Goal: Transaction & Acquisition: Book appointment/travel/reservation

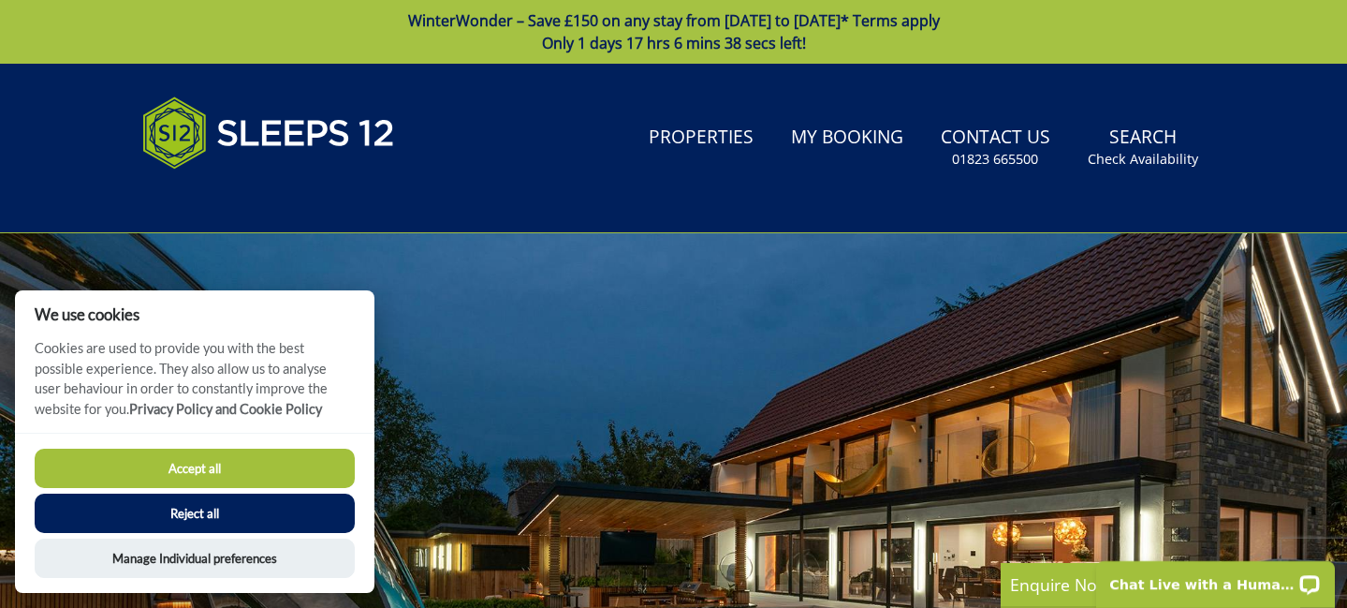
click at [213, 463] on button "Accept all" at bounding box center [195, 467] width 320 height 39
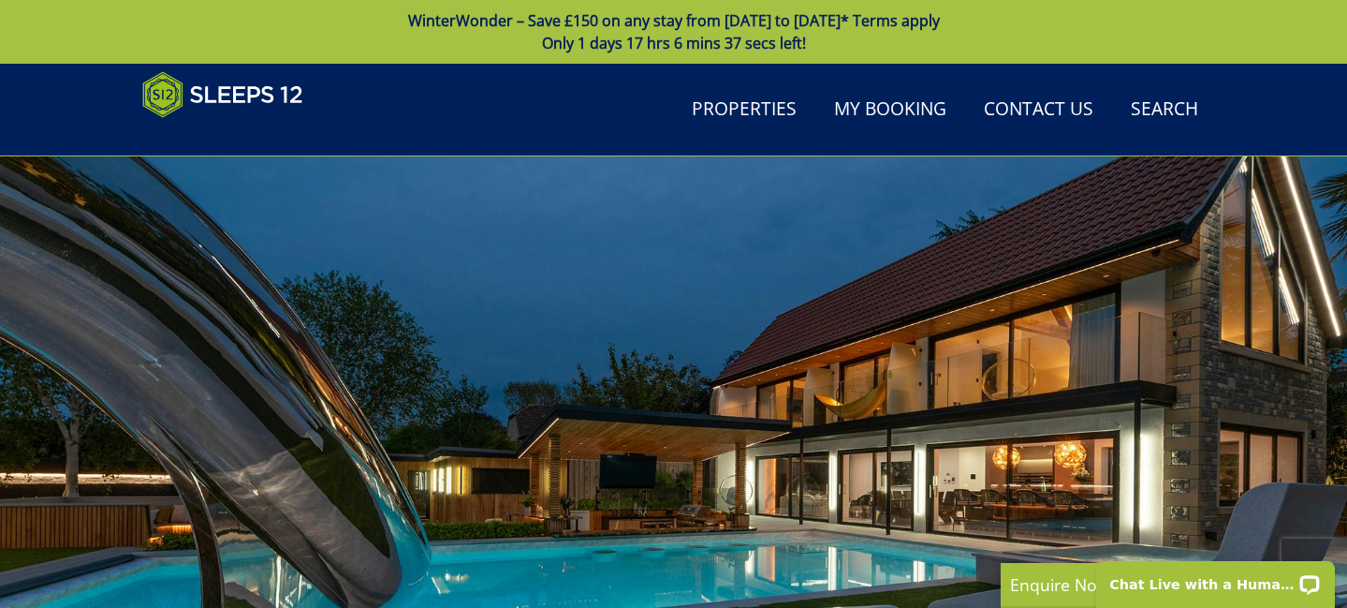
scroll to position [191, 0]
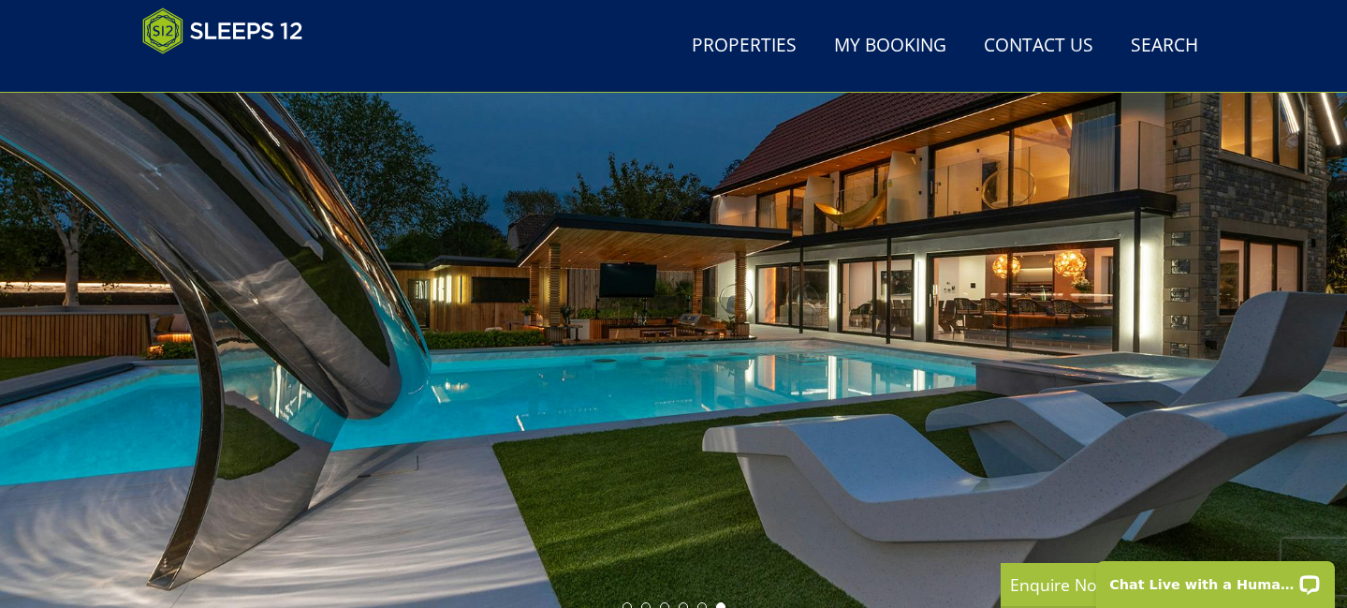
click at [773, 275] on div at bounding box center [673, 292] width 1347 height 655
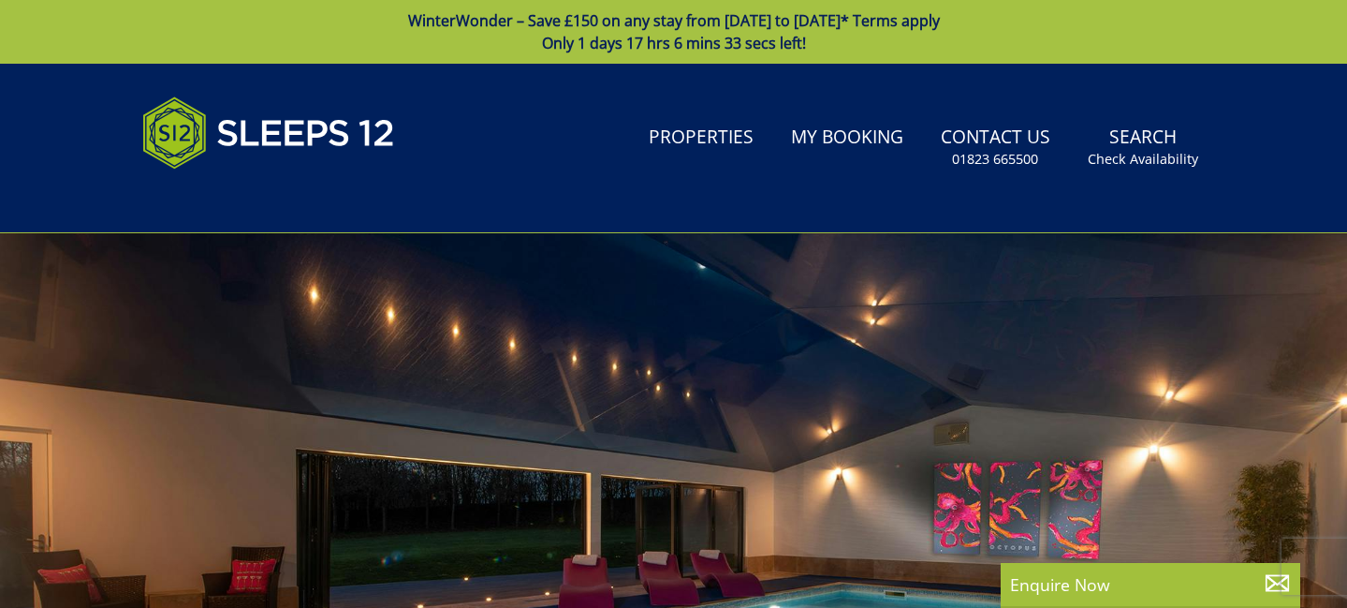
select select
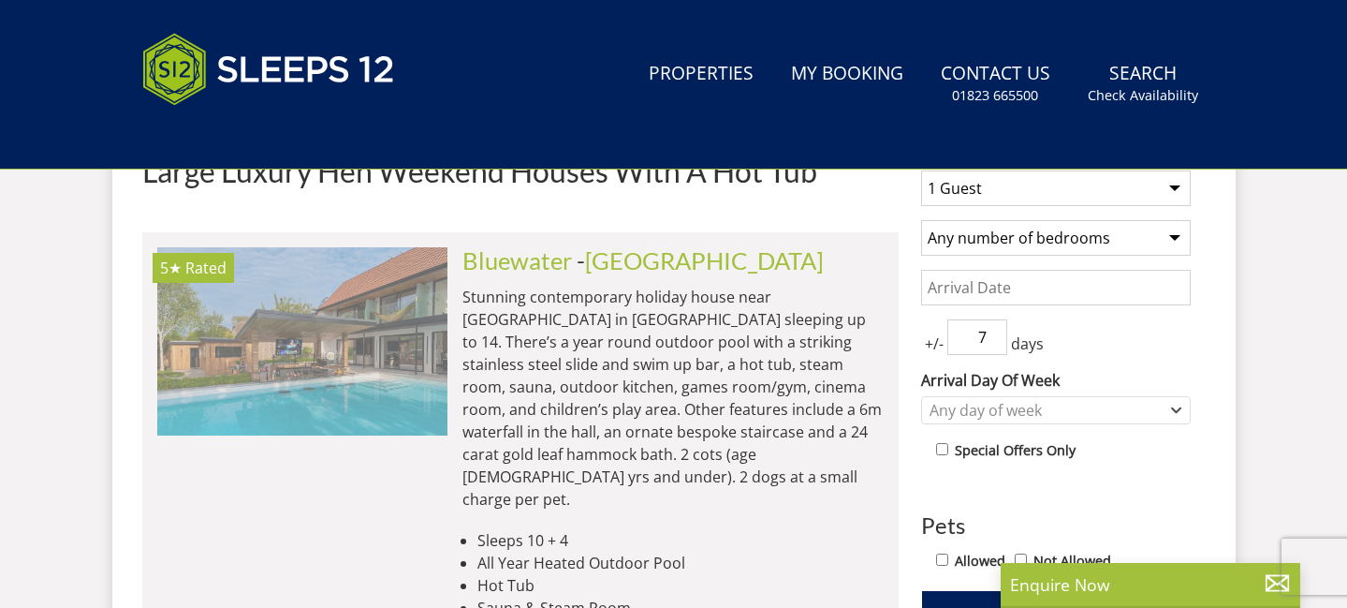
scroll to position [786, 0]
click at [314, 376] on img at bounding box center [302, 340] width 290 height 187
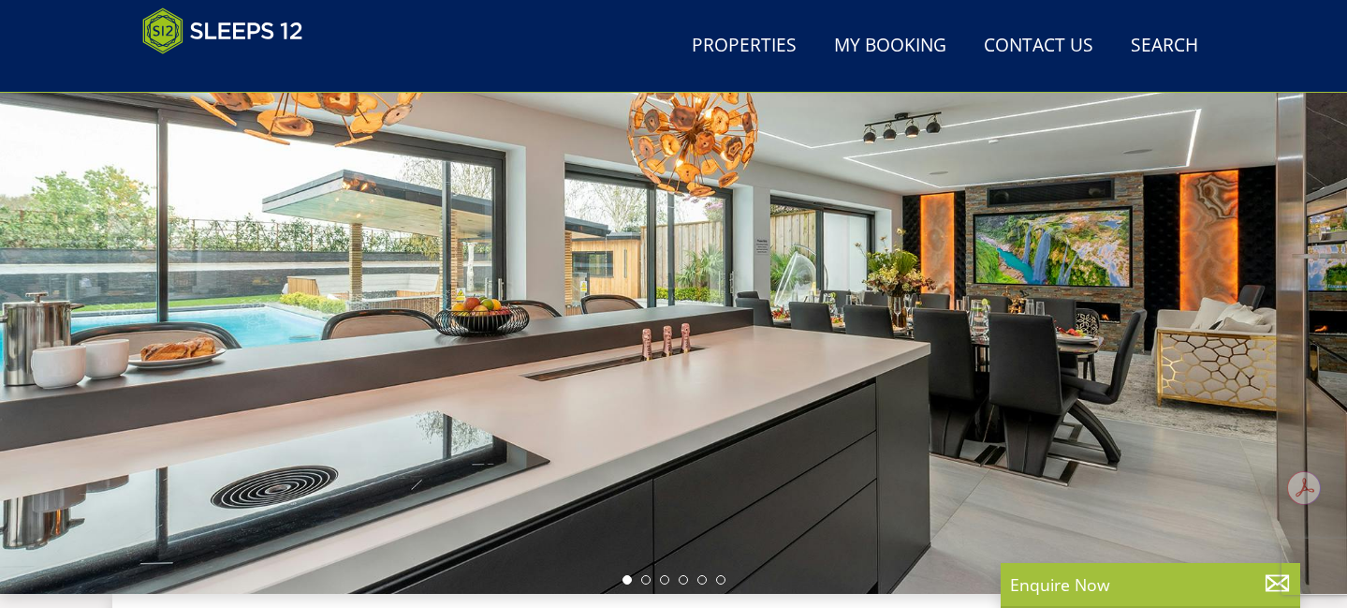
scroll to position [221, 0]
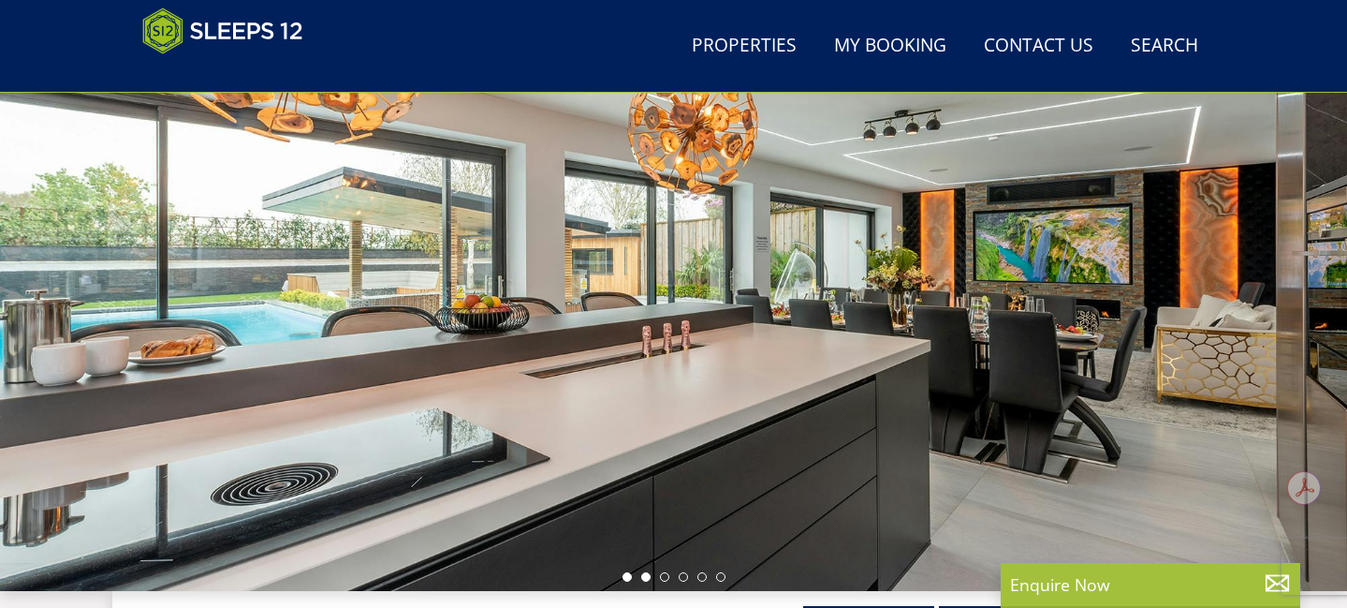
click at [645, 580] on li at bounding box center [645, 576] width 9 height 9
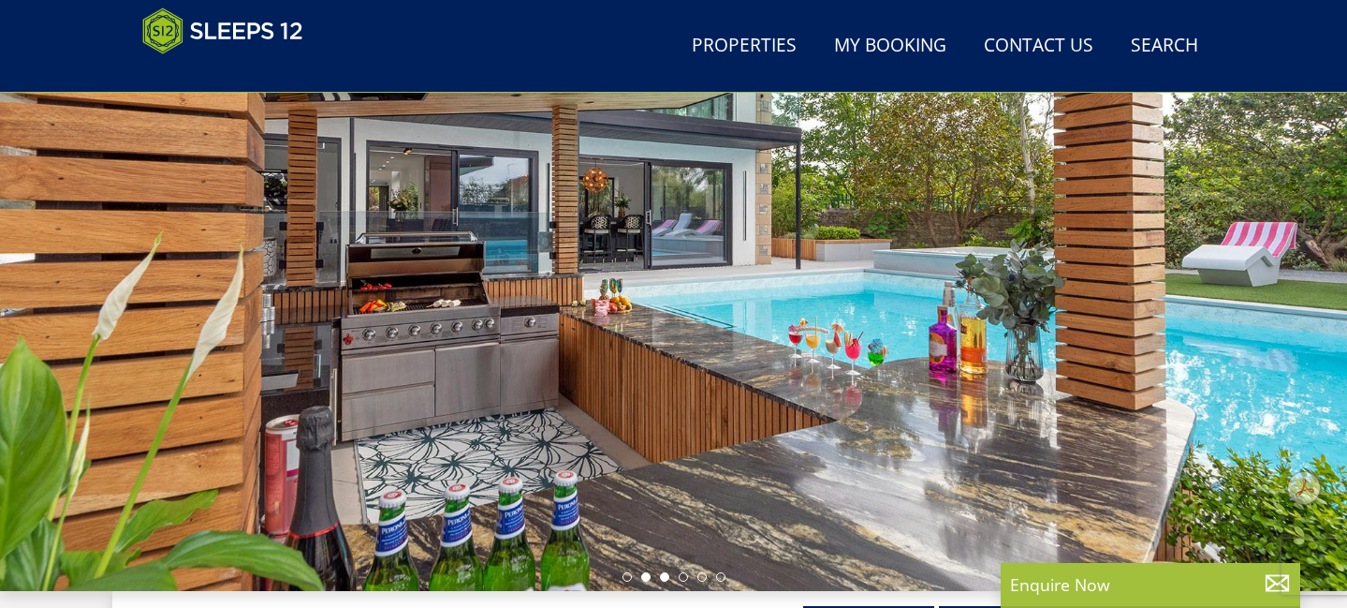
click at [666, 579] on li at bounding box center [664, 576] width 9 height 9
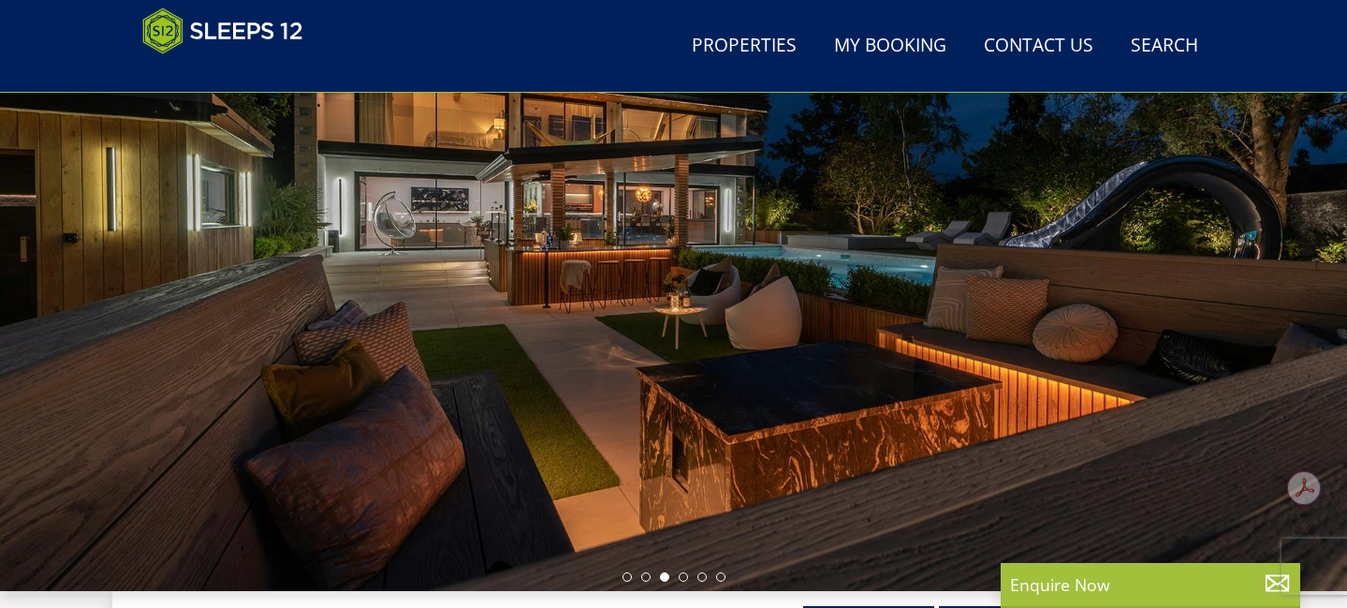
click at [687, 578] on ul at bounding box center [674, 576] width 103 height 9
click at [683, 579] on li at bounding box center [683, 576] width 9 height 9
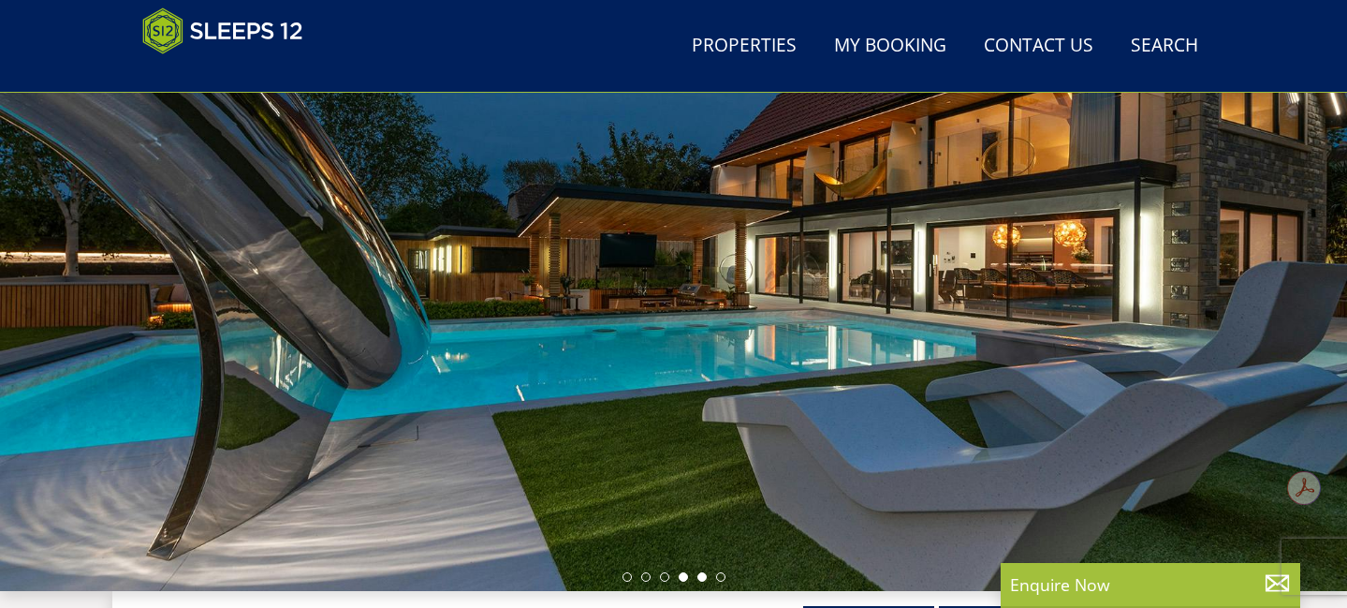
click at [701, 577] on li at bounding box center [702, 576] width 9 height 9
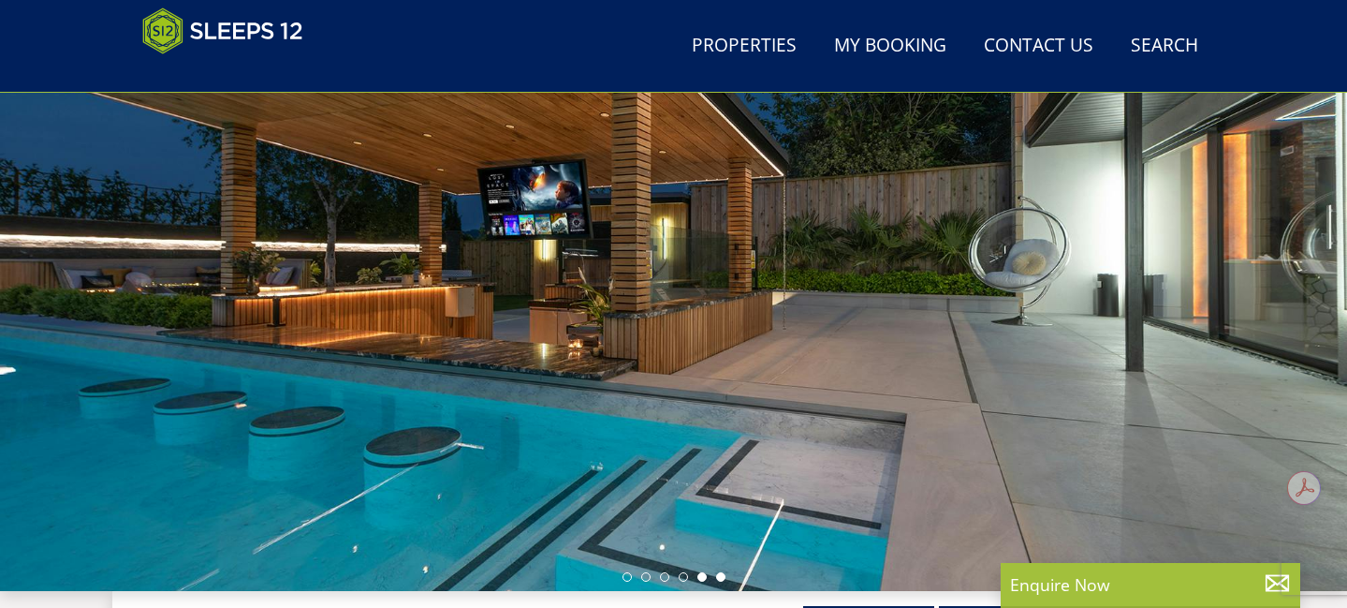
click at [717, 577] on li at bounding box center [720, 576] width 9 height 9
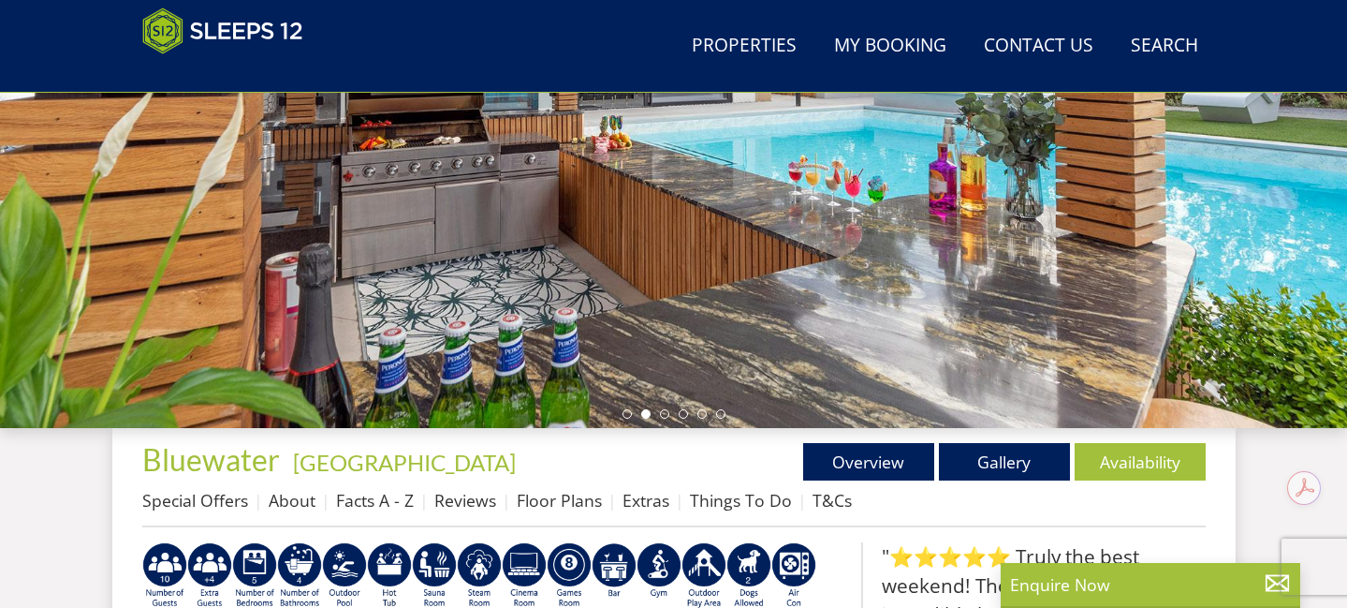
scroll to position [209, 0]
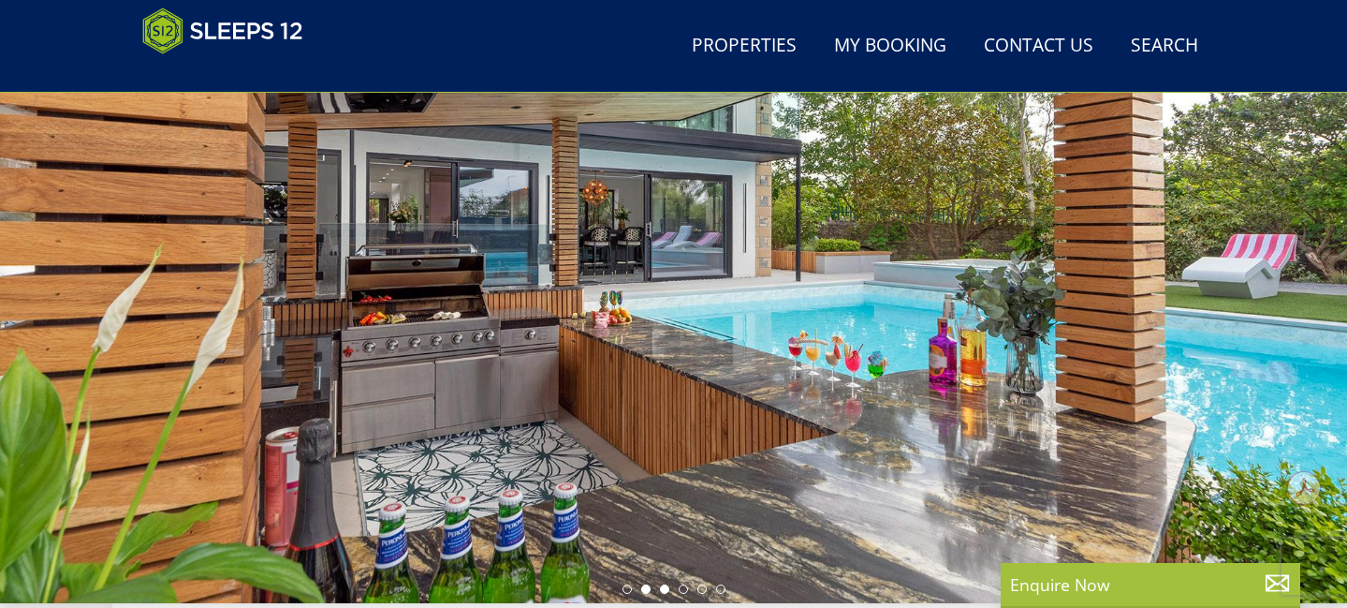
click at [663, 588] on li at bounding box center [664, 588] width 9 height 9
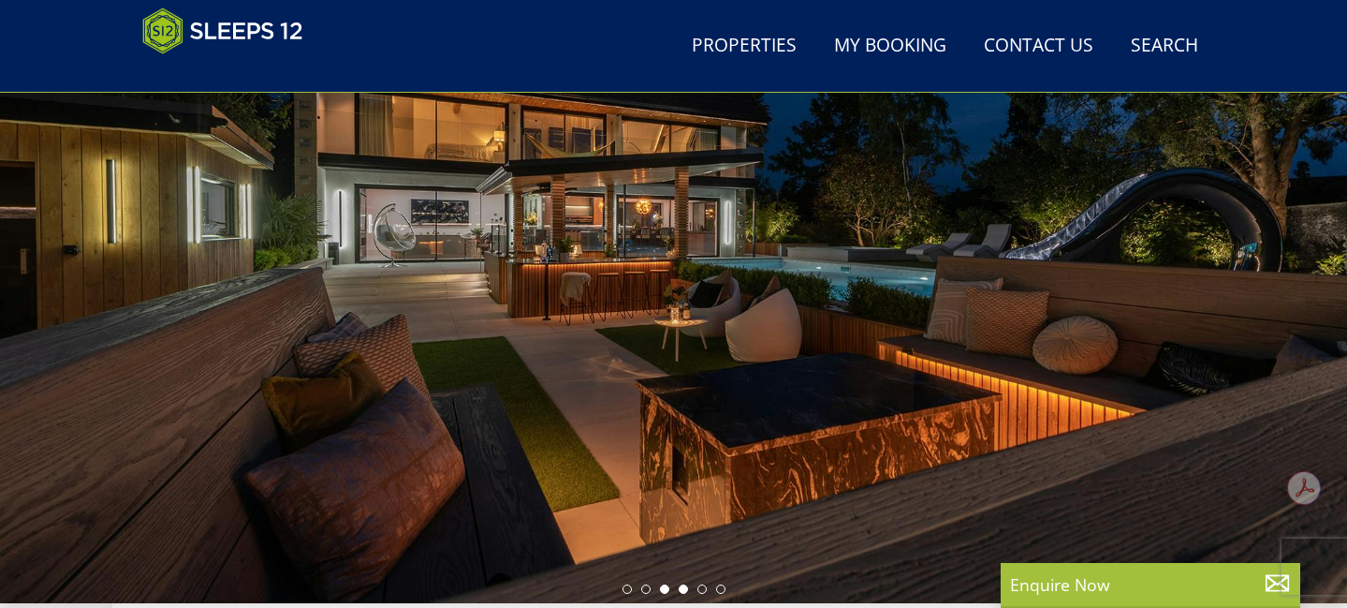
click at [683, 588] on li at bounding box center [683, 588] width 9 height 9
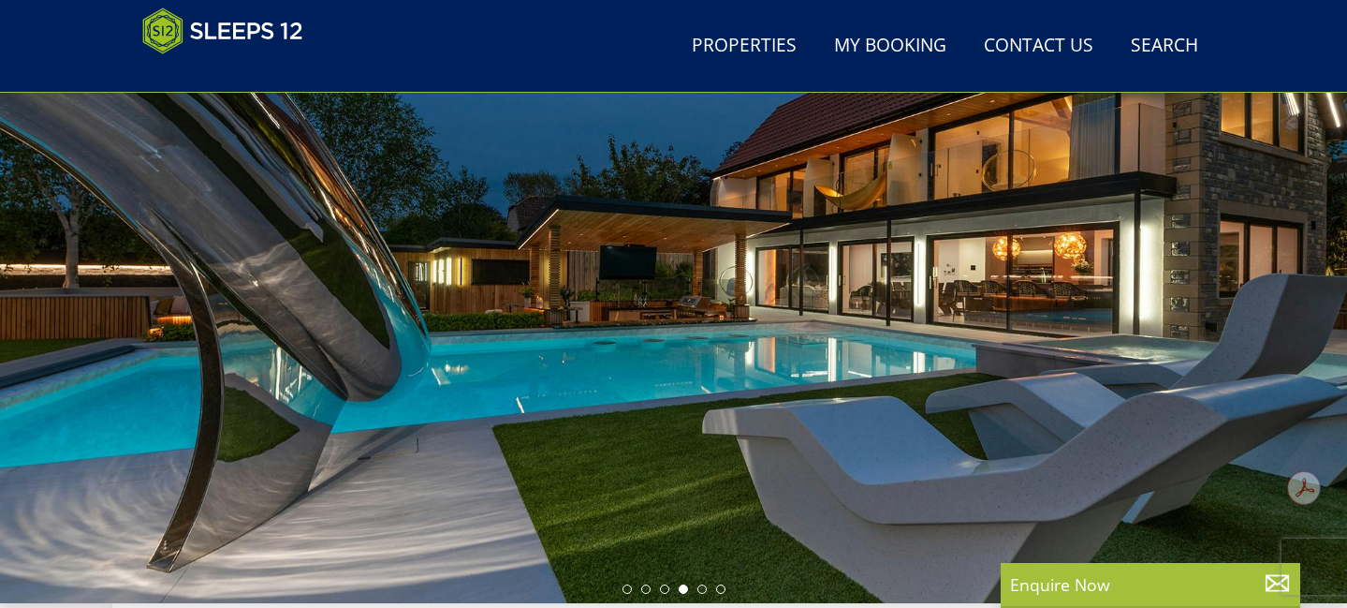
click at [719, 594] on div at bounding box center [673, 275] width 1347 height 655
click at [711, 596] on div at bounding box center [673, 275] width 1347 height 655
click at [706, 595] on div at bounding box center [673, 275] width 1347 height 655
click at [722, 591] on li at bounding box center [720, 588] width 9 height 9
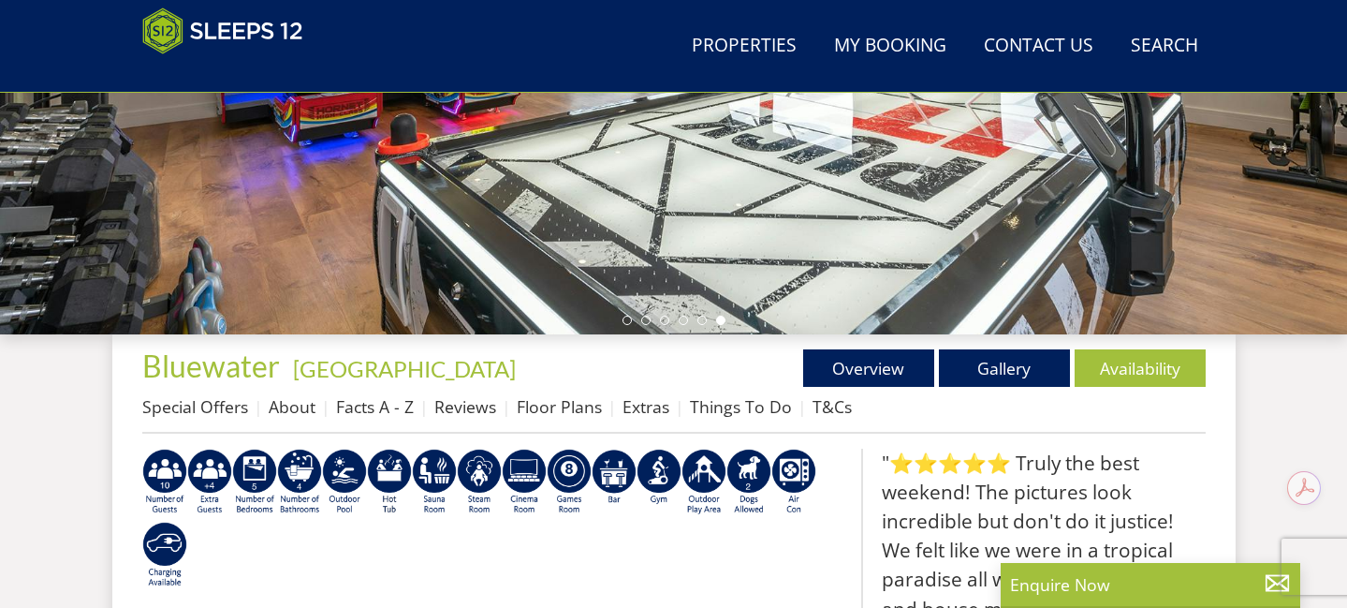
scroll to position [475, 0]
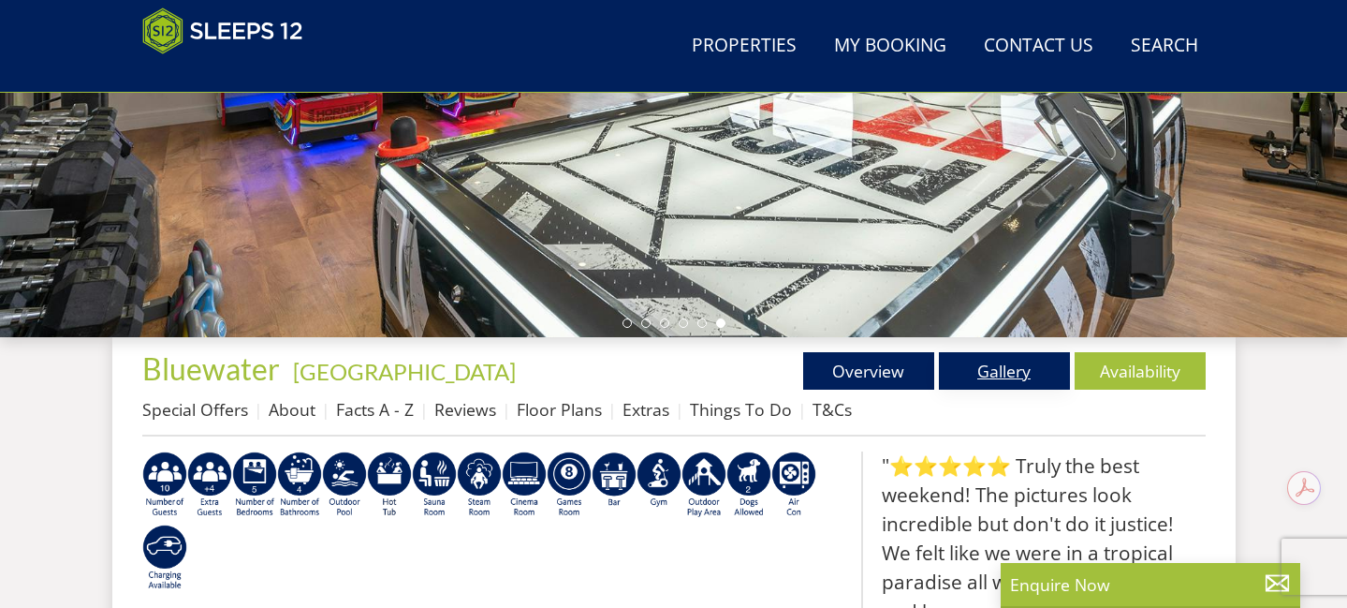
click at [977, 375] on link "Gallery" at bounding box center [1004, 370] width 131 height 37
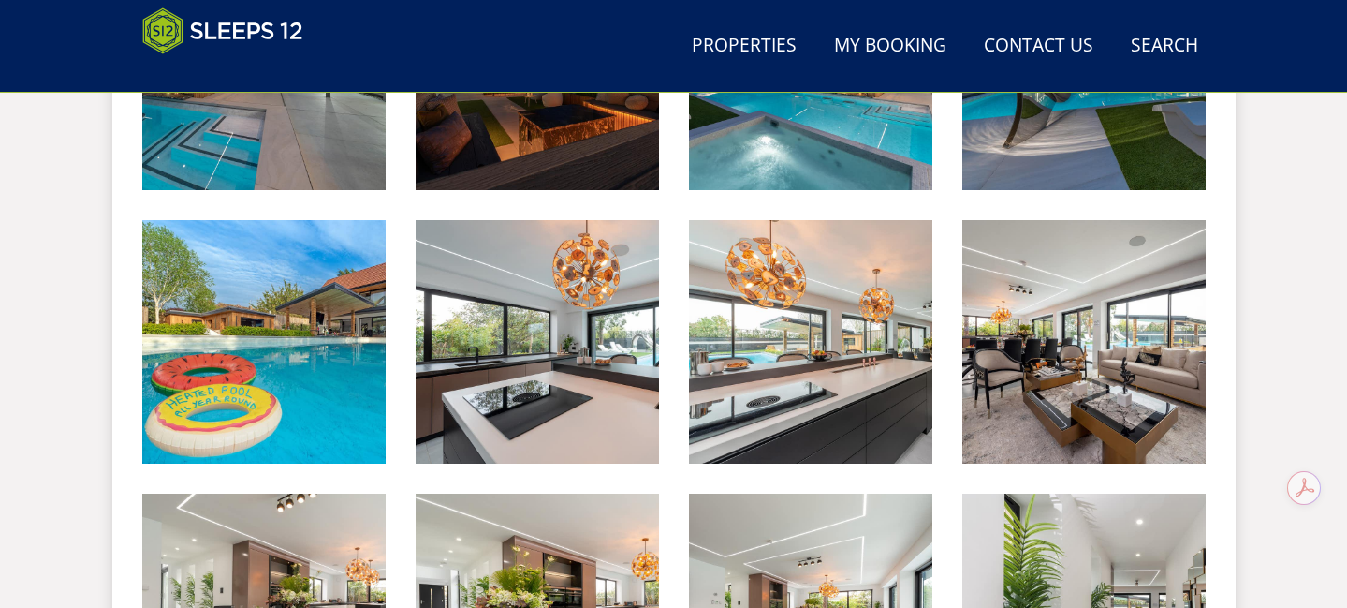
scroll to position [1308, 0]
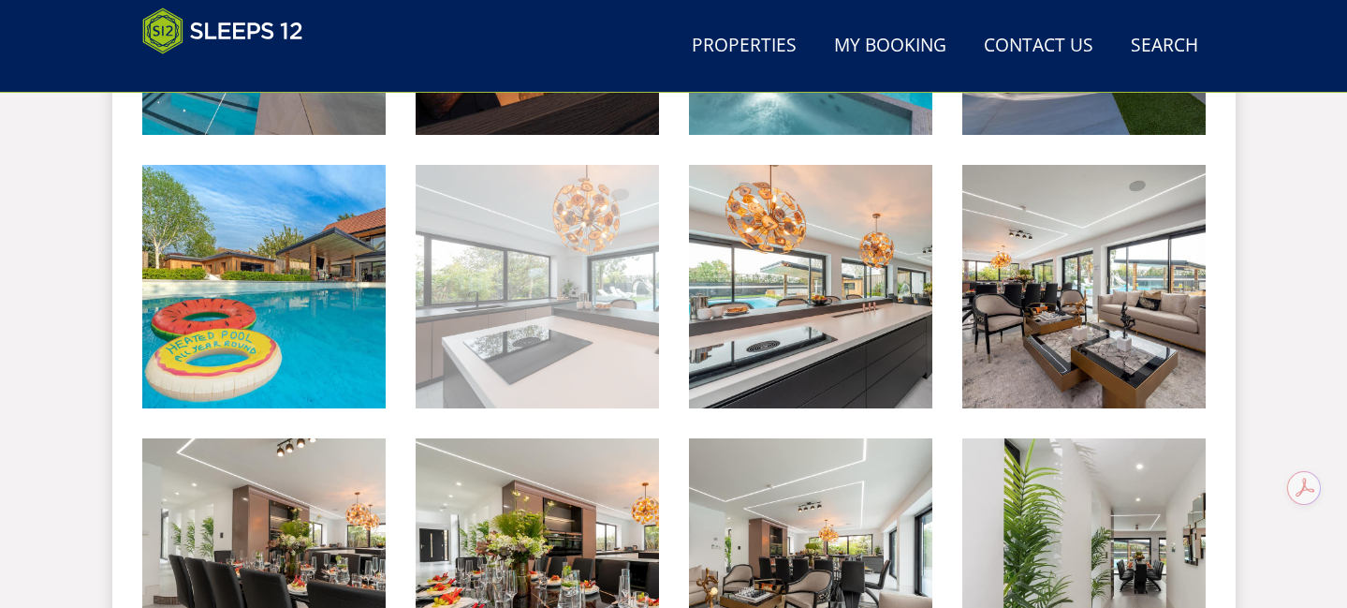
click at [492, 305] on img at bounding box center [537, 286] width 243 height 243
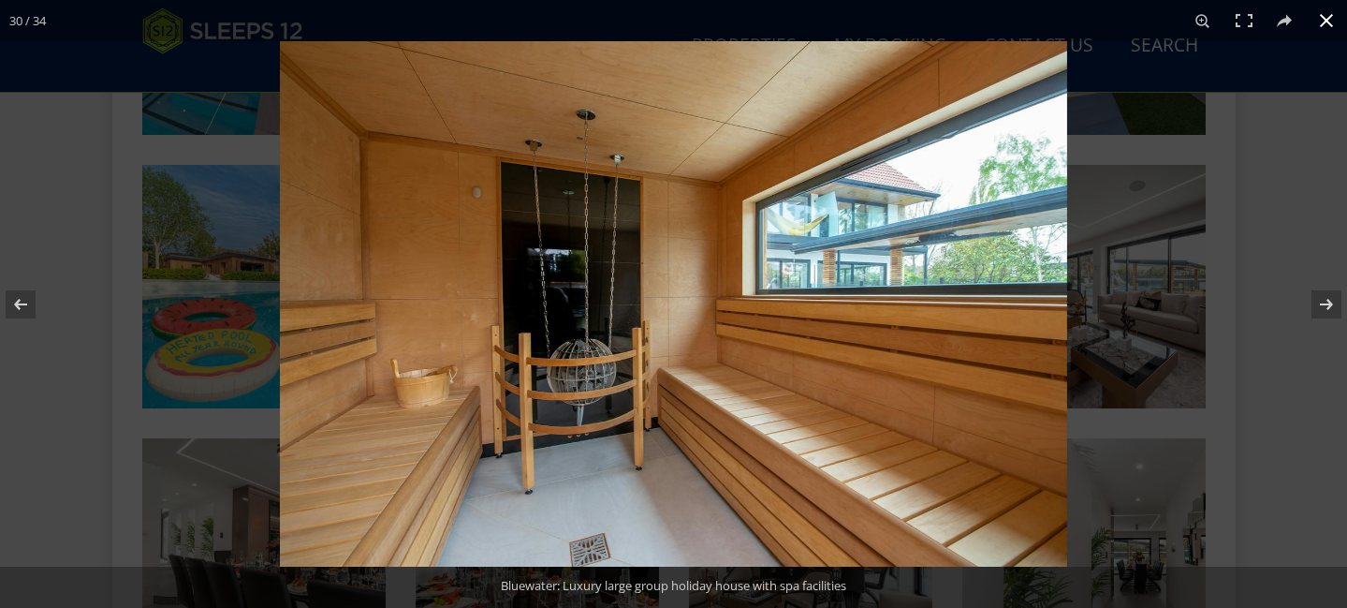
click at [1306, 389] on div at bounding box center [953, 345] width 1347 height 608
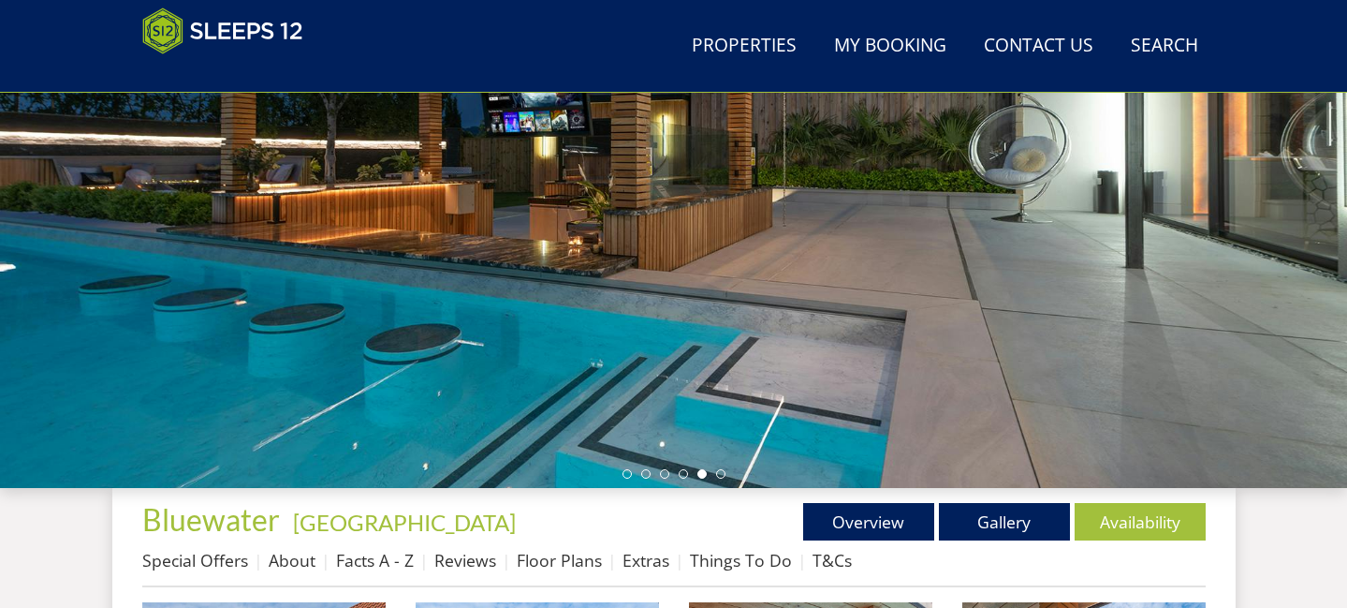
scroll to position [326, 0]
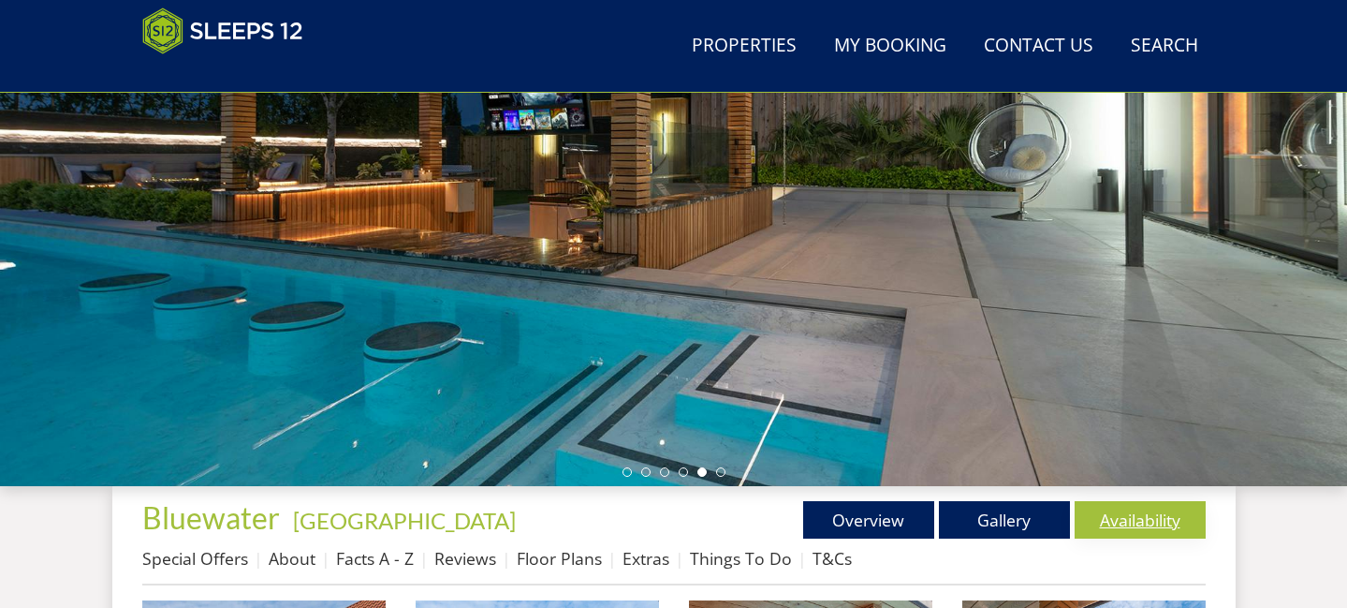
click at [1120, 521] on link "Availability" at bounding box center [1140, 519] width 131 height 37
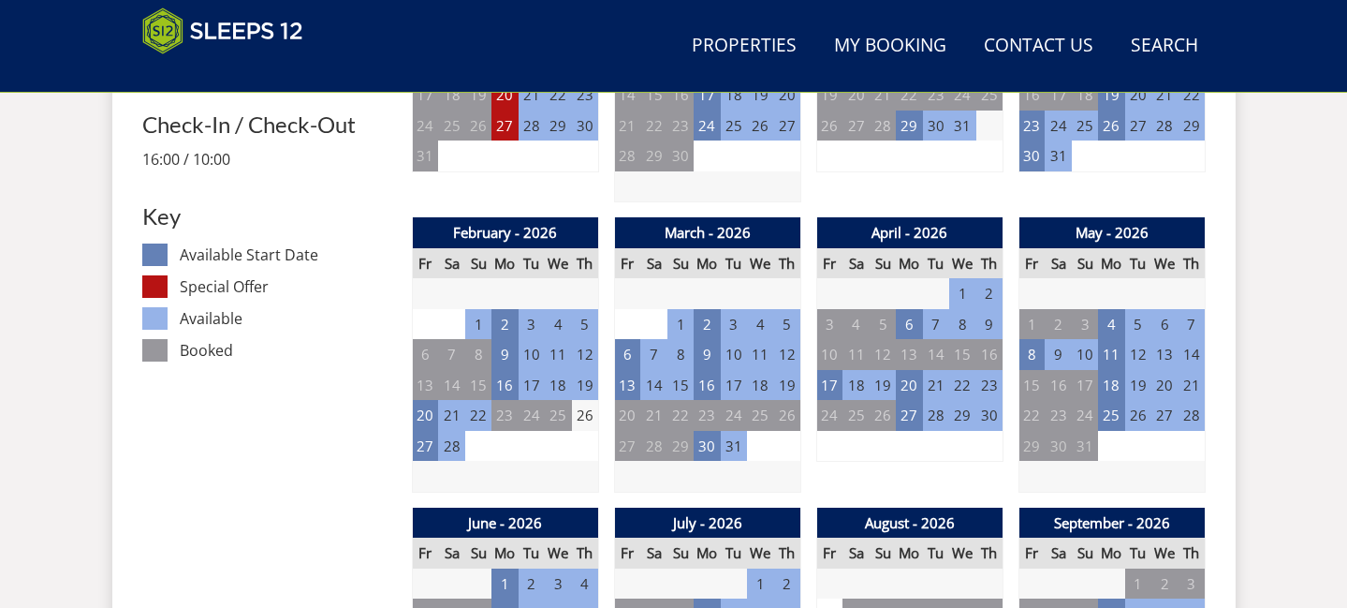
scroll to position [1097, 0]
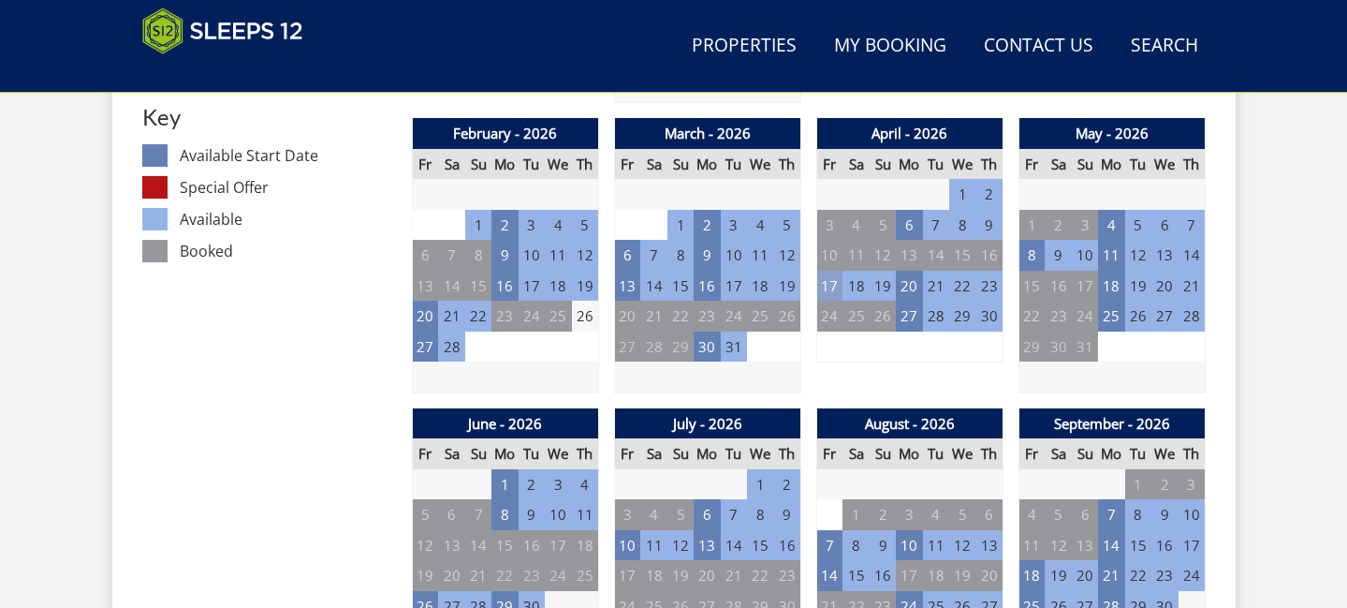
click at [824, 289] on td "17" at bounding box center [829, 286] width 26 height 31
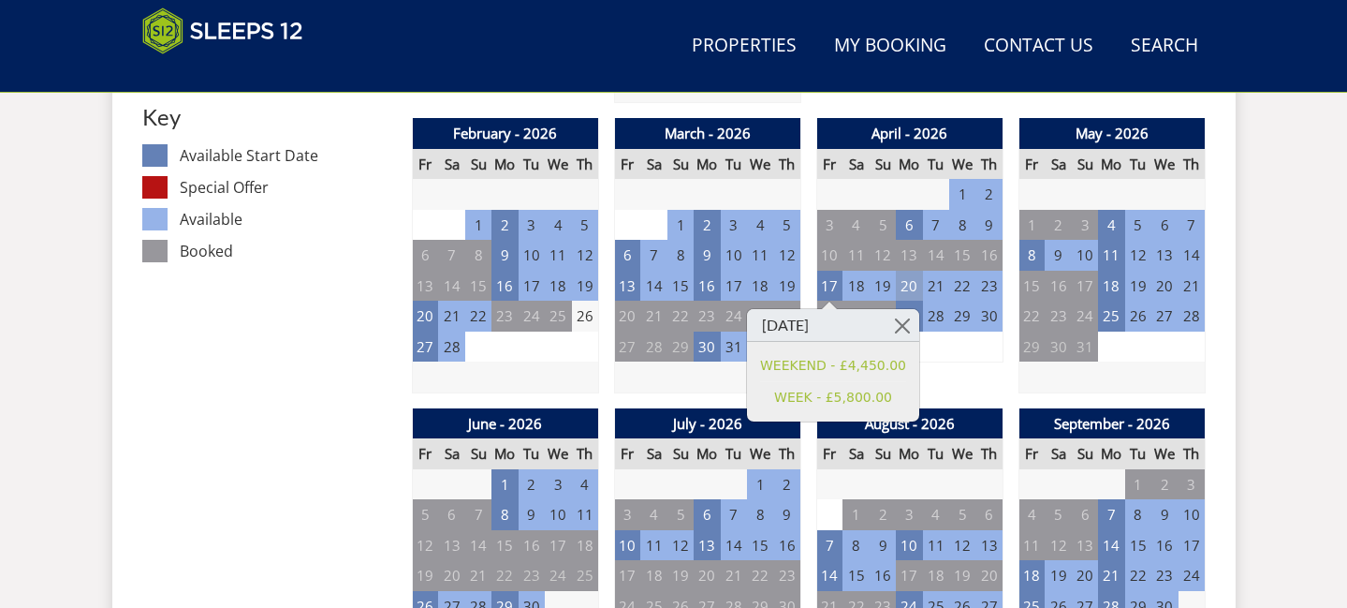
click at [910, 287] on td "20" at bounding box center [909, 286] width 26 height 31
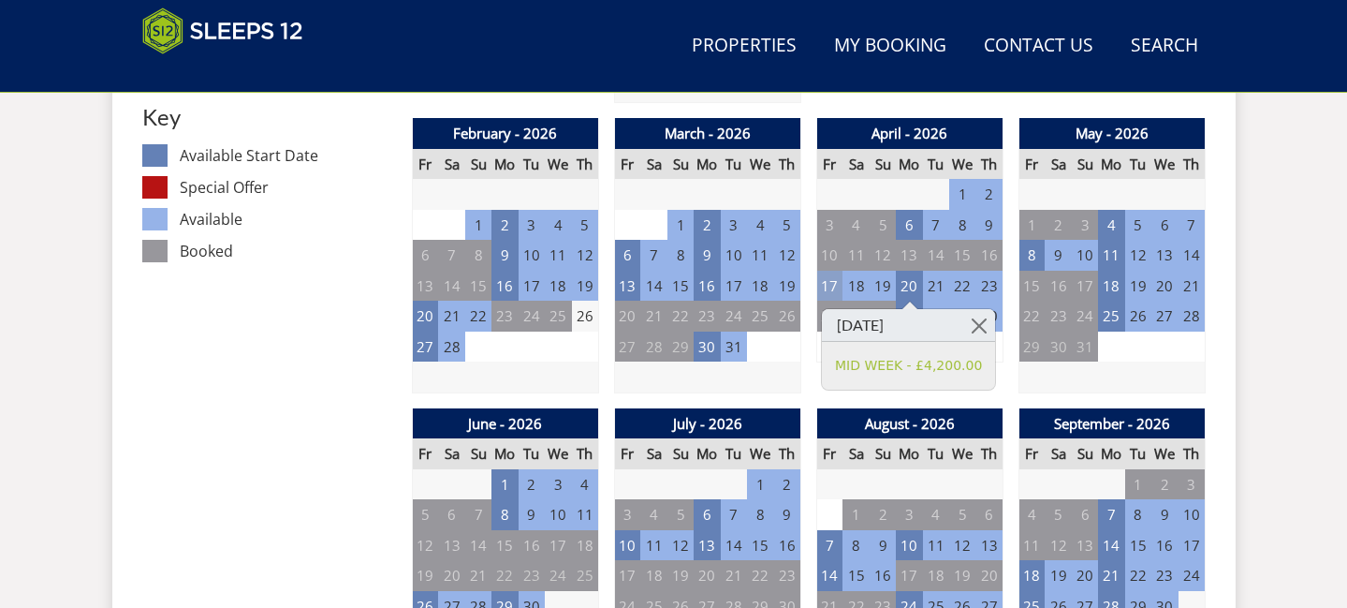
click at [829, 290] on td "17" at bounding box center [829, 286] width 26 height 31
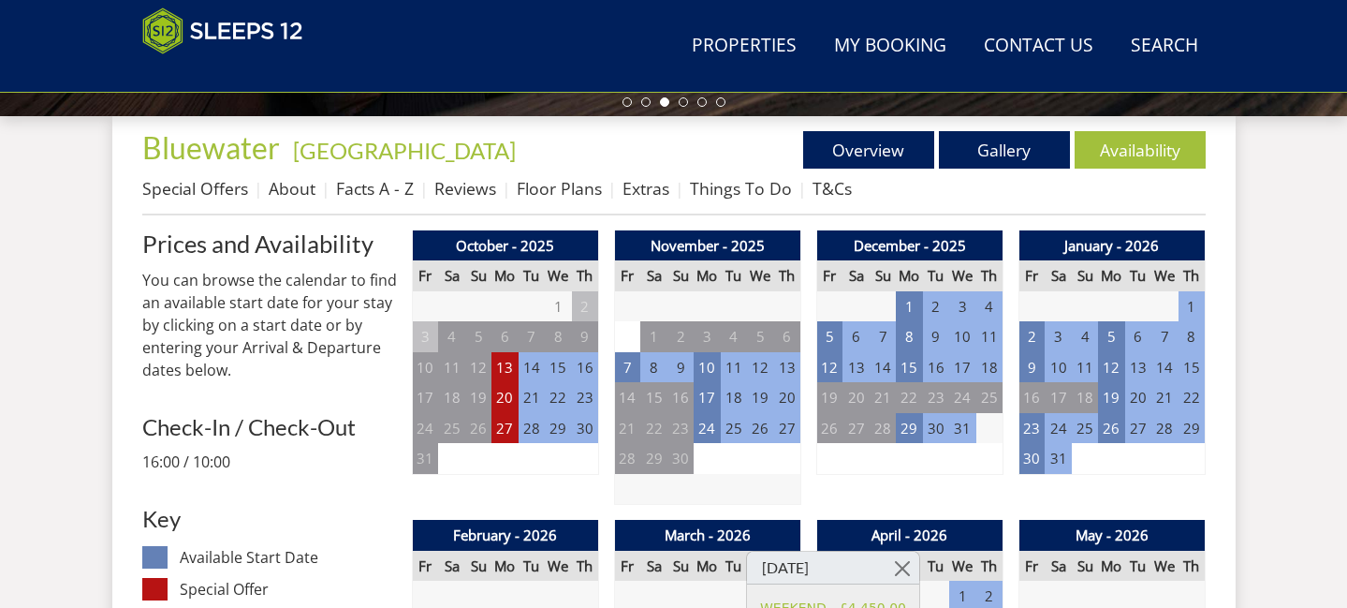
scroll to position [716, 0]
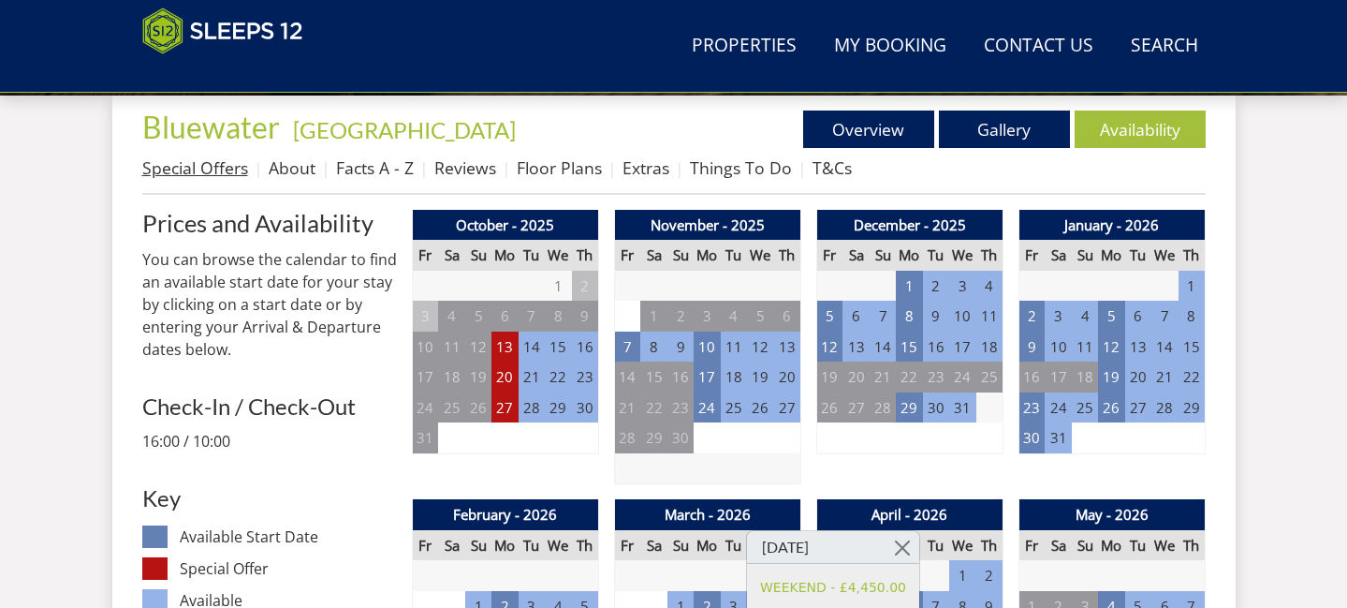
click at [210, 158] on link "Special Offers" at bounding box center [195, 167] width 106 height 22
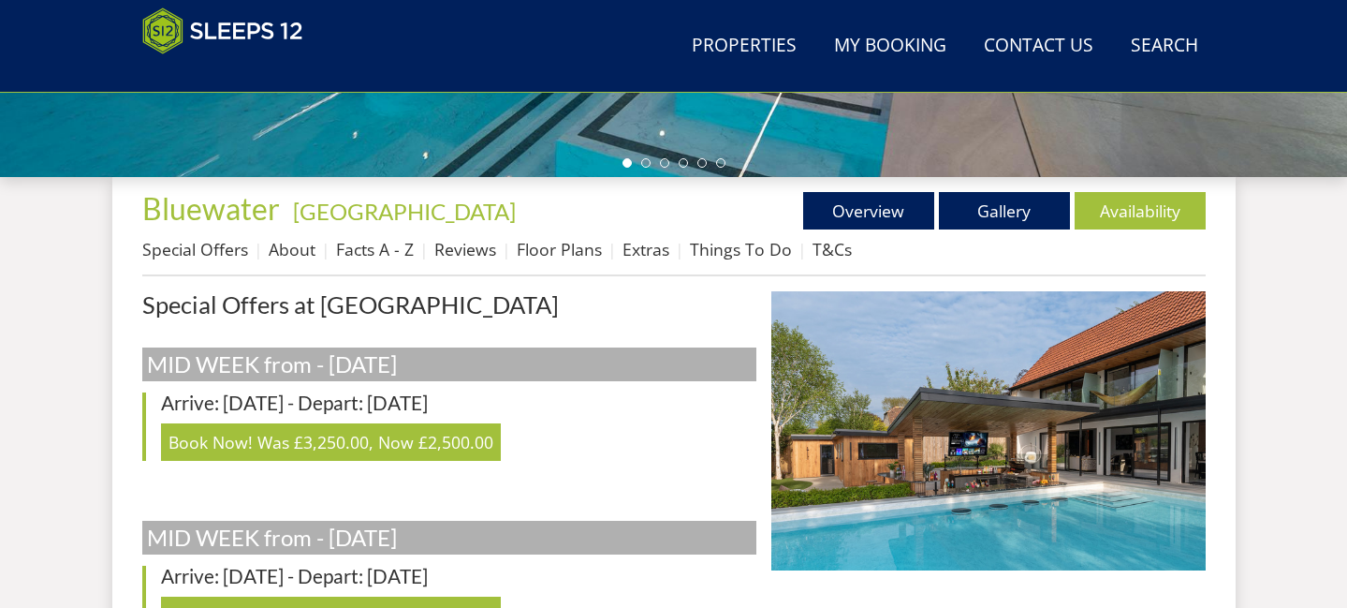
scroll to position [593, 0]
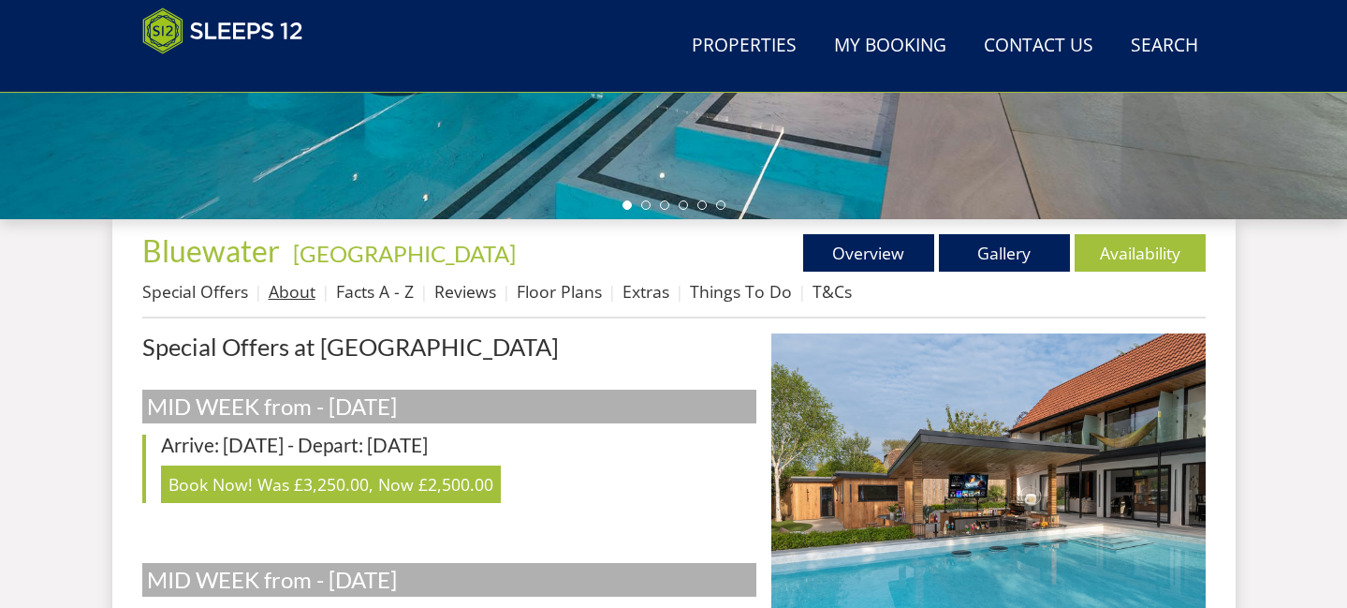
click at [297, 286] on link "About" at bounding box center [292, 291] width 47 height 22
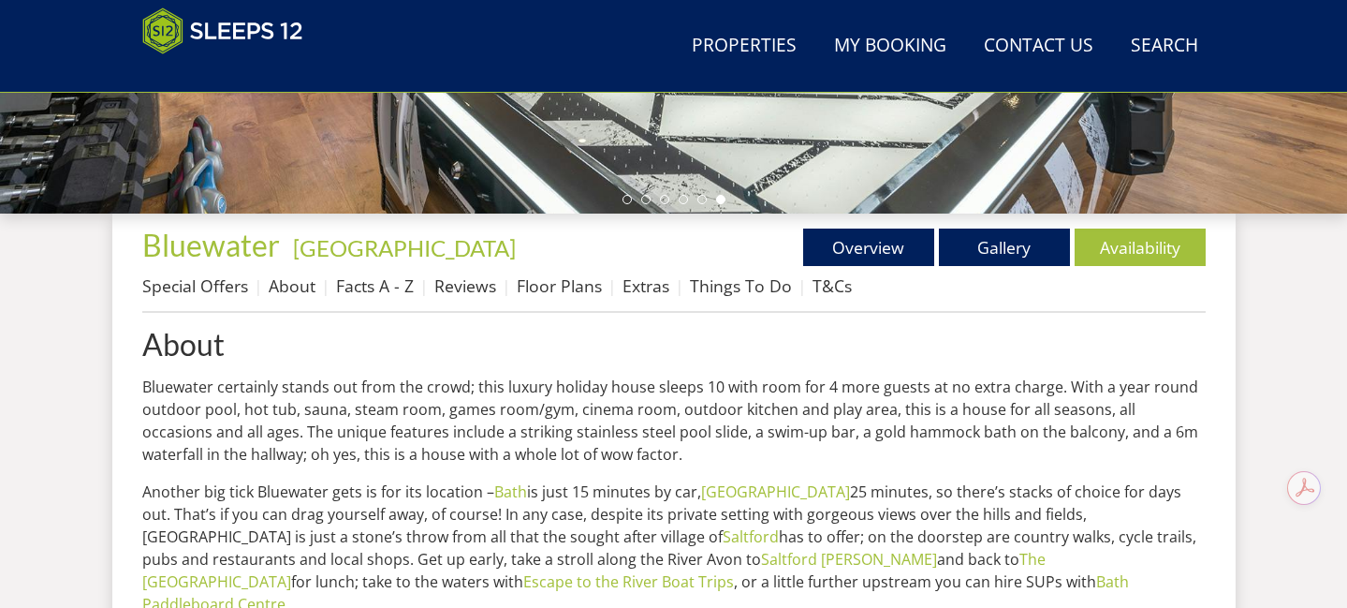
scroll to position [596, 0]
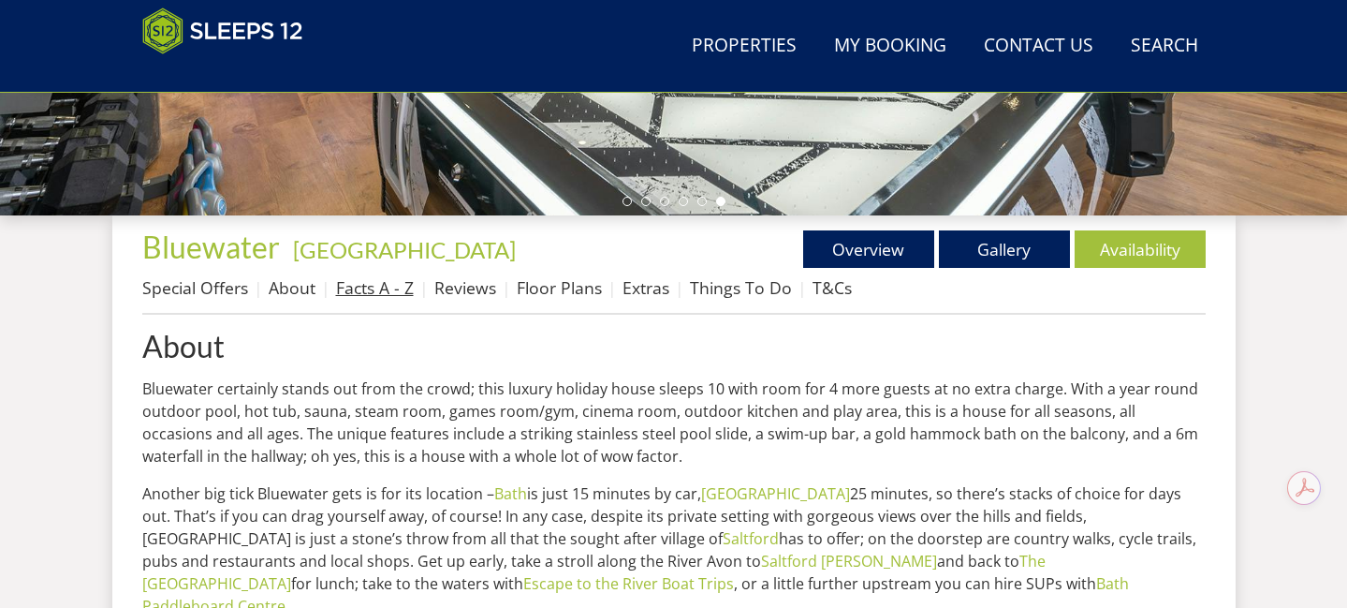
click at [381, 288] on link "Facts A - Z" at bounding box center [375, 287] width 78 height 22
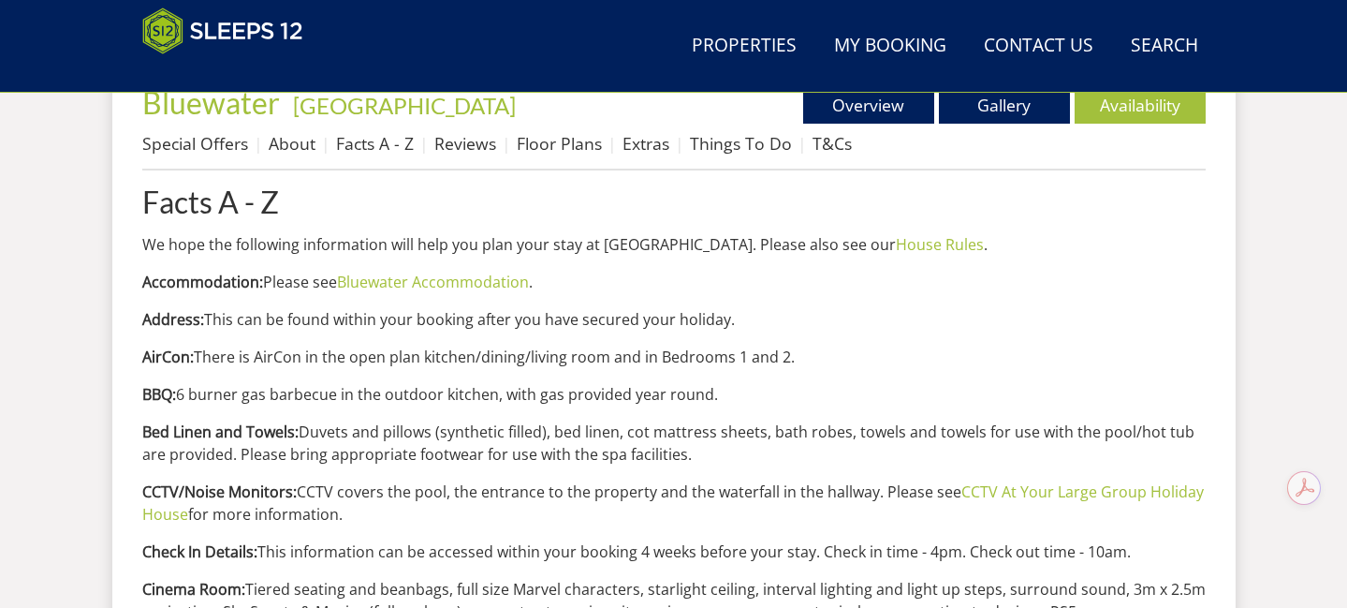
scroll to position [742, 0]
click at [401, 288] on link "Bluewater Accommodation" at bounding box center [433, 281] width 192 height 21
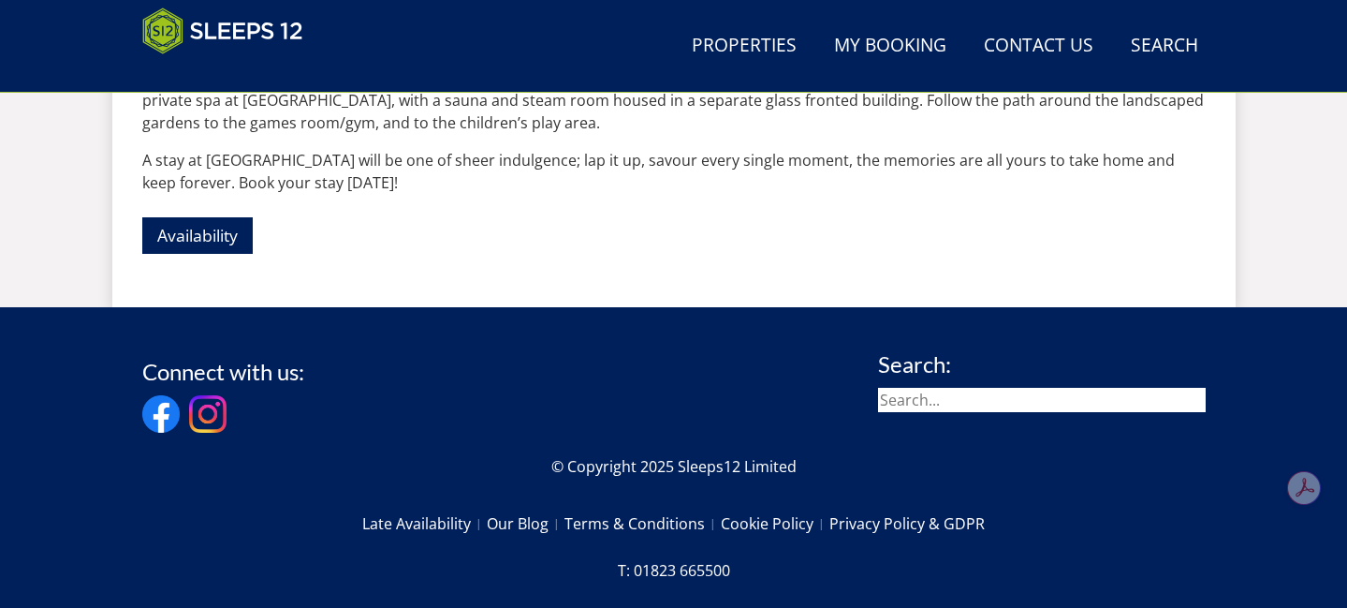
scroll to position [1751, 0]
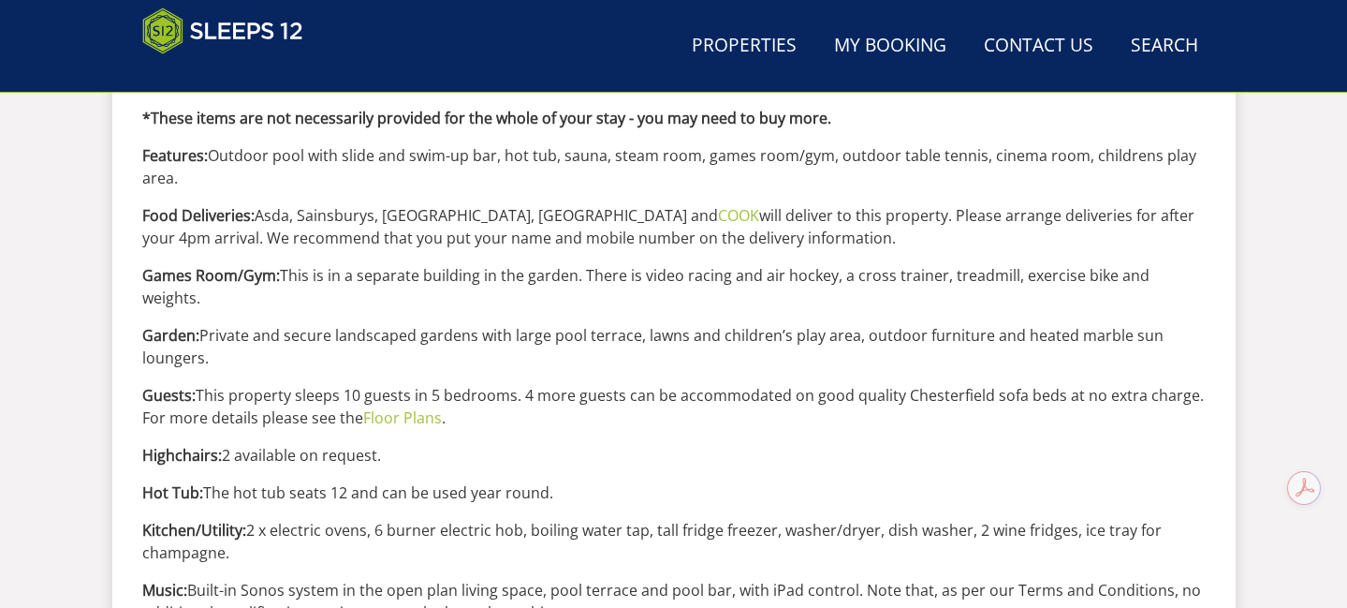
scroll to position [742, 0]
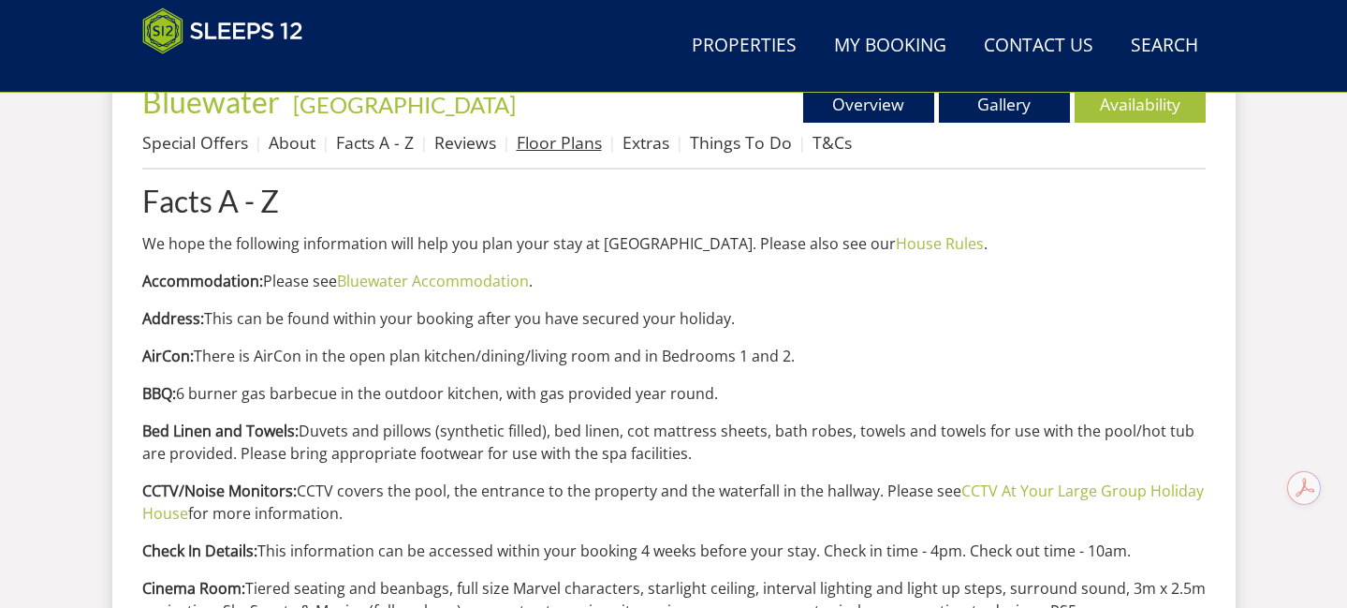
click at [569, 145] on link "Floor Plans" at bounding box center [559, 142] width 85 height 22
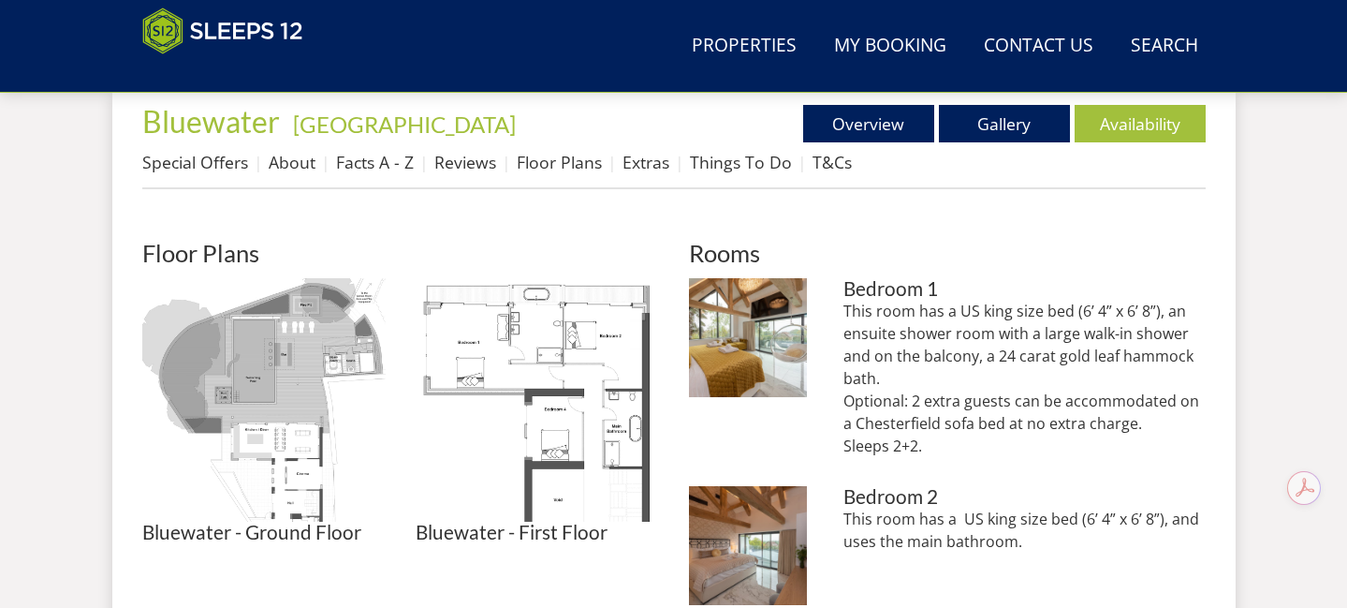
scroll to position [854, 0]
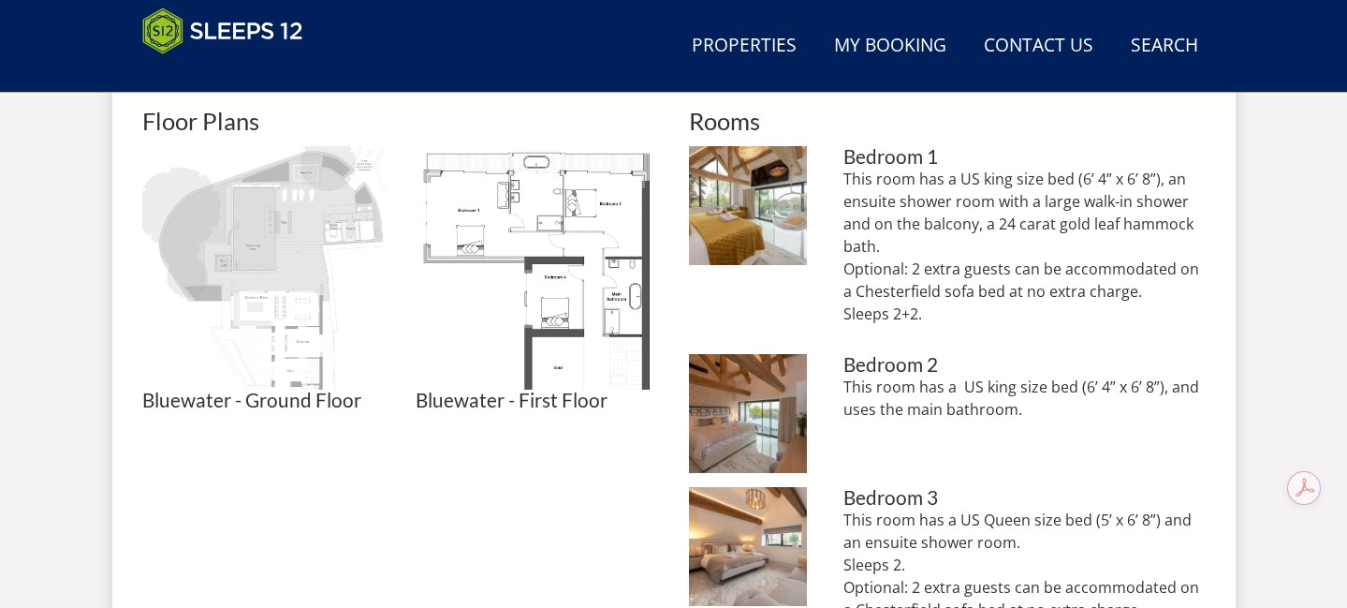
click at [262, 317] on img at bounding box center [263, 267] width 243 height 243
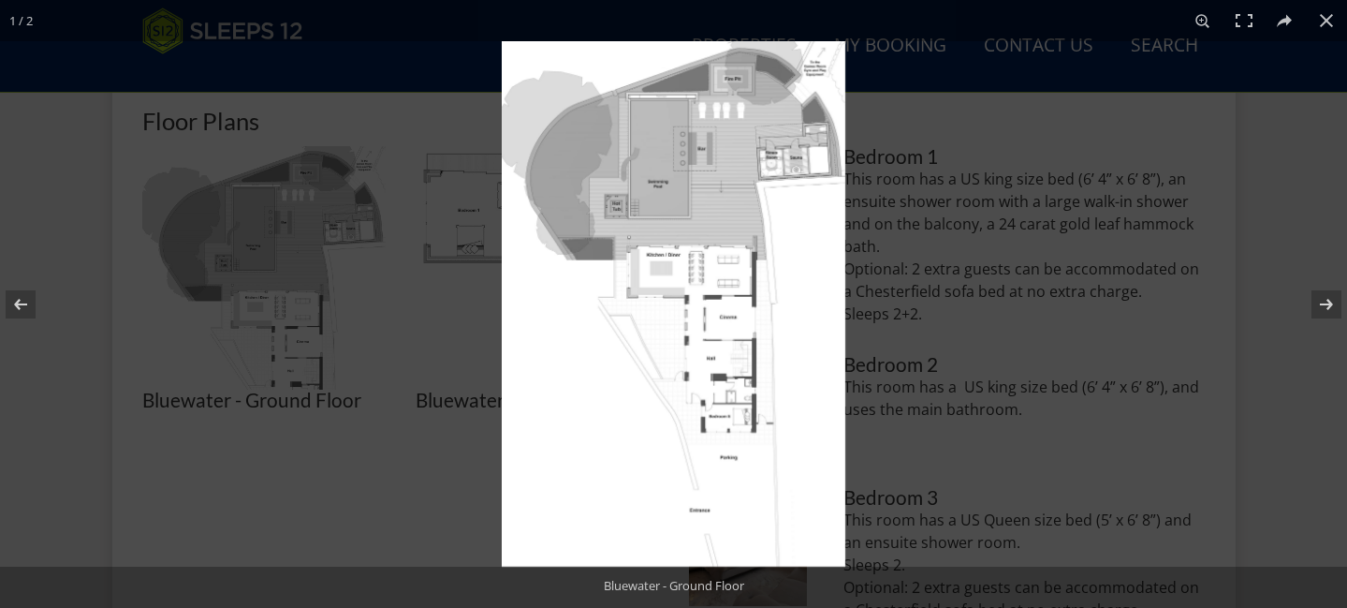
click at [678, 228] on img at bounding box center [674, 303] width 344 height 525
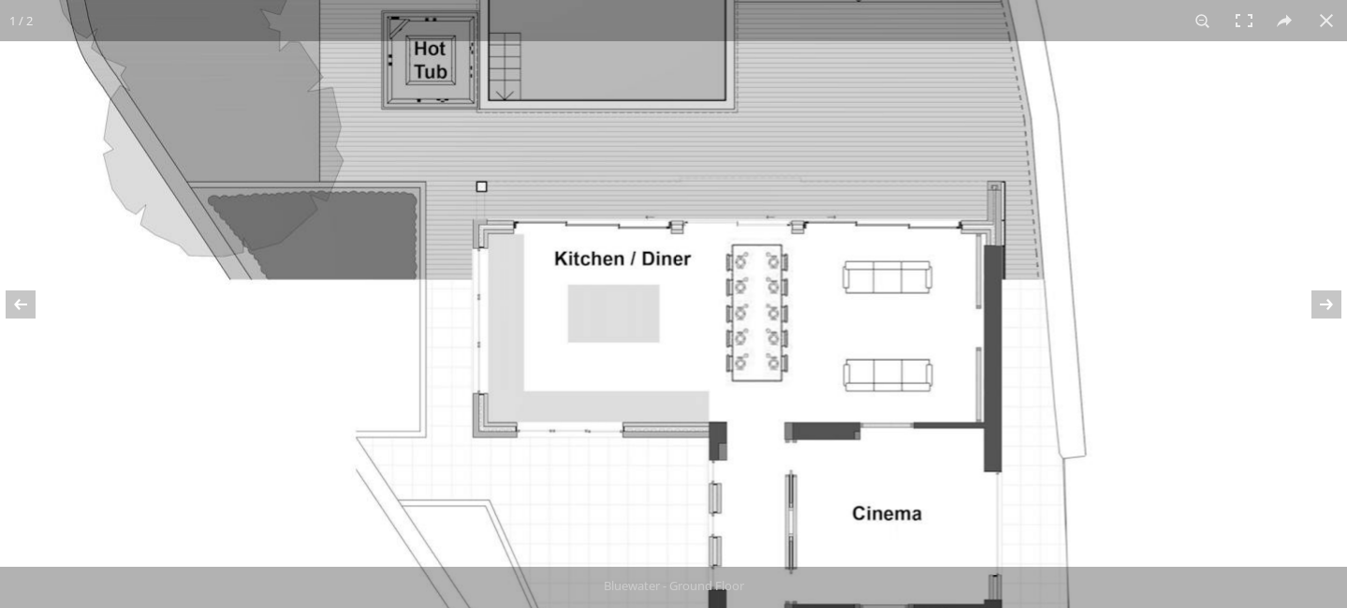
click at [1210, 203] on img at bounding box center [664, 459] width 1404 height 2147
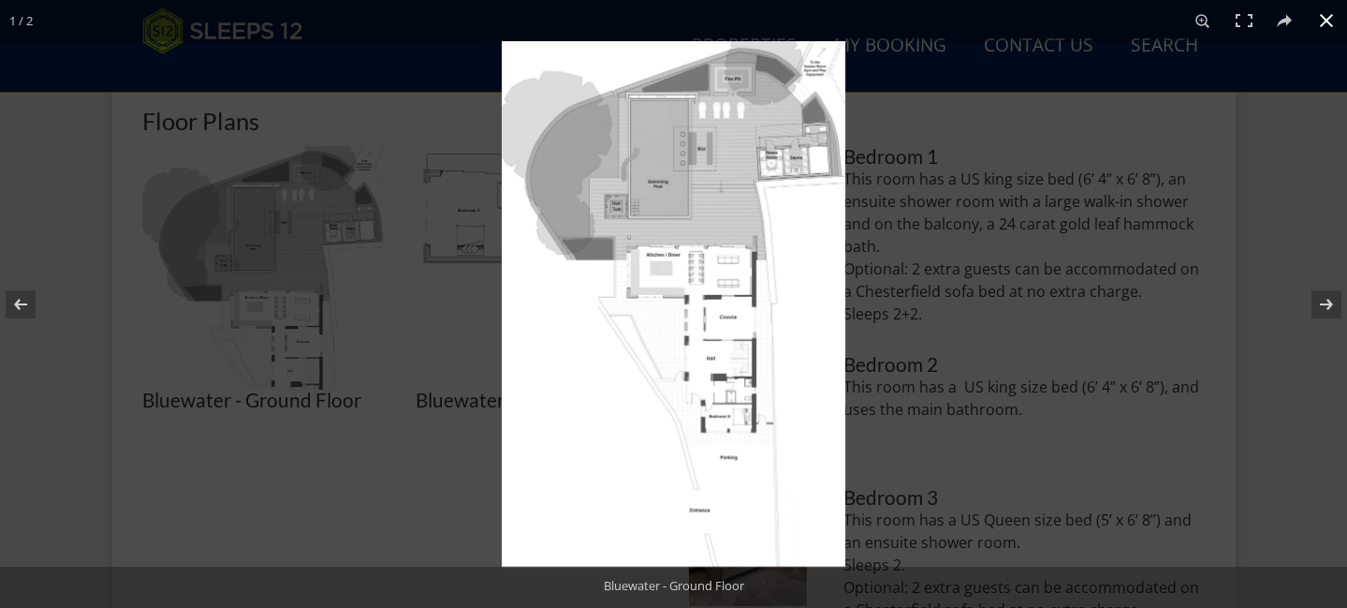
click at [1336, 15] on button at bounding box center [1326, 20] width 41 height 41
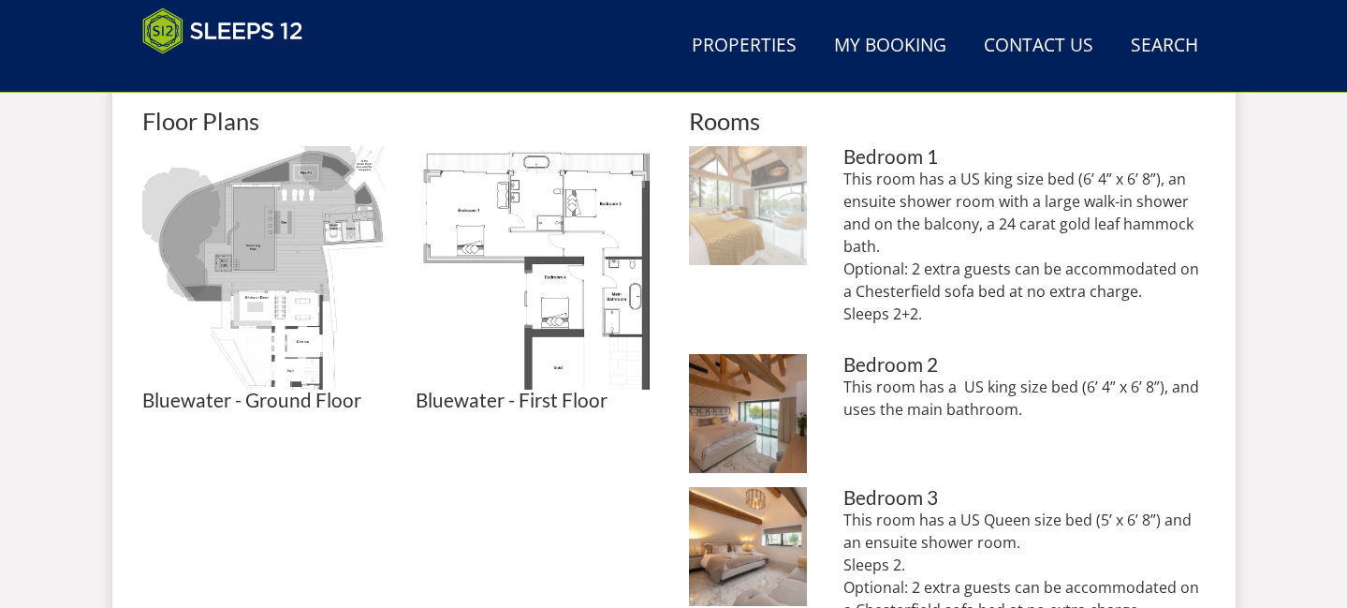
click at [768, 204] on img at bounding box center [748, 205] width 119 height 119
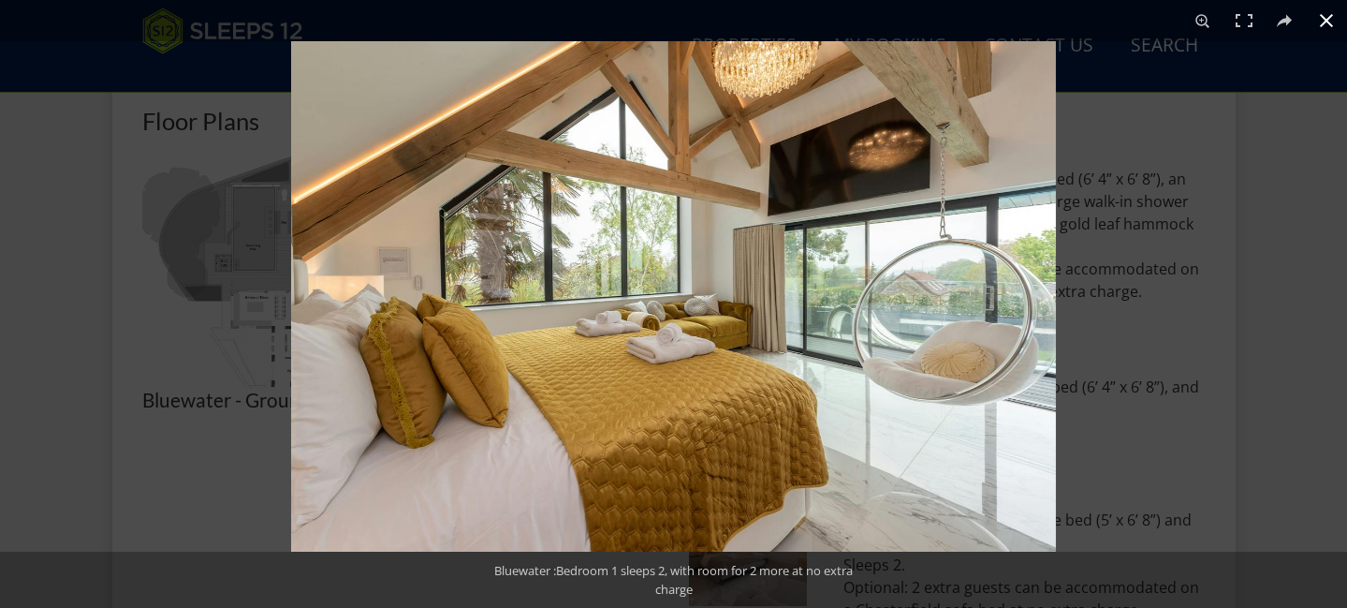
click at [1295, 299] on div at bounding box center [964, 345] width 1347 height 608
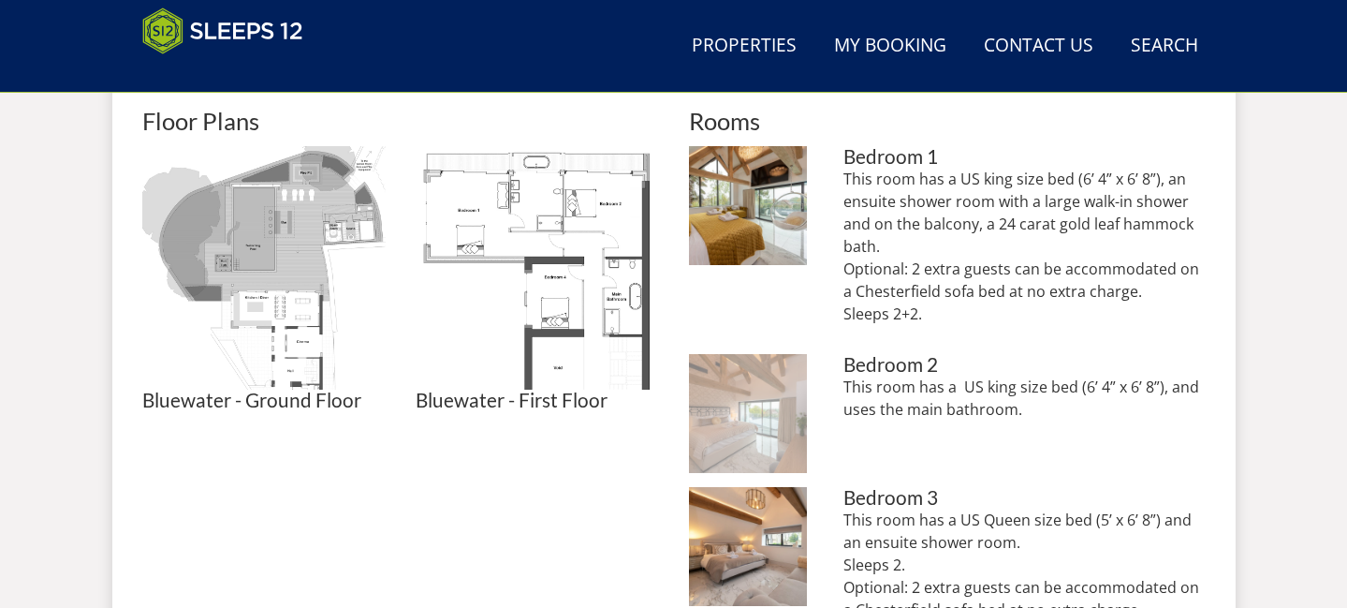
click at [778, 411] on img at bounding box center [748, 413] width 119 height 119
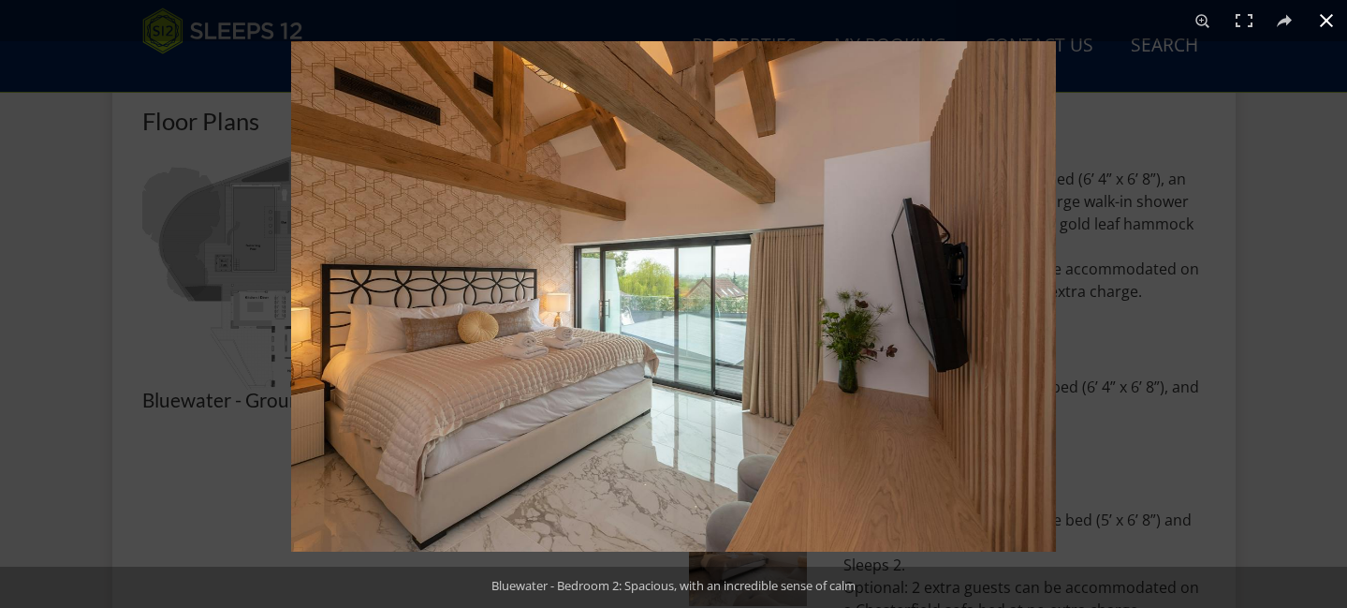
click at [1106, 409] on div at bounding box center [964, 345] width 1347 height 608
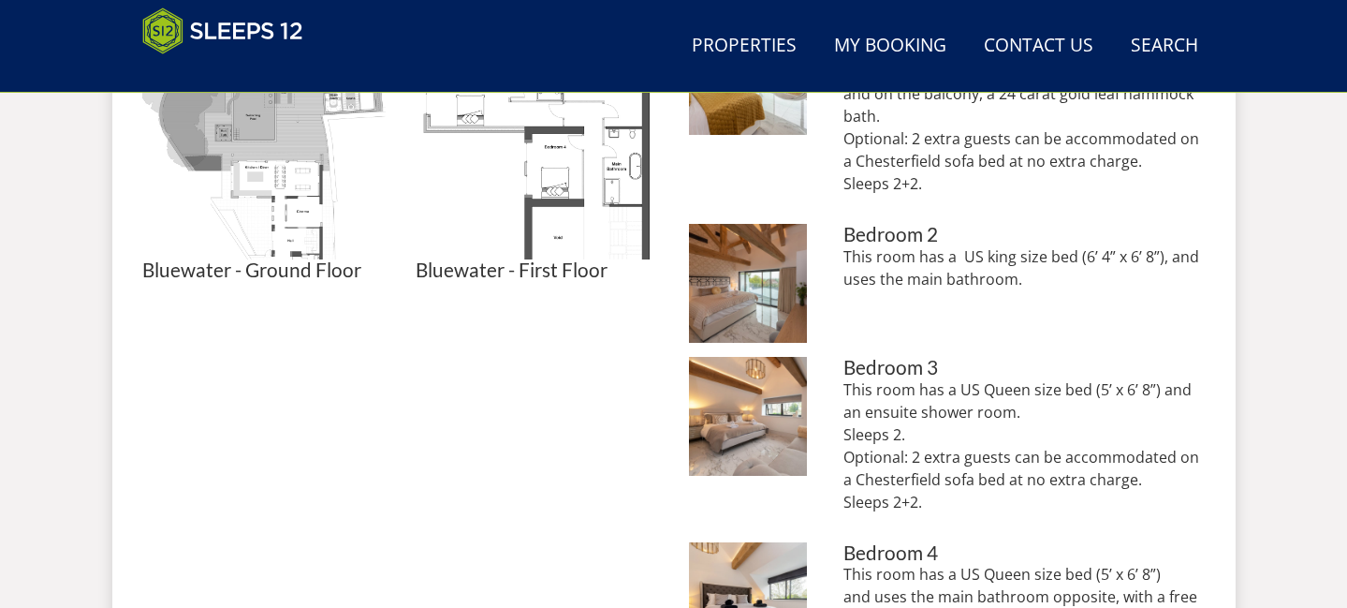
scroll to position [1001, 0]
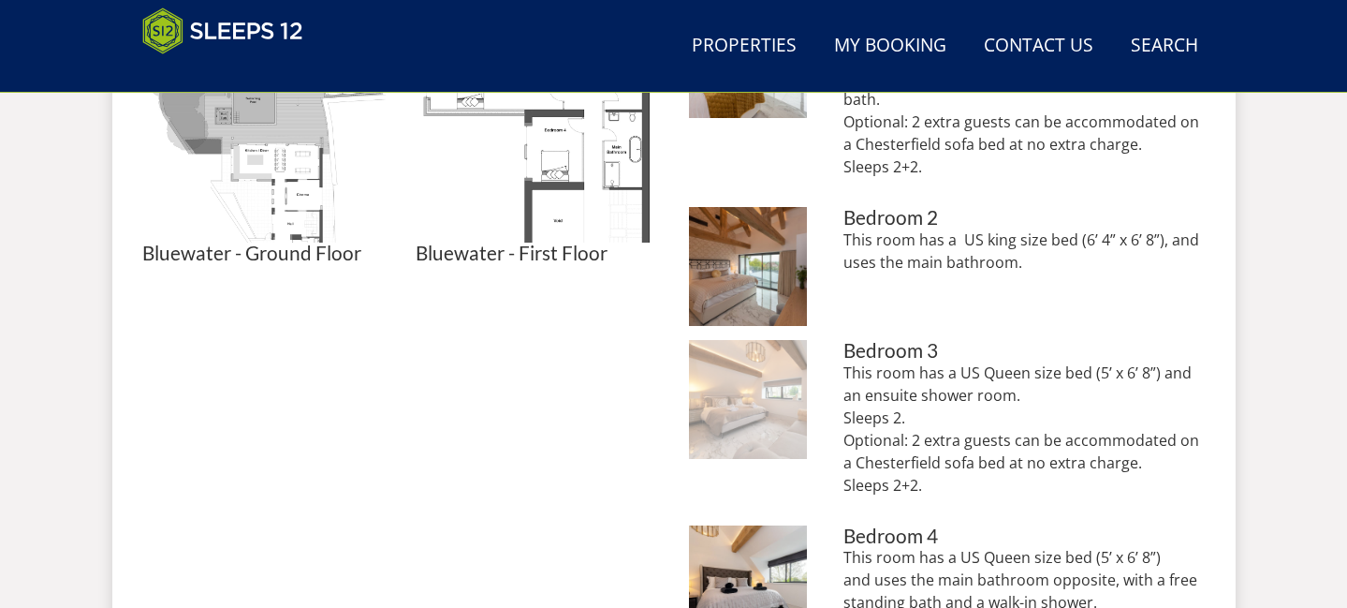
click at [742, 392] on img at bounding box center [748, 399] width 119 height 119
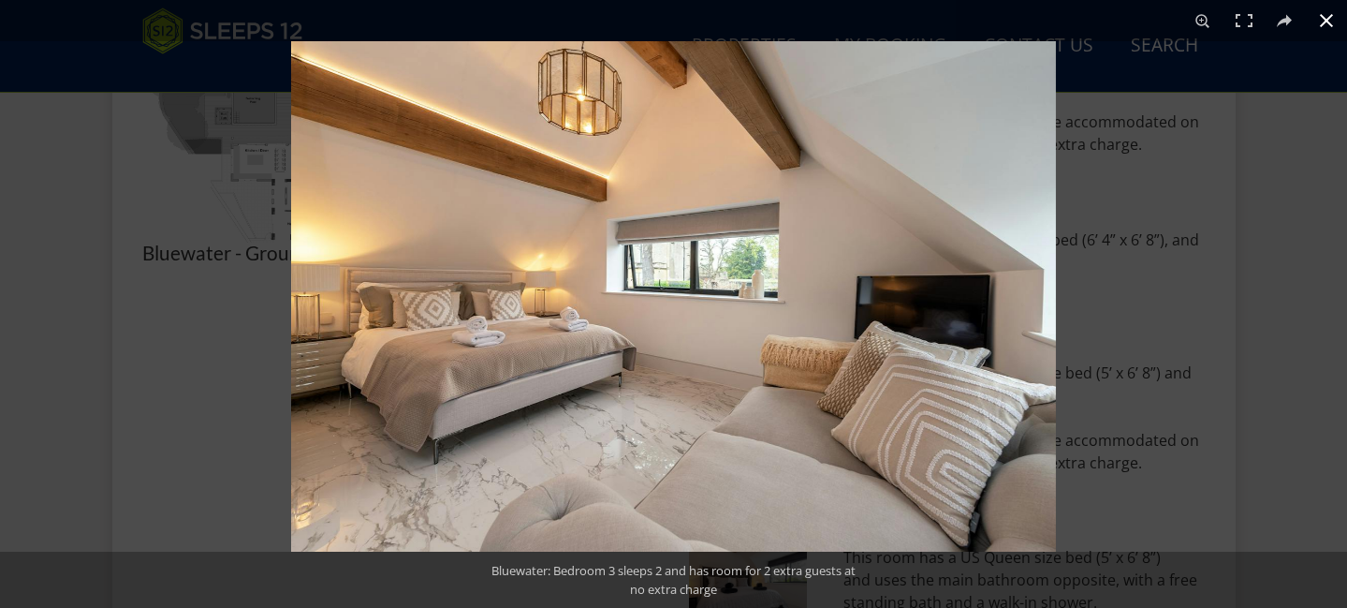
click at [1121, 350] on div at bounding box center [964, 345] width 1347 height 608
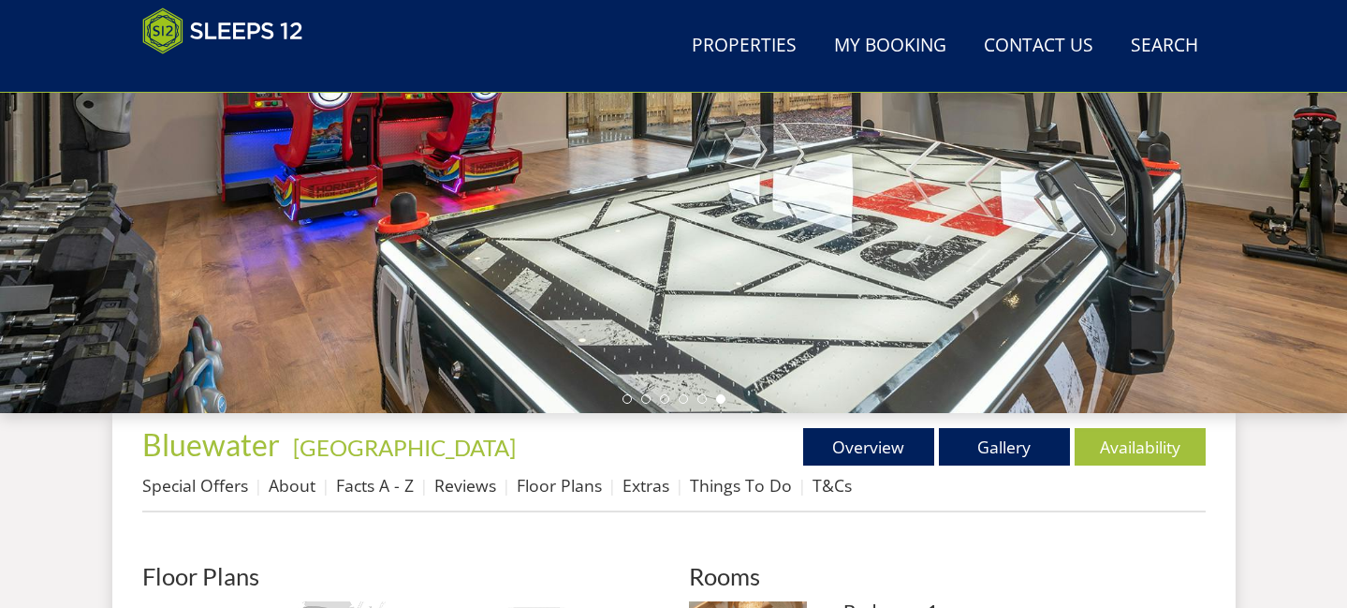
scroll to position [433, 0]
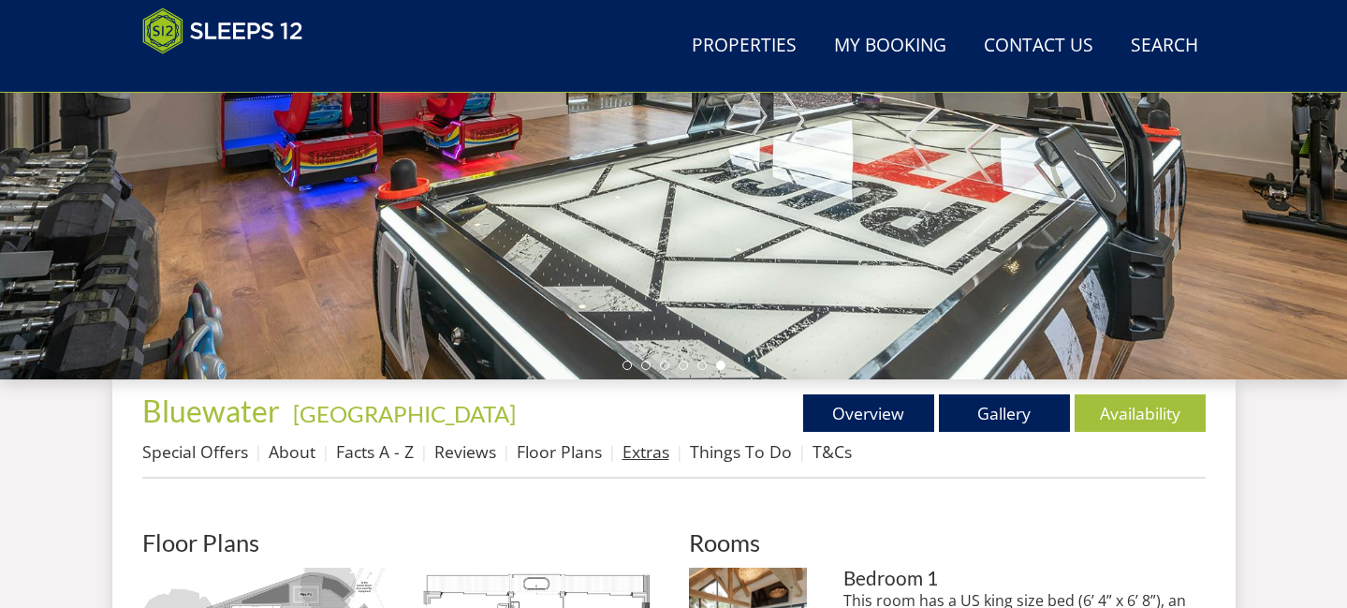
click at [656, 454] on link "Extras" at bounding box center [646, 451] width 47 height 22
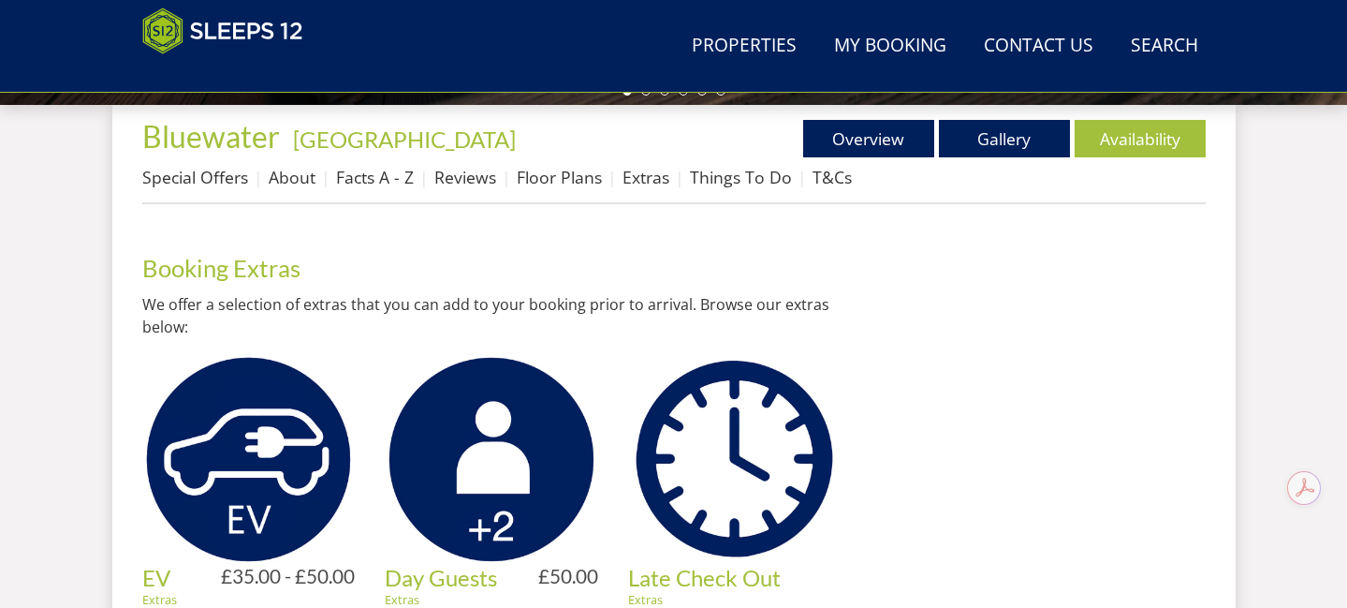
scroll to position [708, 0]
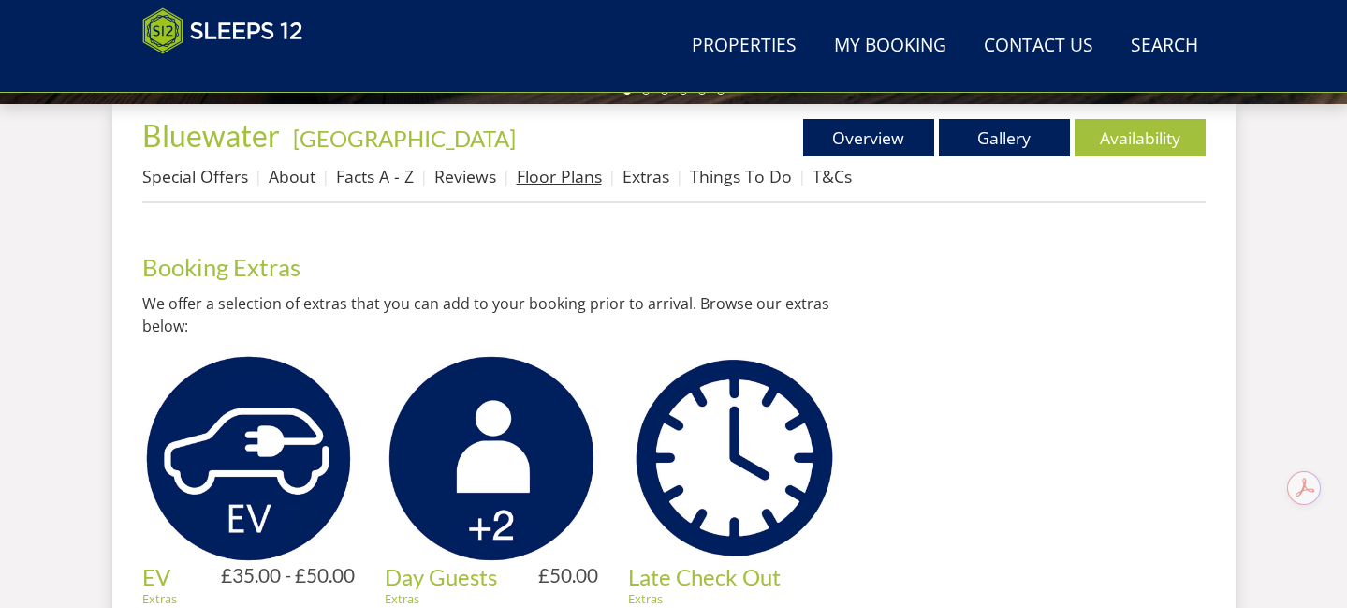
click at [546, 169] on link "Floor Plans" at bounding box center [559, 176] width 85 height 22
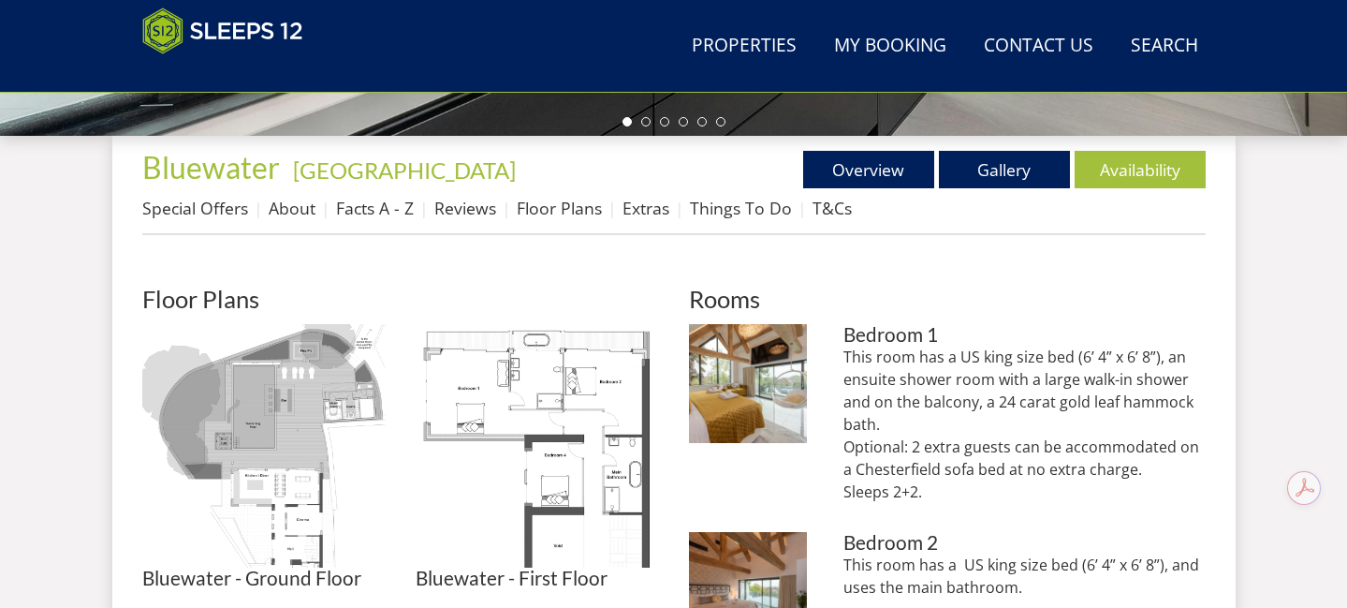
scroll to position [945, 0]
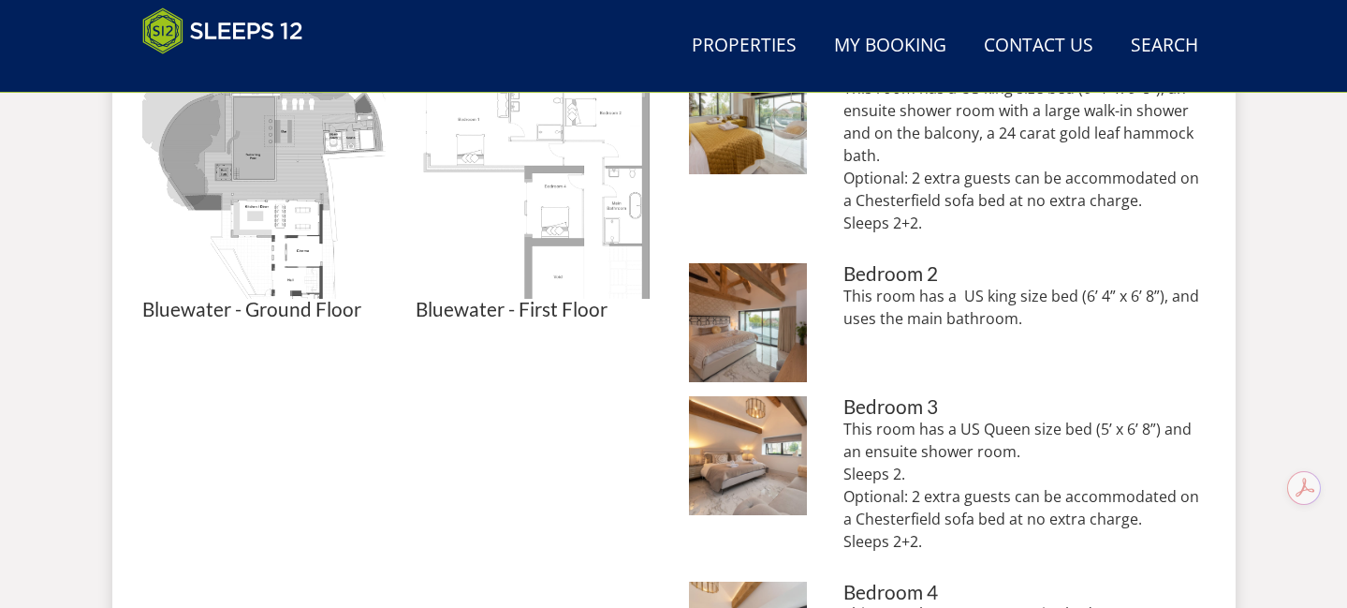
click at [551, 188] on img at bounding box center [537, 176] width 243 height 243
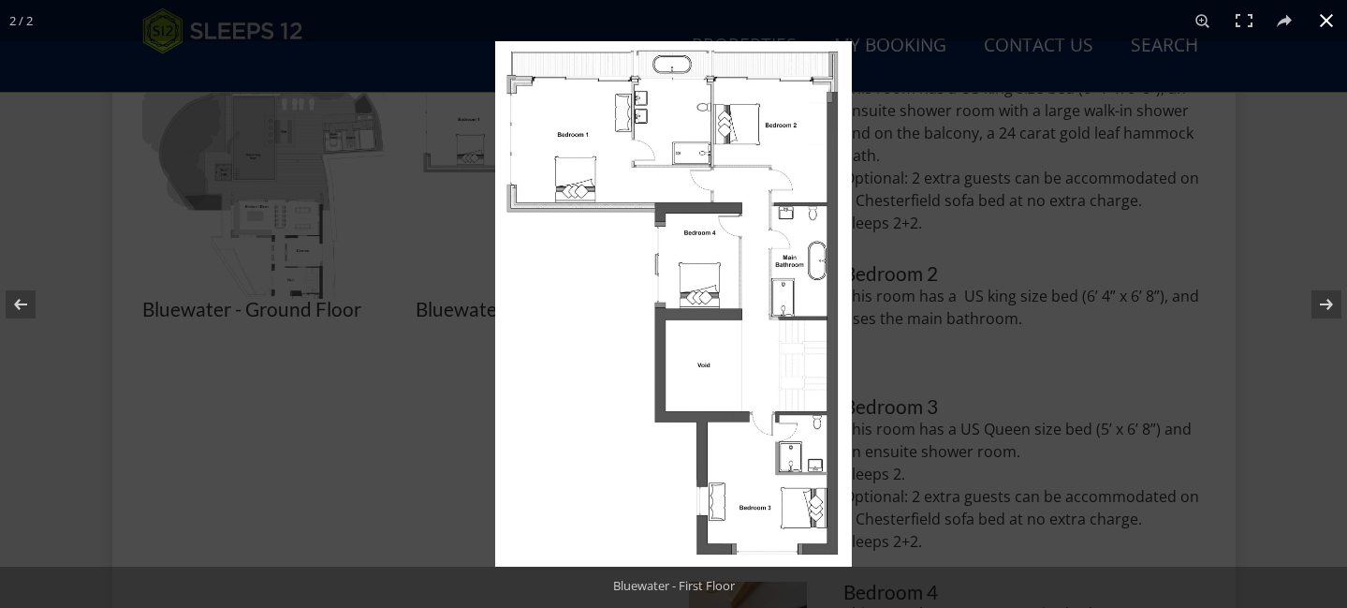
click at [1078, 395] on div at bounding box center [1168, 345] width 1347 height 608
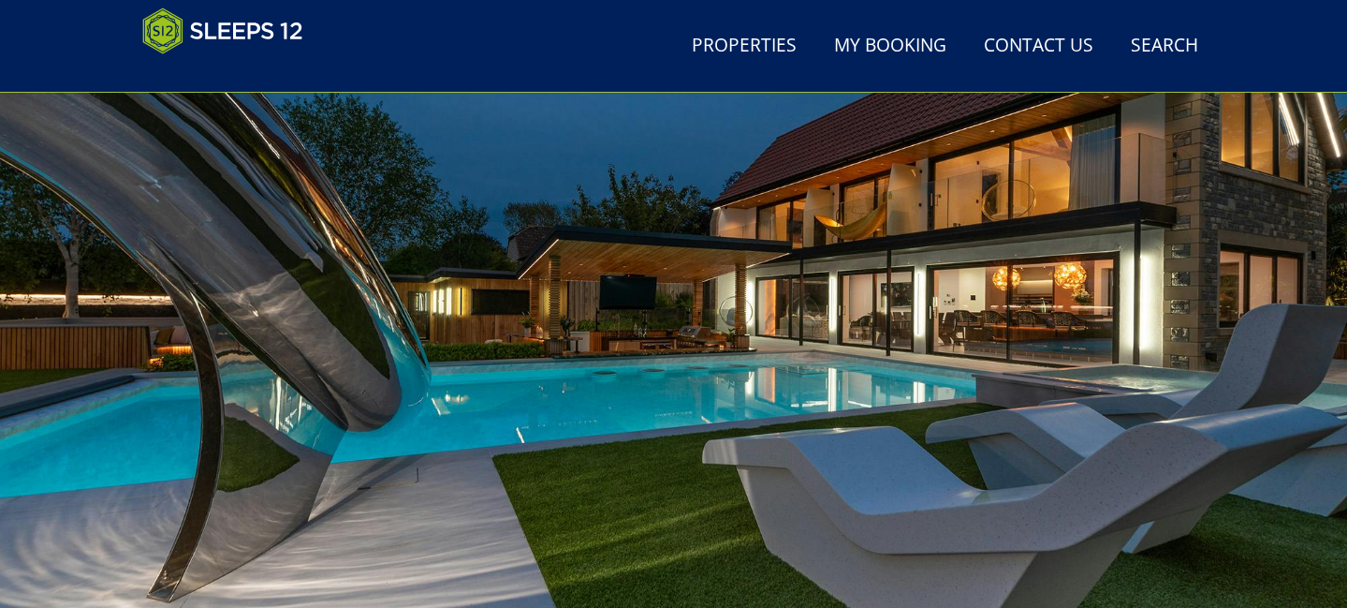
scroll to position [346, 0]
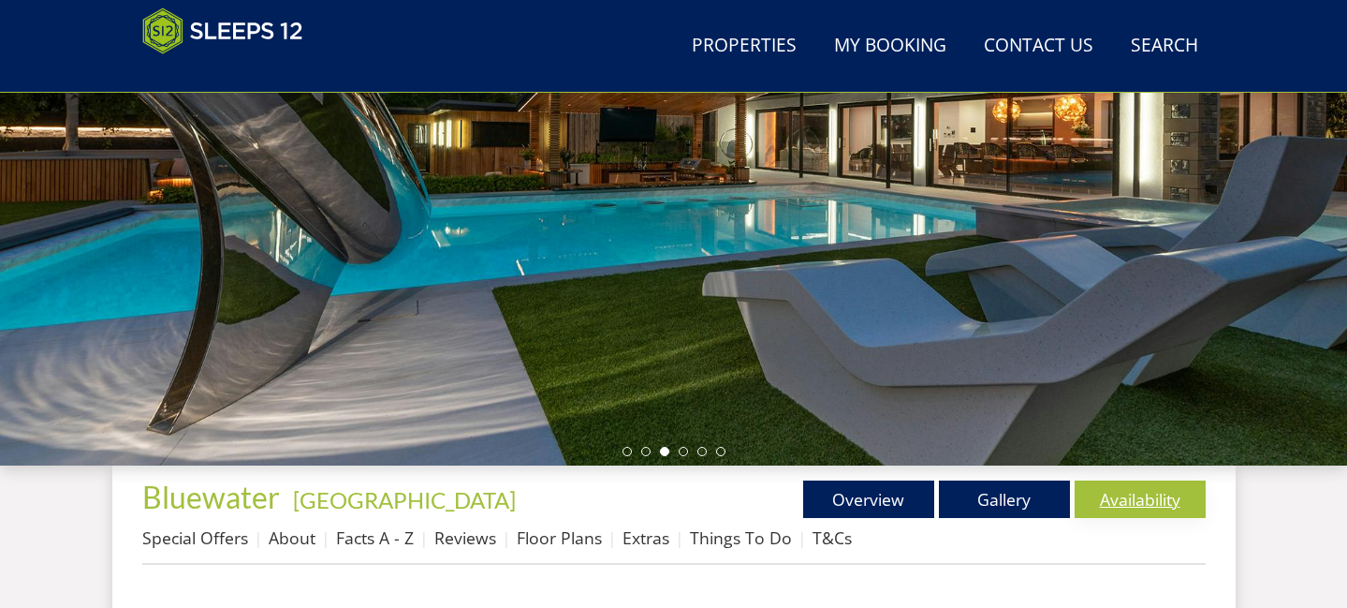
click at [1136, 498] on link "Availability" at bounding box center [1140, 498] width 131 height 37
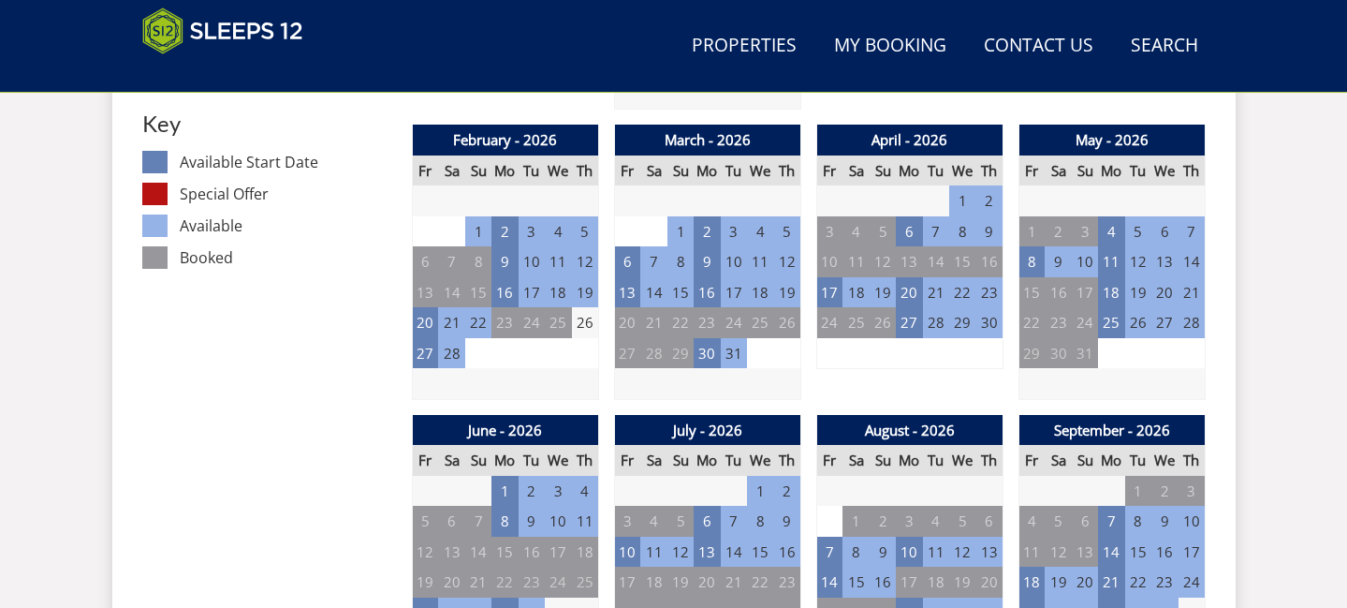
scroll to position [1094, 0]
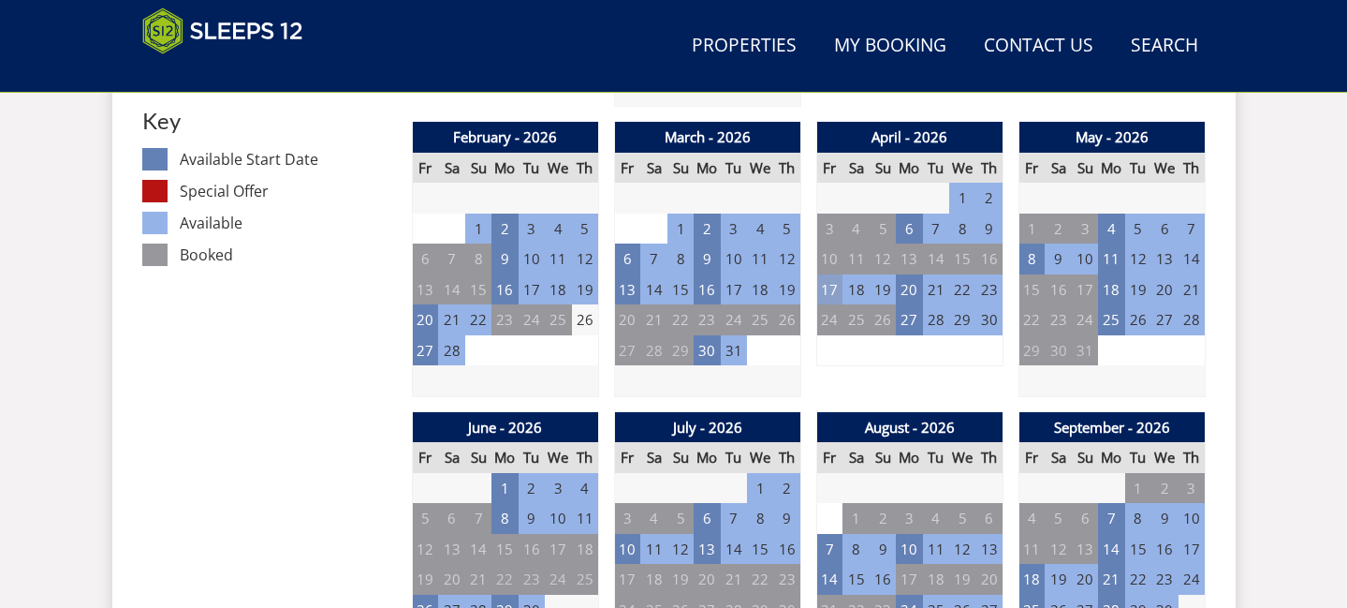
click at [832, 295] on td "17" at bounding box center [829, 289] width 26 height 31
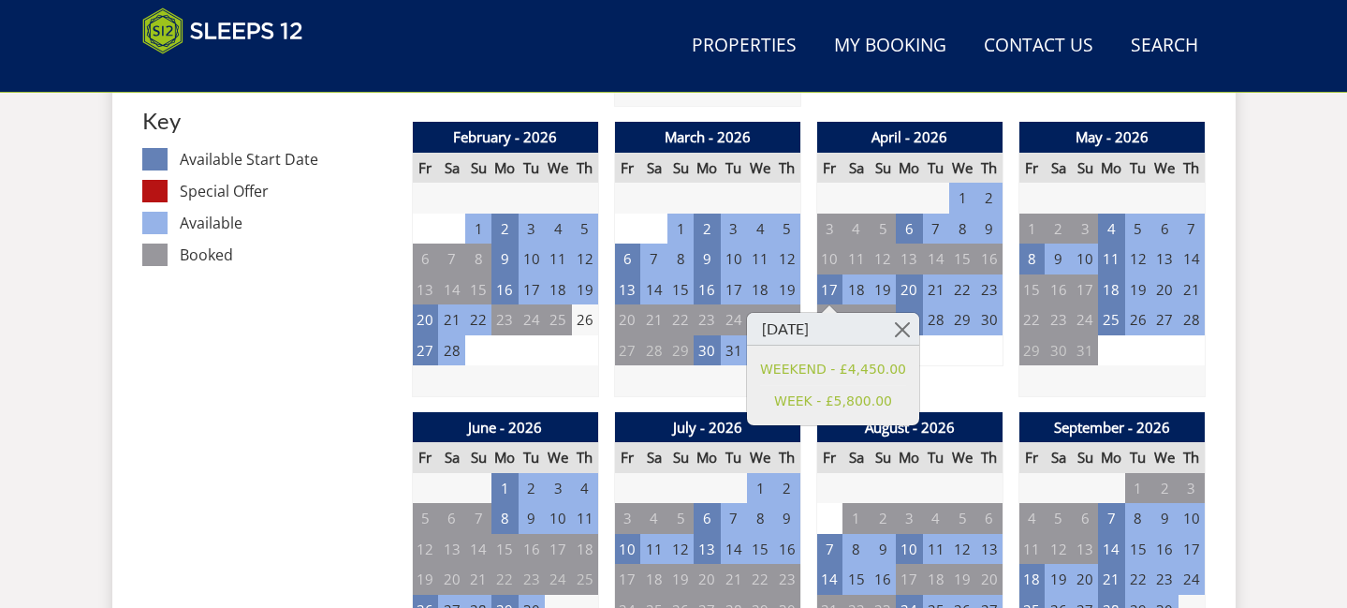
click at [894, 292] on td "19" at bounding box center [883, 289] width 26 height 31
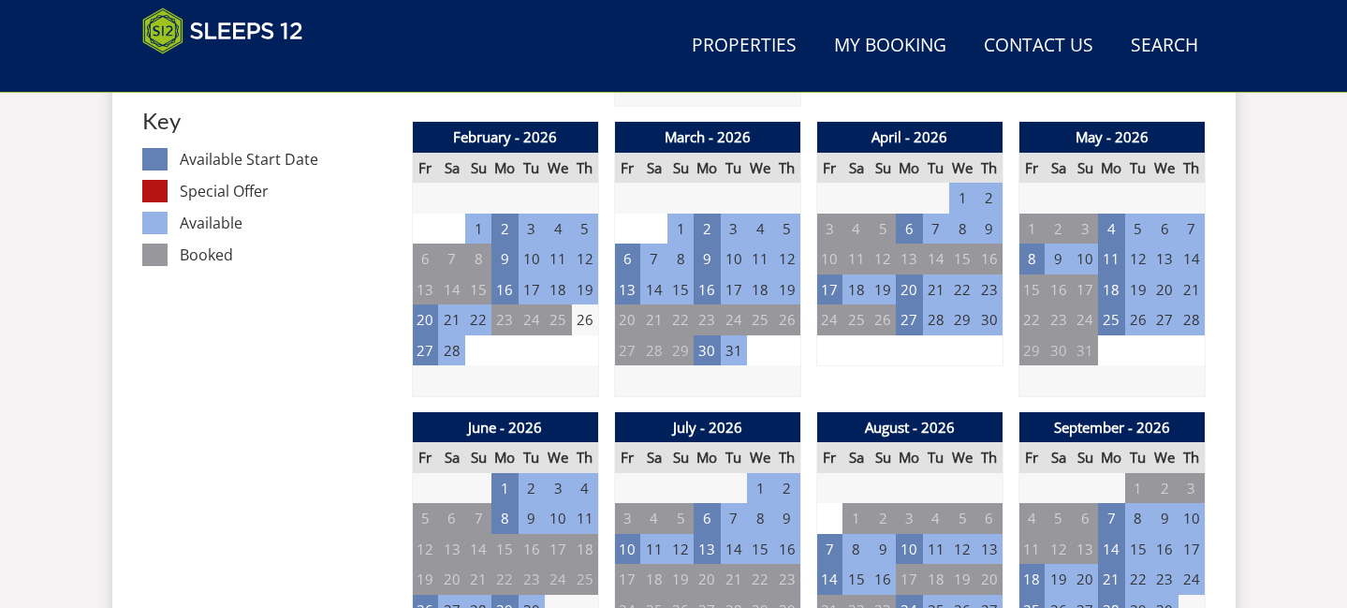
click at [889, 292] on td "19" at bounding box center [883, 289] width 26 height 31
click at [822, 295] on td "17" at bounding box center [829, 289] width 26 height 31
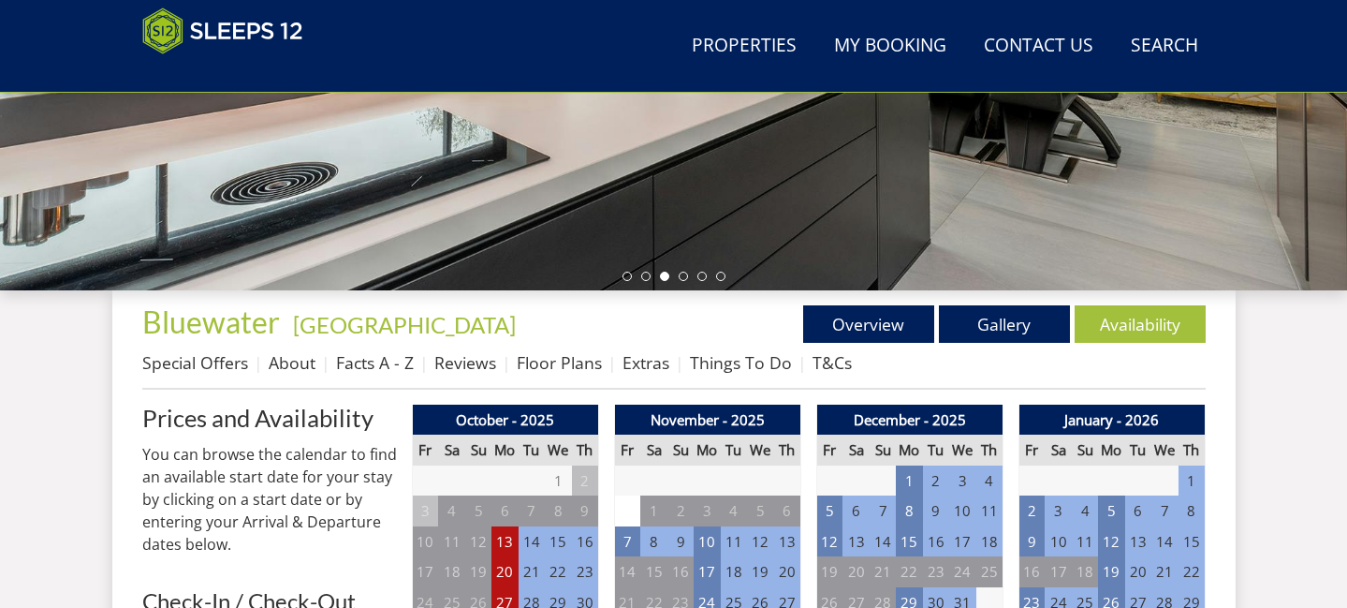
scroll to position [523, 0]
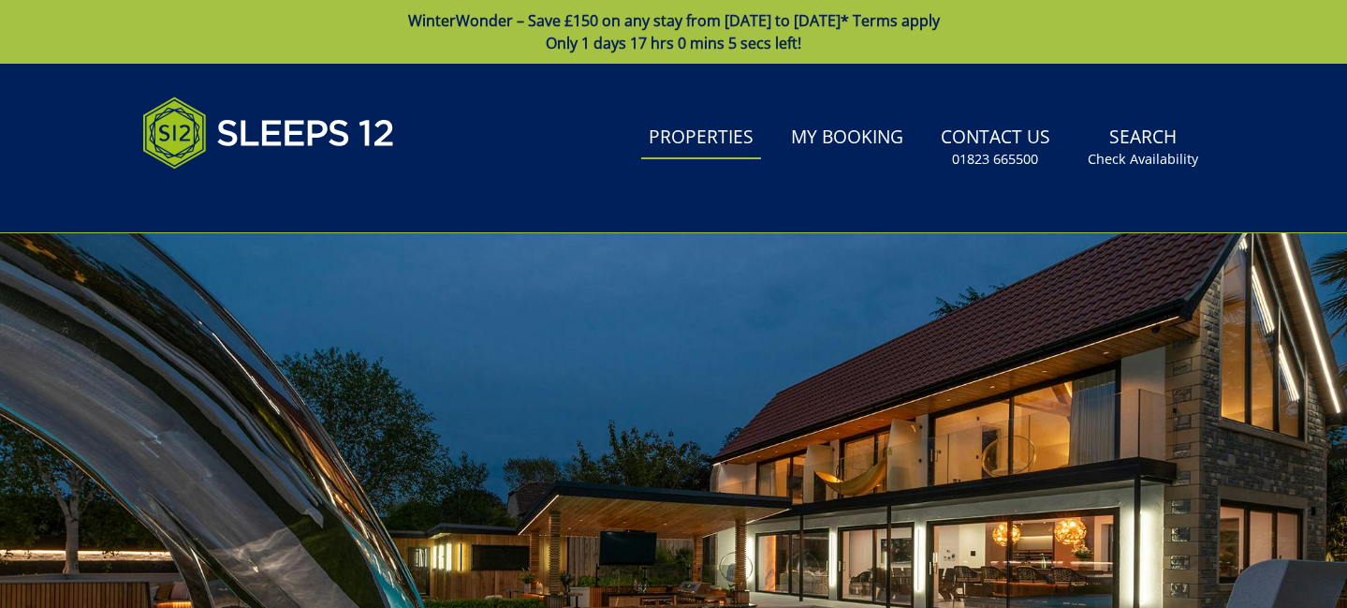
click at [720, 138] on link "Properties" at bounding box center [701, 138] width 120 height 42
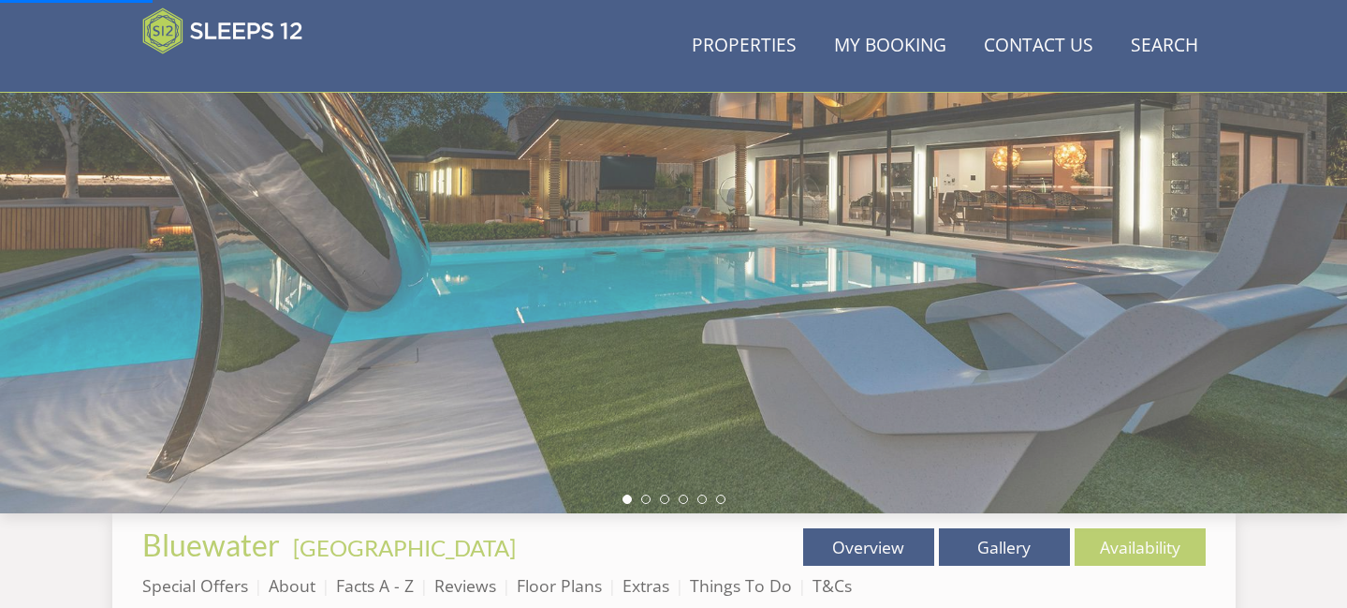
scroll to position [499, 0]
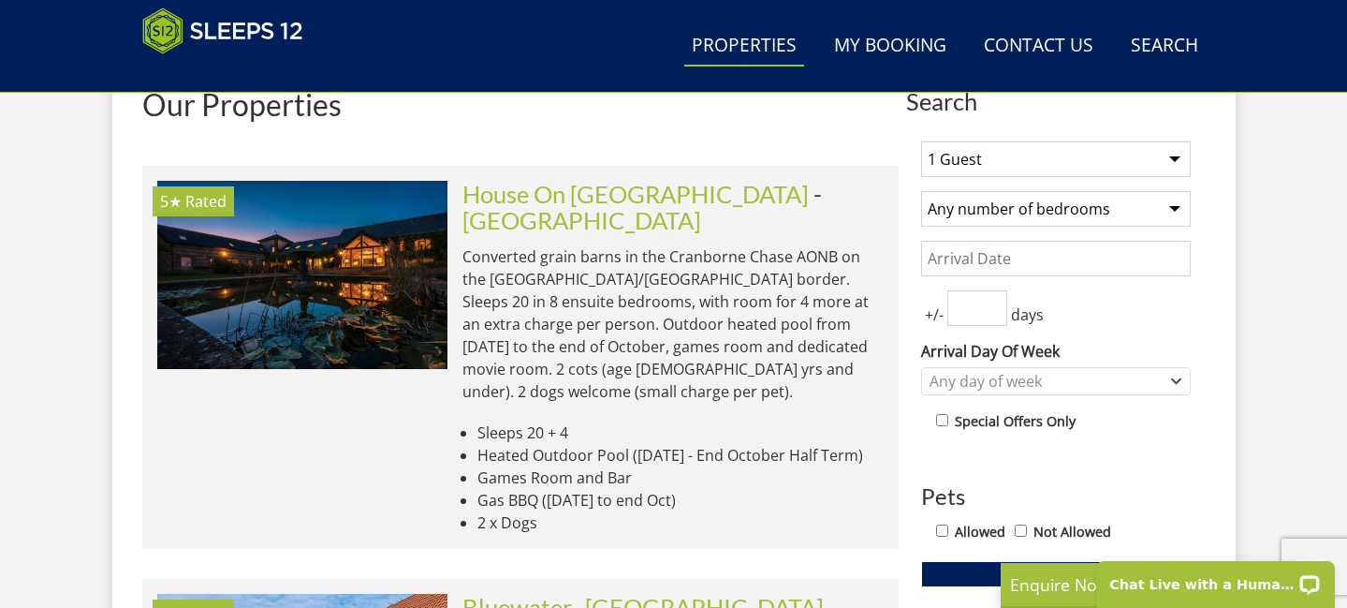
click at [974, 170] on select "1 Guest 2 Guests 3 Guests 4 Guests 5 Guests 6 Guests 7 Guests 8 Guests 9 Guests…" at bounding box center [1056, 159] width 270 height 36
select select "14"
click at [1051, 263] on input "Date" at bounding box center [1056, 259] width 270 height 36
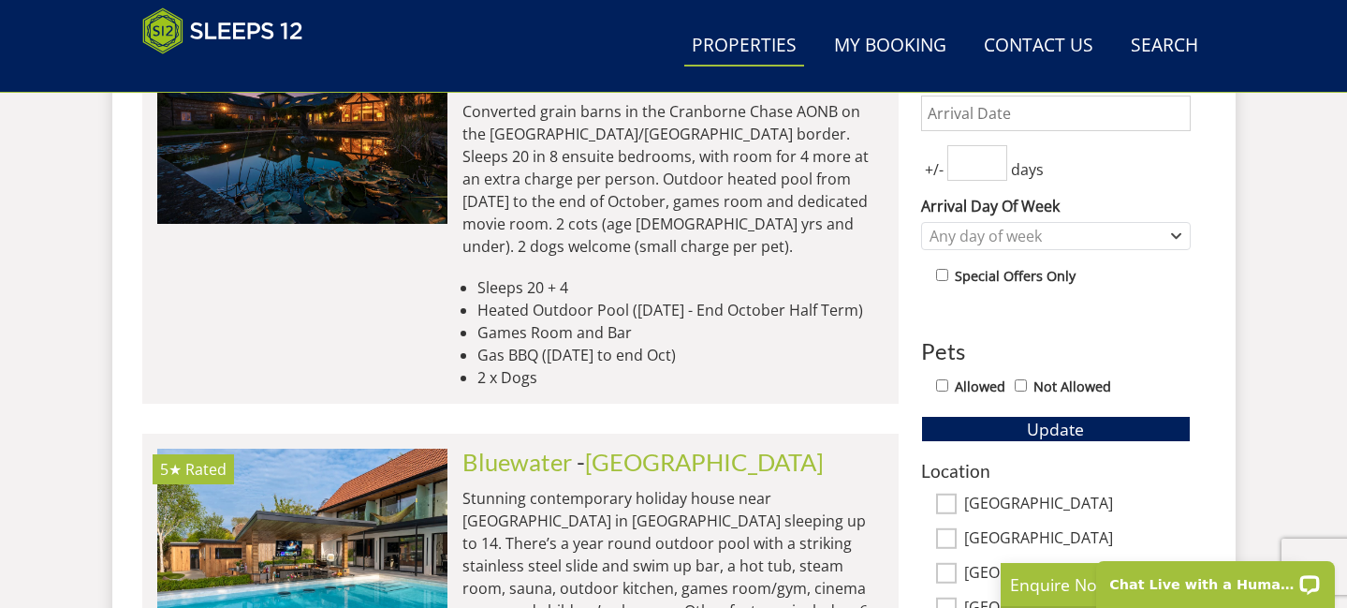
scroll to position [886, 0]
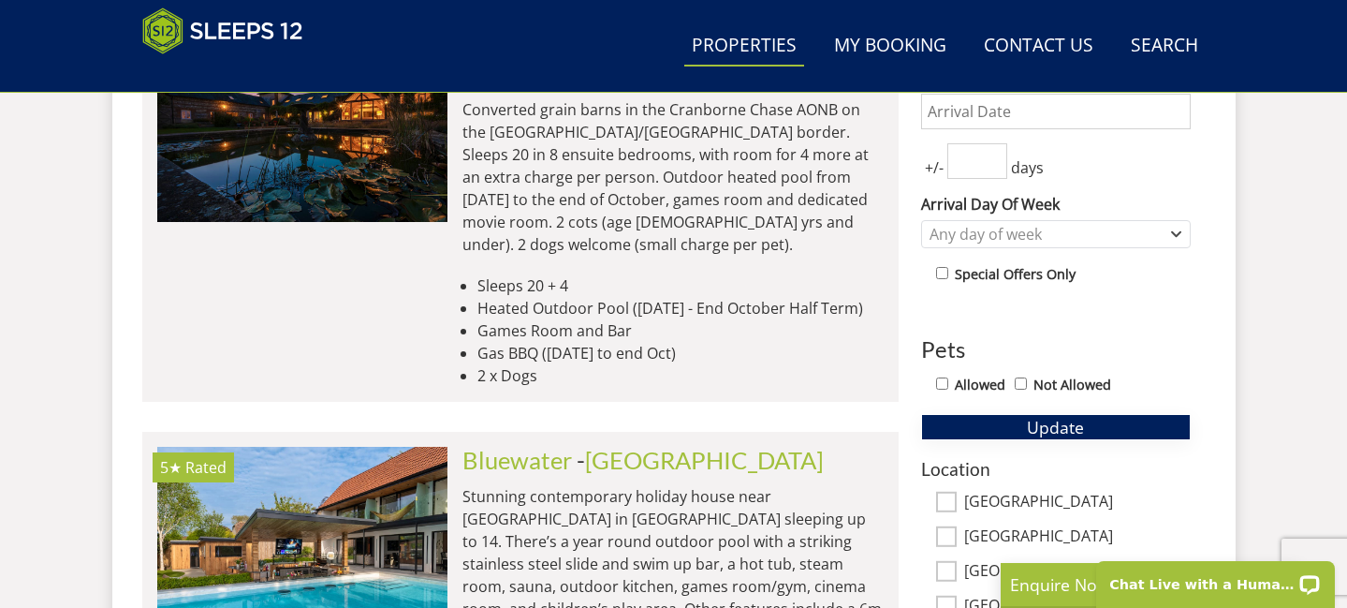
click at [1075, 428] on span "Update" at bounding box center [1055, 427] width 57 height 22
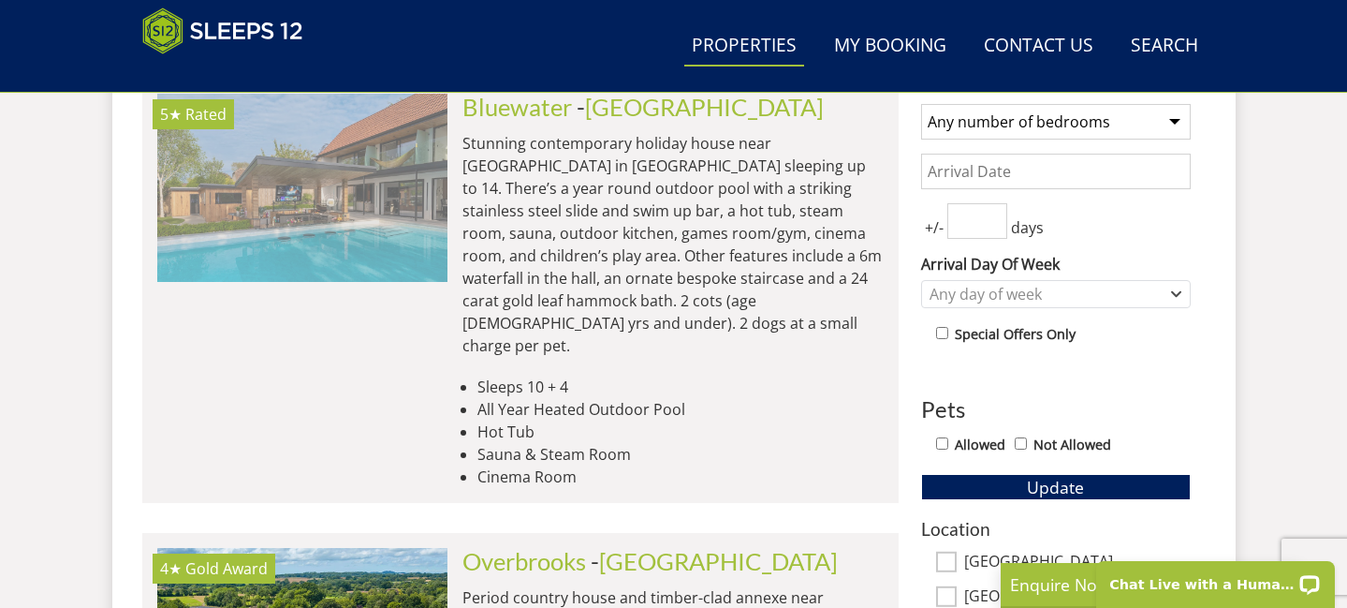
scroll to position [820, 0]
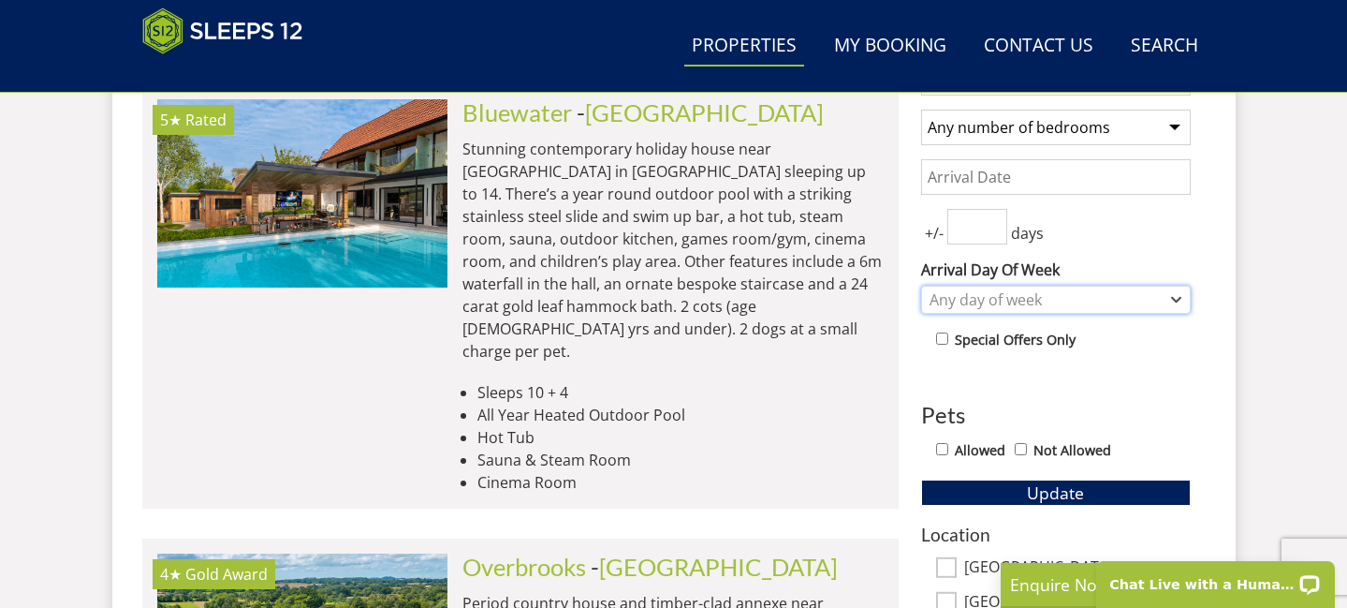
click at [1127, 295] on div "Any day of week" at bounding box center [1046, 299] width 242 height 21
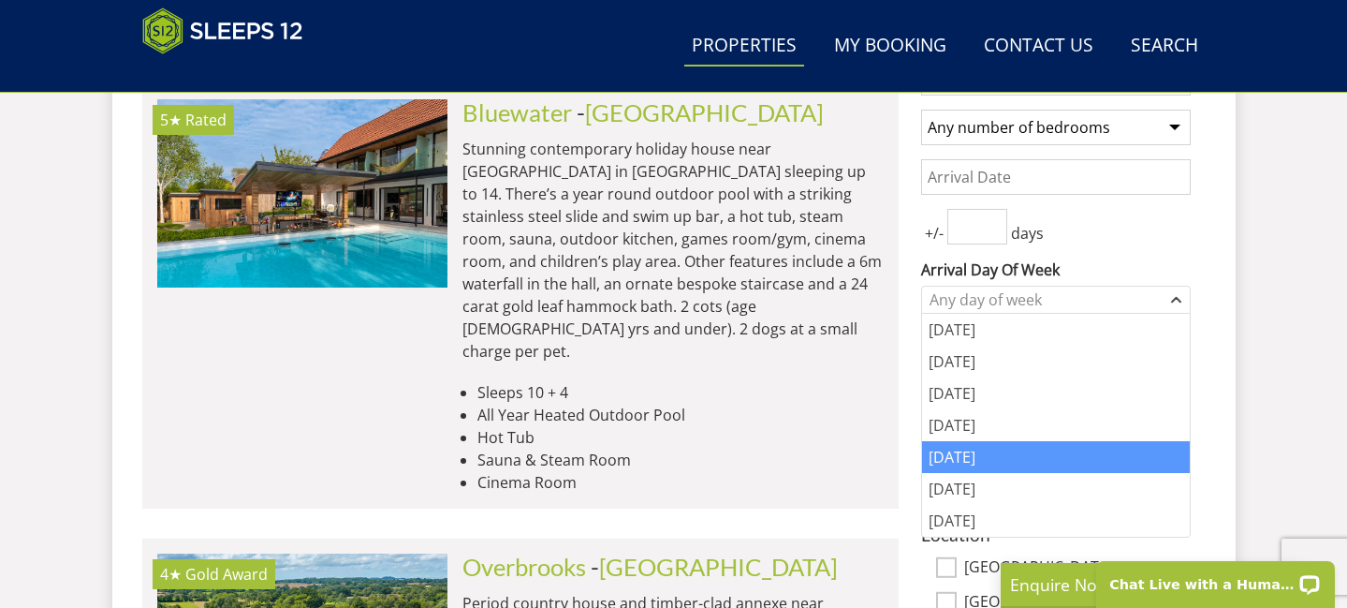
click at [997, 456] on div "Friday" at bounding box center [1056, 457] width 268 height 32
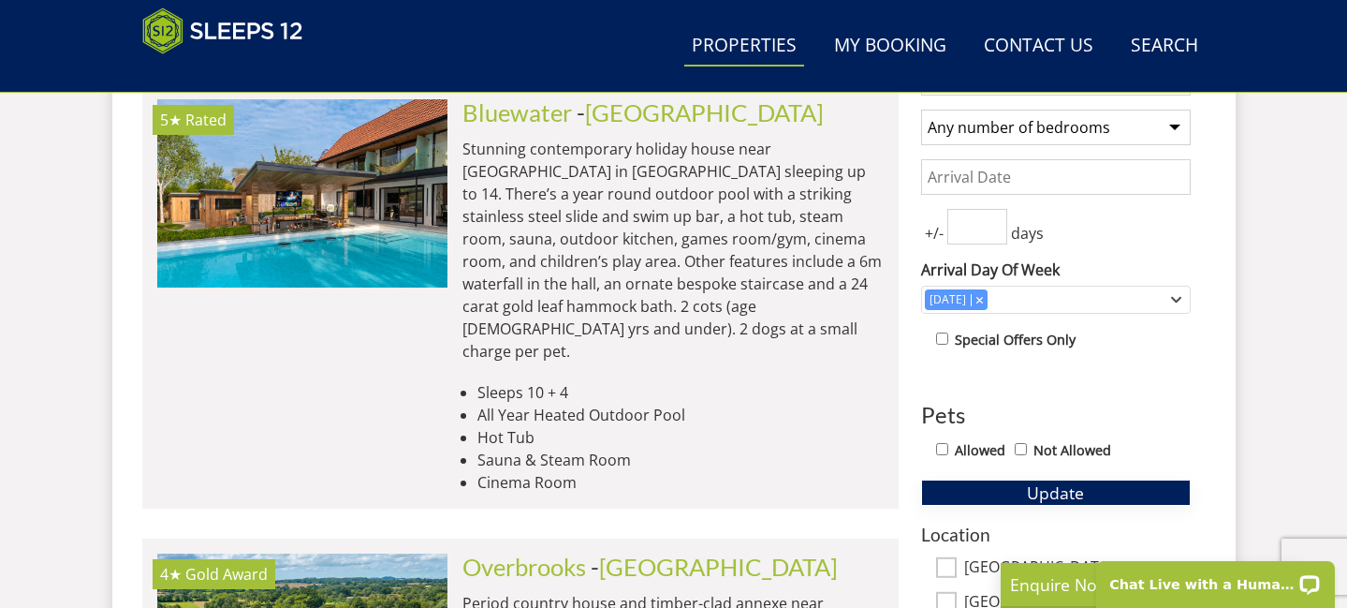
click at [1050, 491] on span "Update" at bounding box center [1055, 492] width 57 height 22
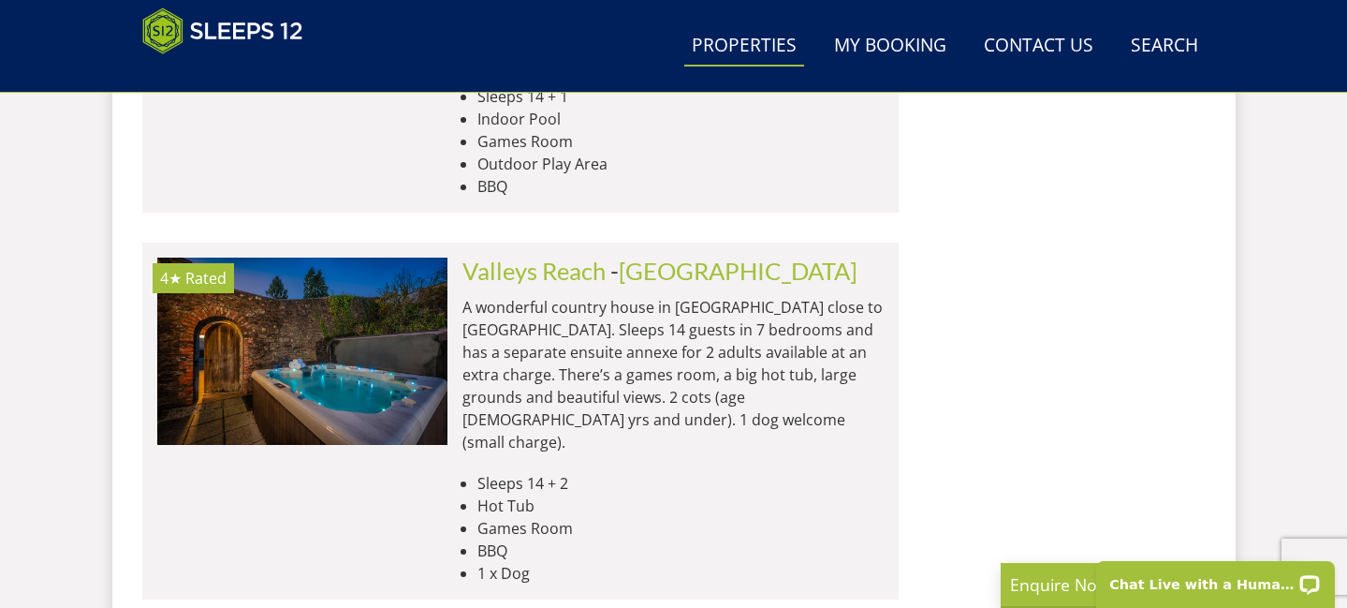
scroll to position [5881, 0]
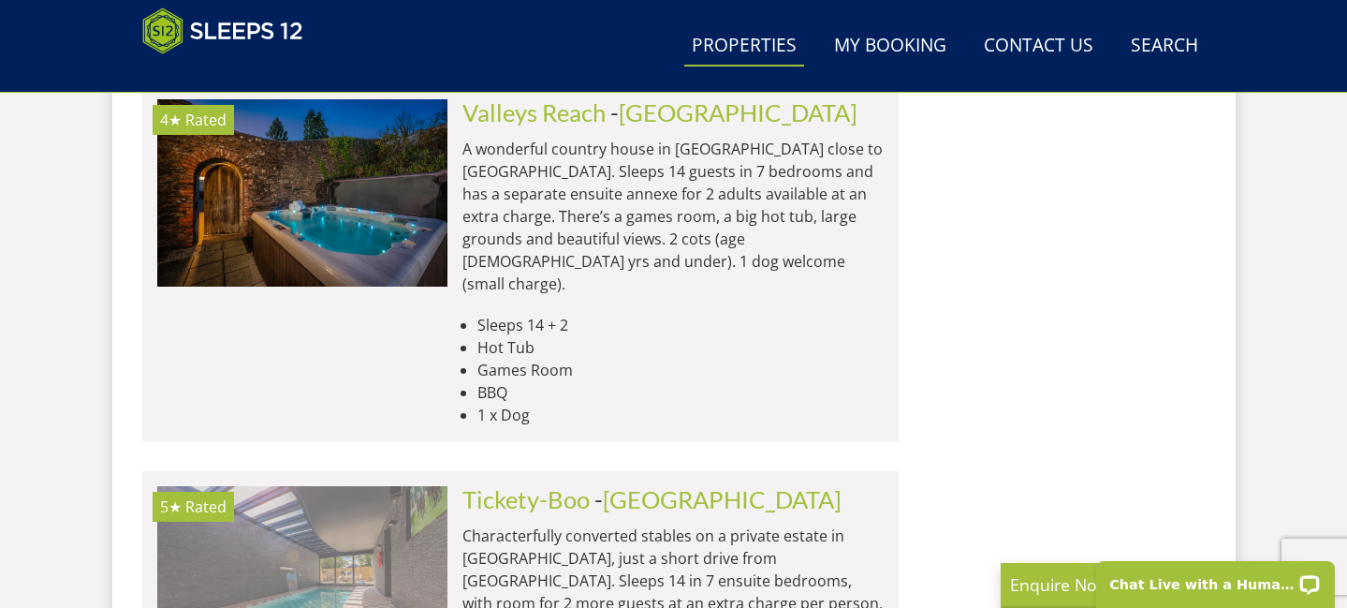
click at [329, 486] on img at bounding box center [302, 579] width 290 height 187
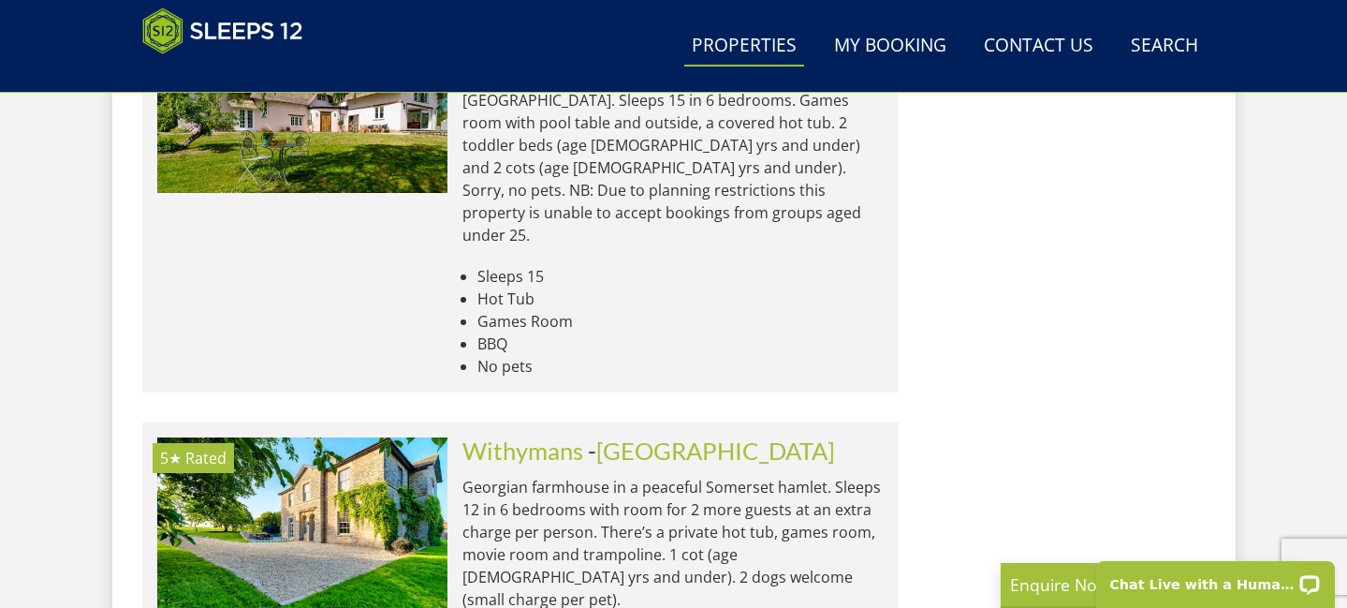
scroll to position [7982, 0]
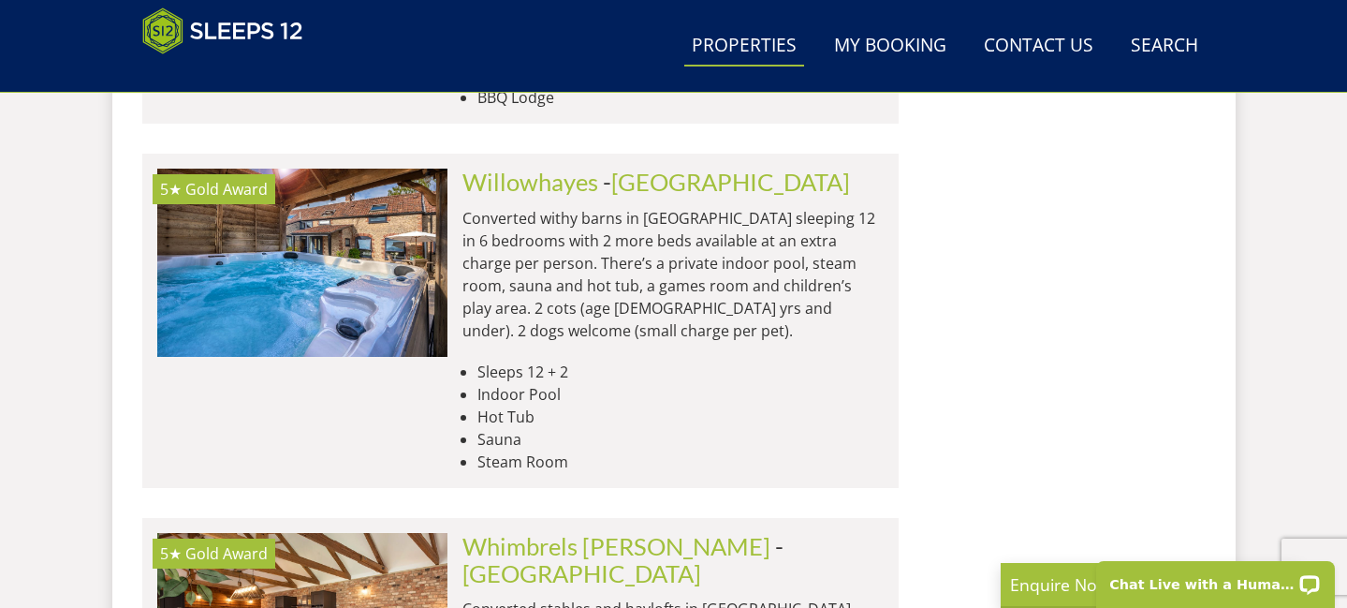
scroll to position [11941, 0]
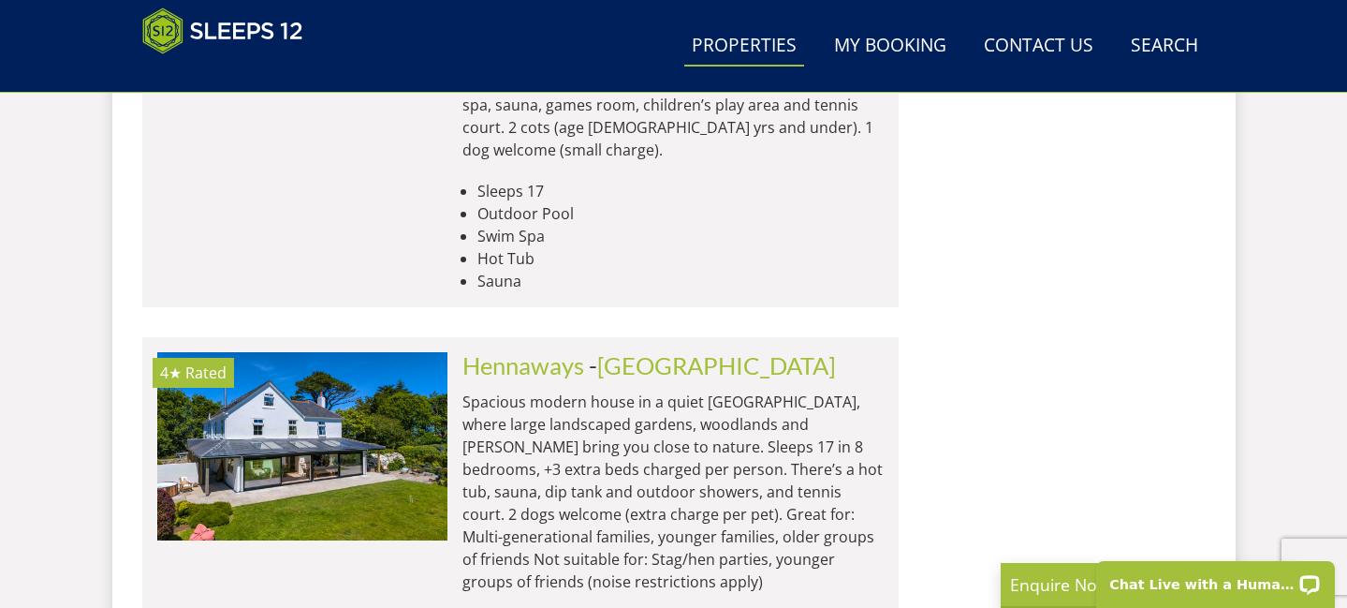
scroll to position [15695, 0]
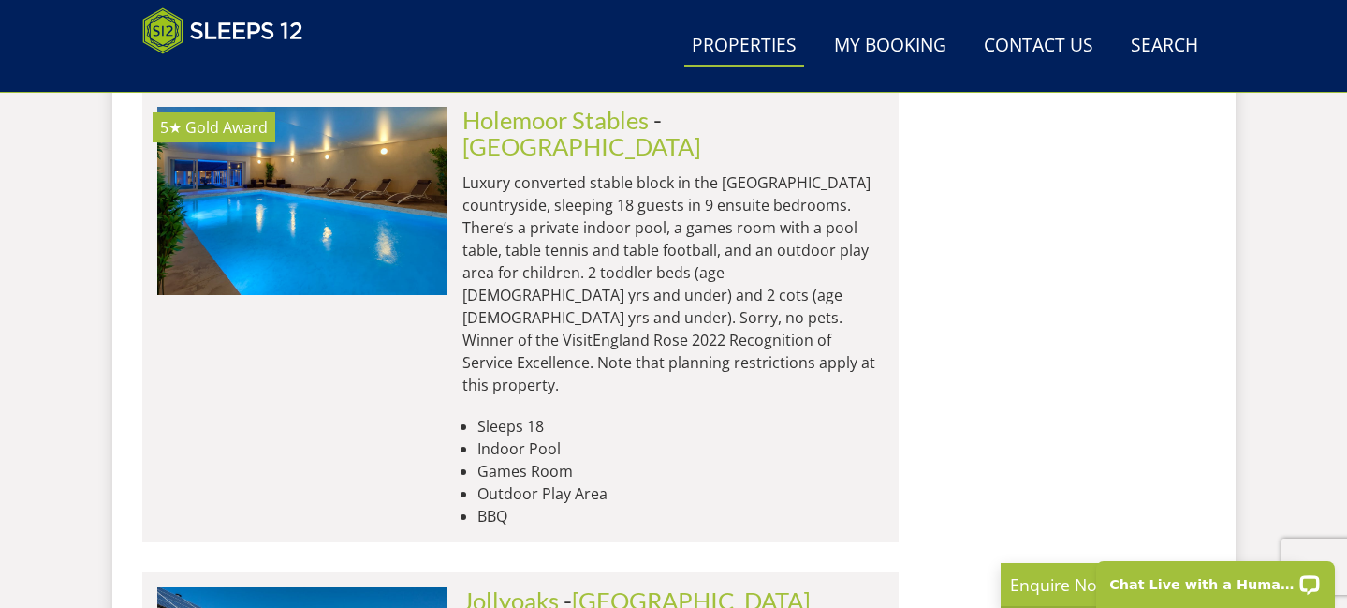
scroll to position [17445, 0]
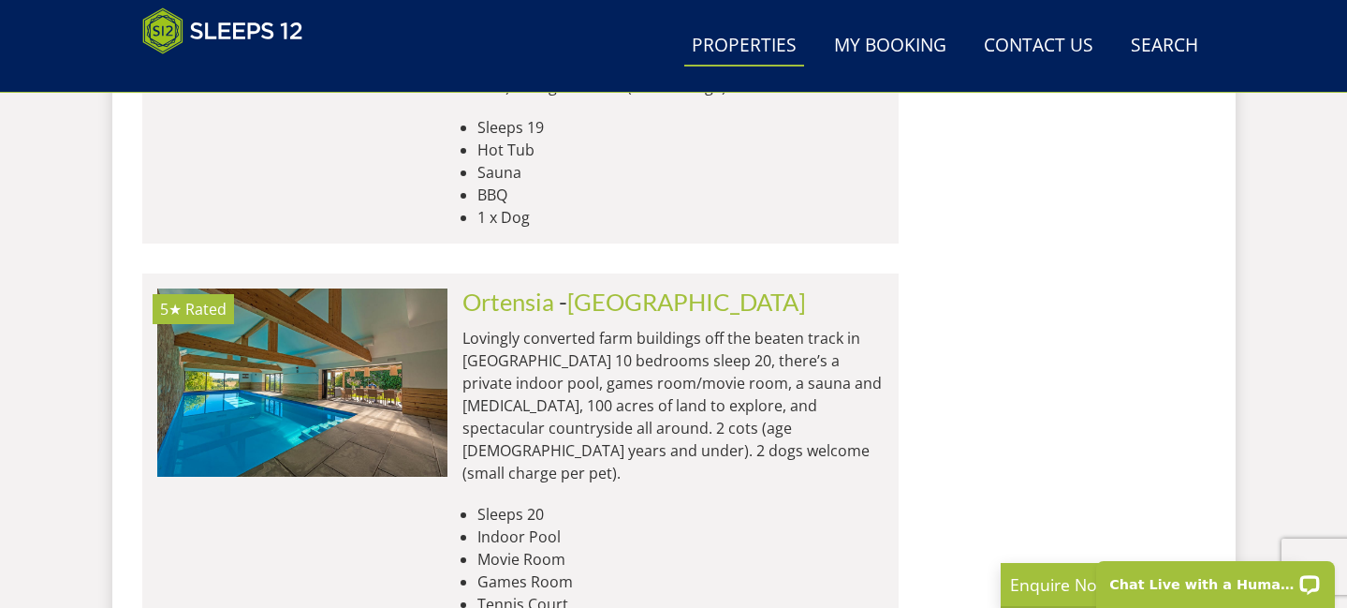
scroll to position [20150, 0]
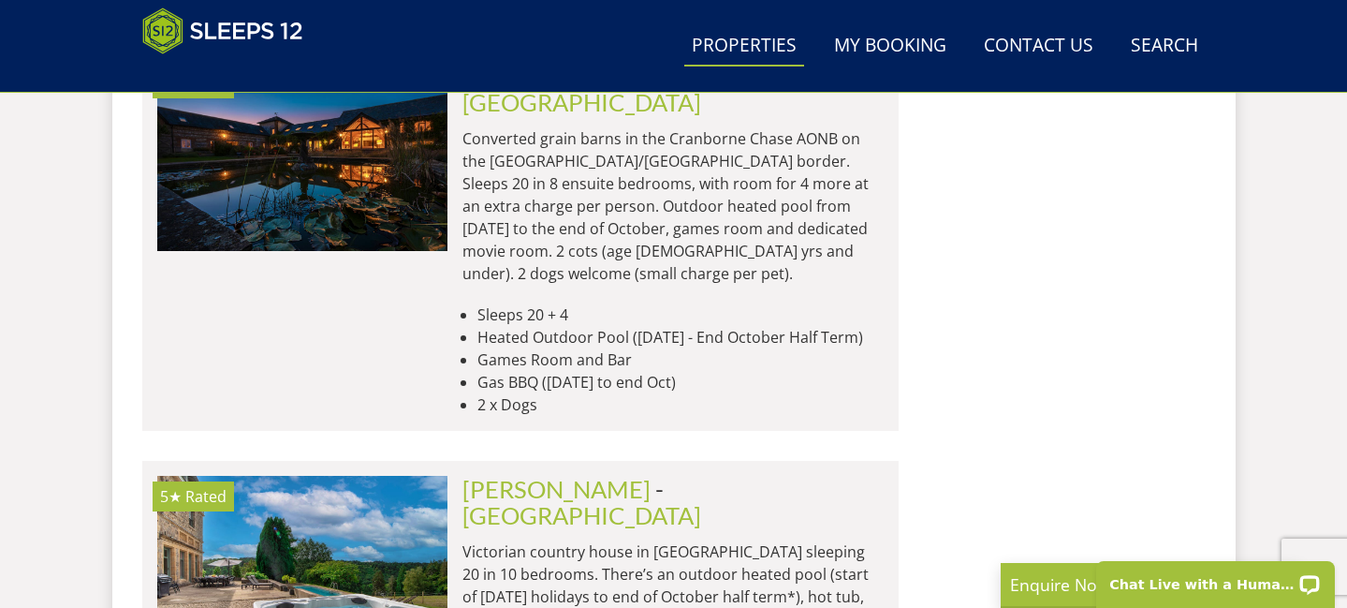
scroll to position [21711, 0]
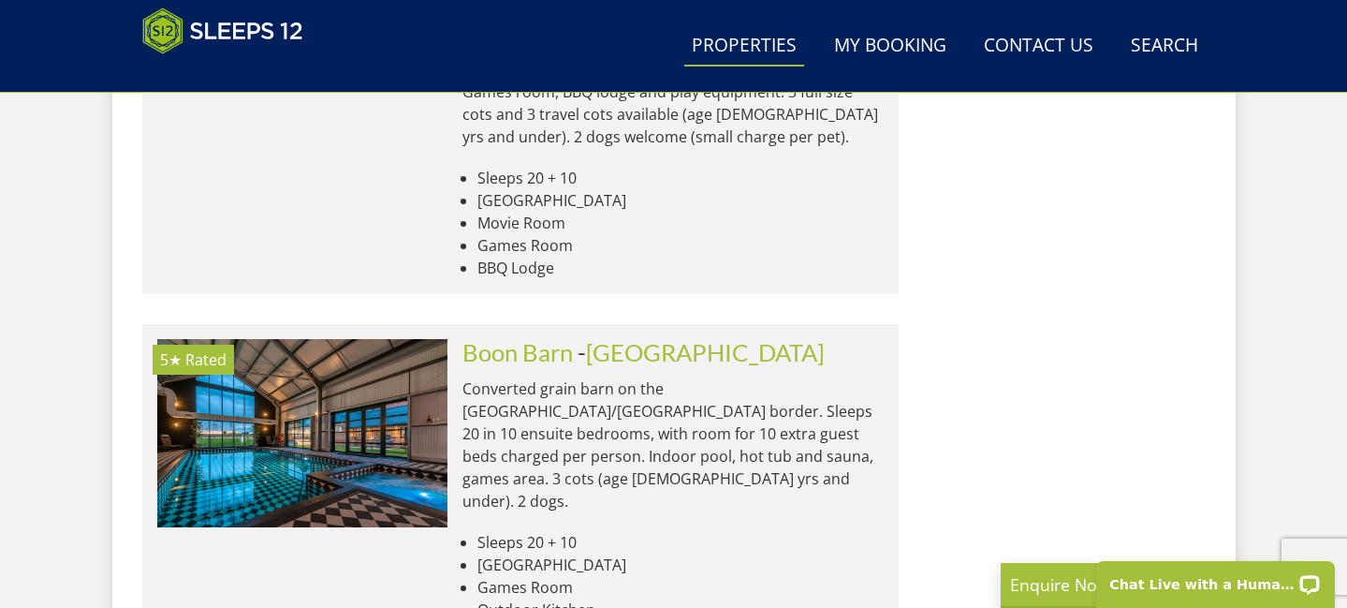
scroll to position [23101, 0]
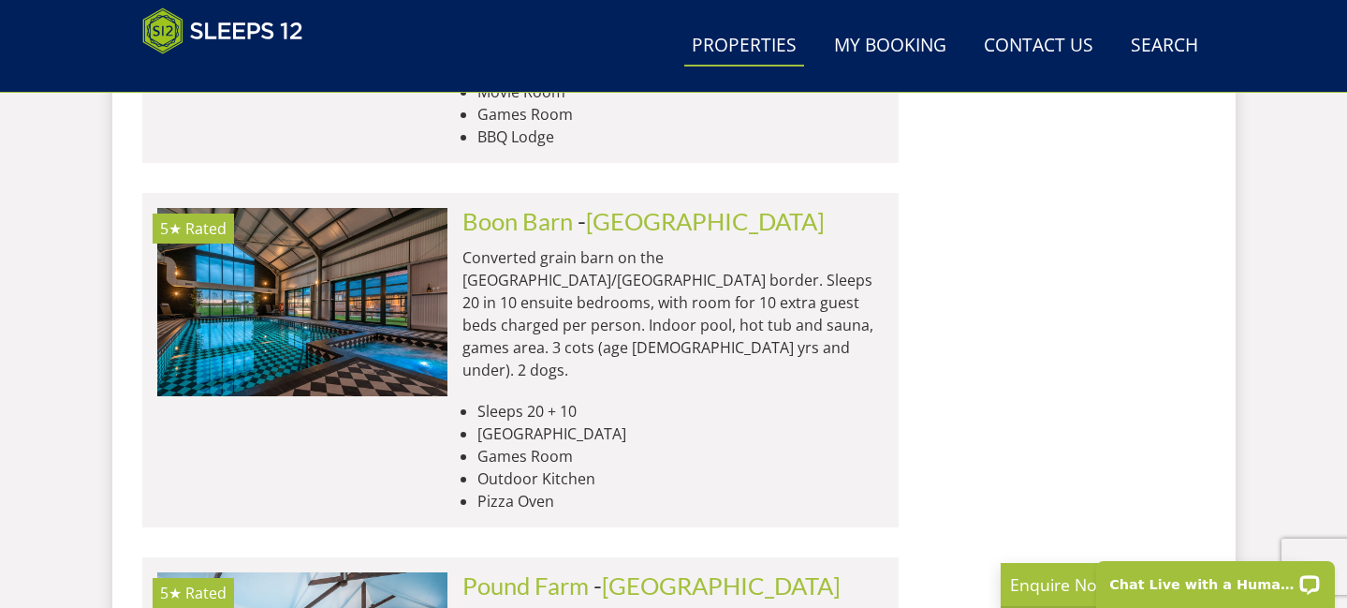
scroll to position [23267, 0]
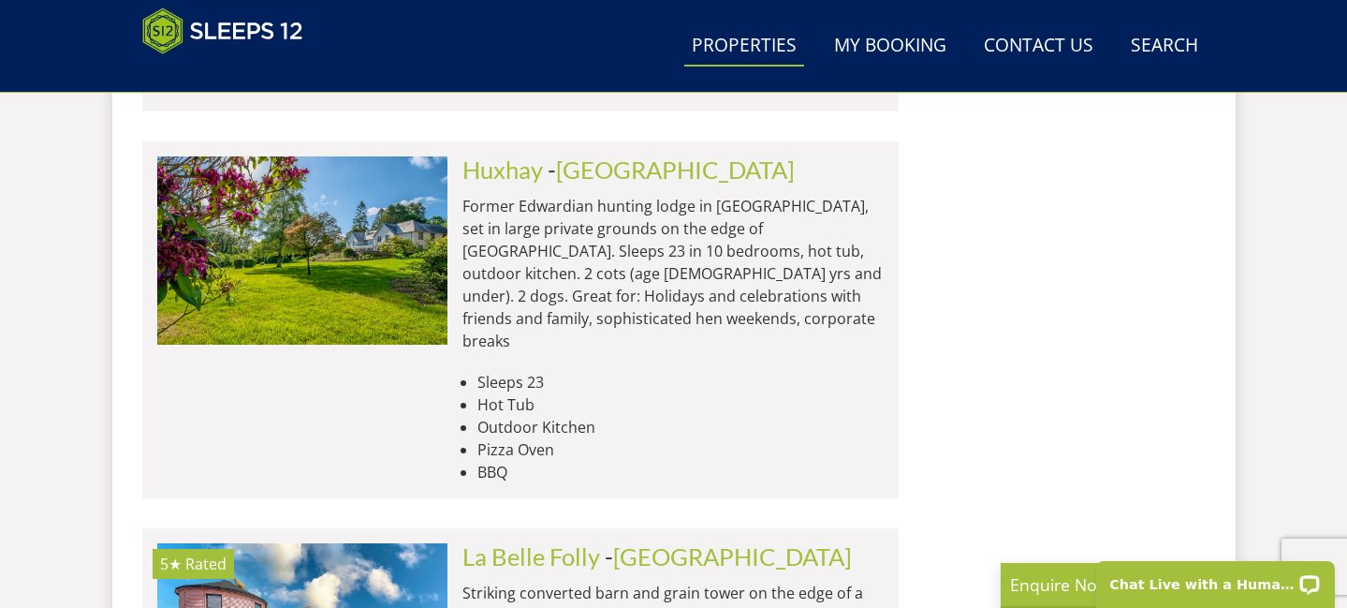
scroll to position [24432, 0]
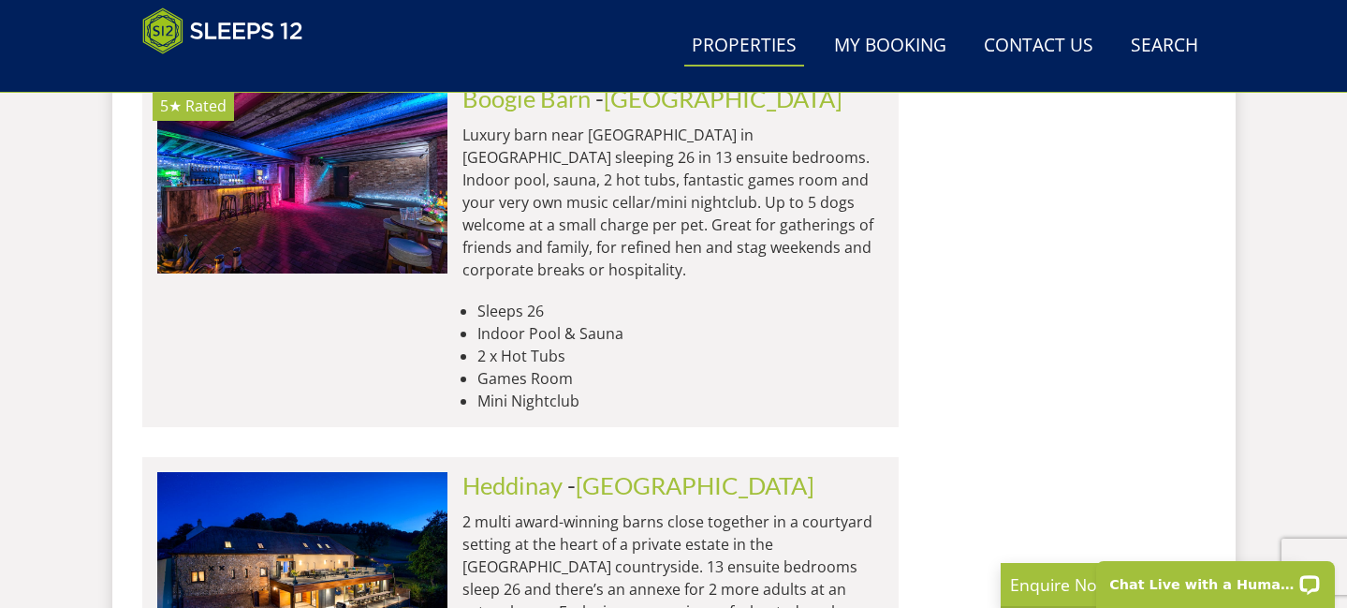
scroll to position [26373, 0]
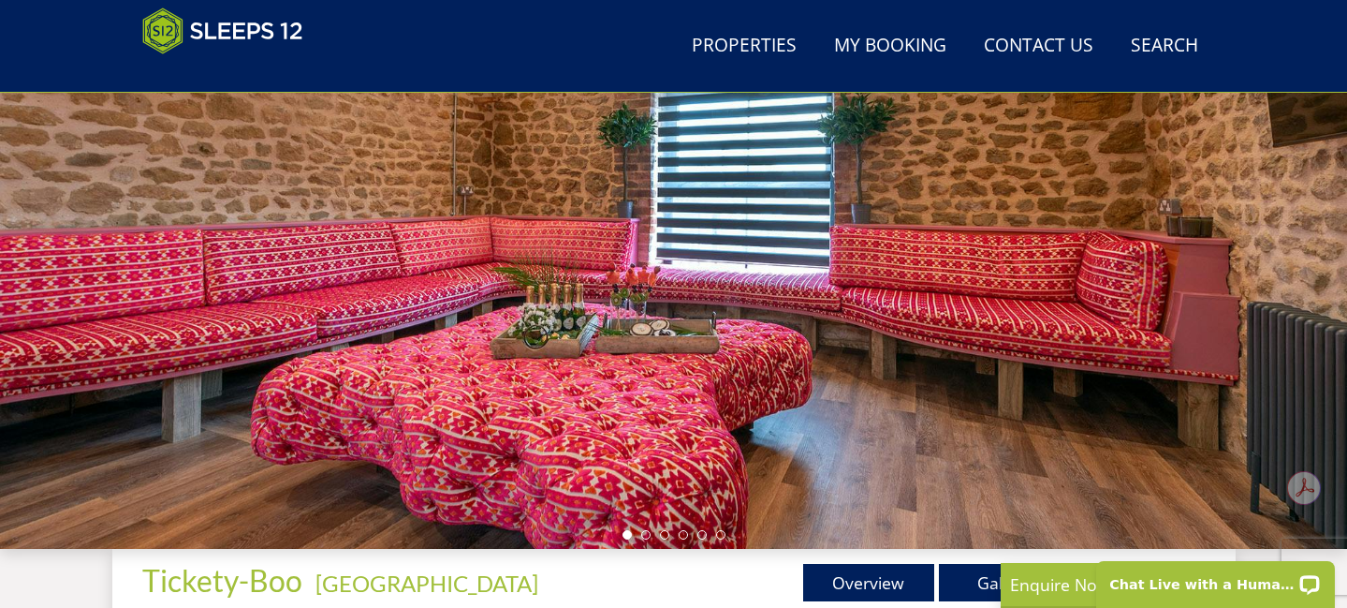
scroll to position [507, 0]
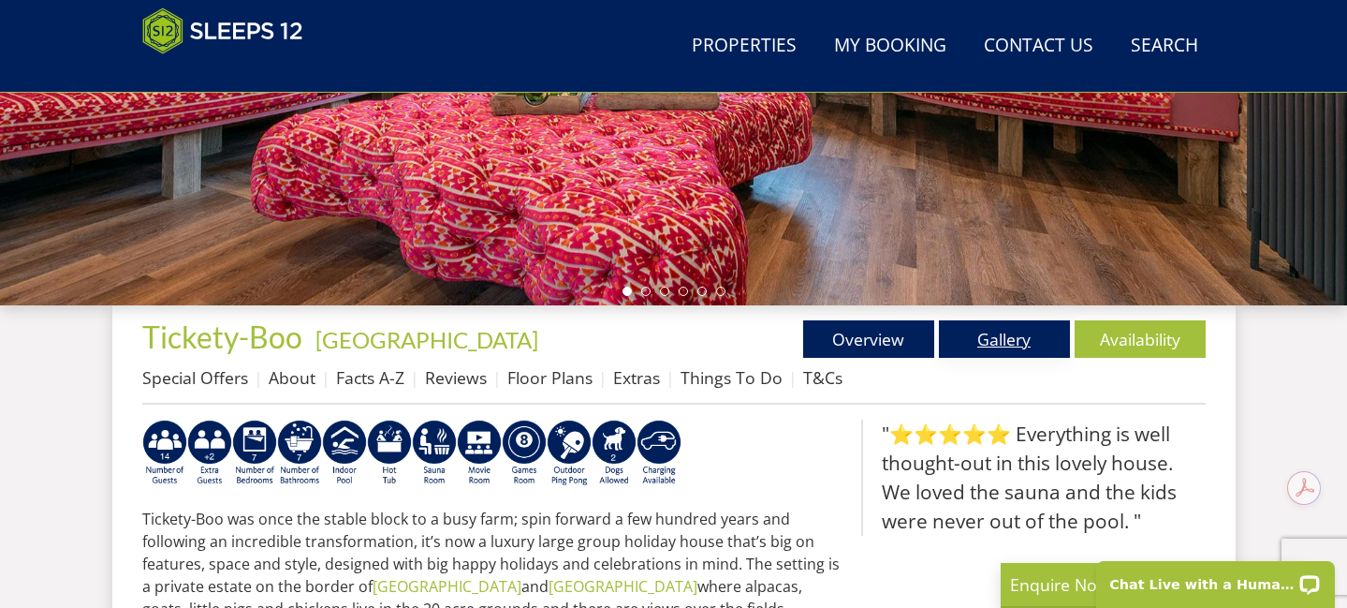
click at [1011, 343] on link "Gallery" at bounding box center [1004, 338] width 131 height 37
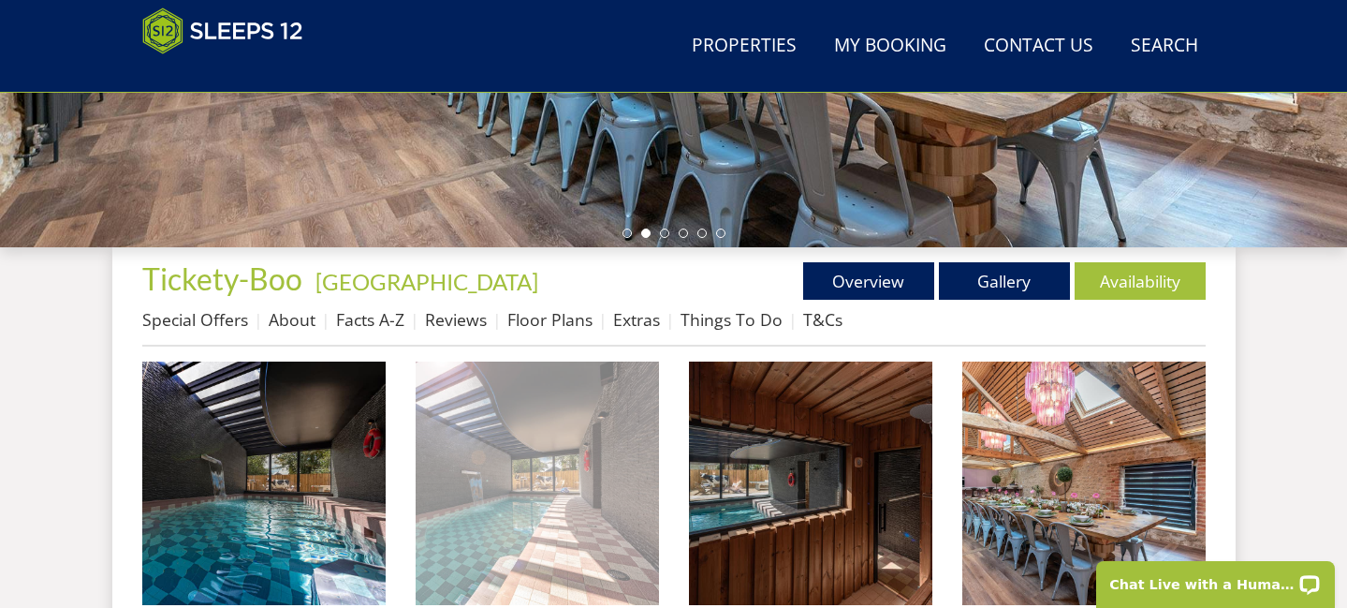
scroll to position [546, 0]
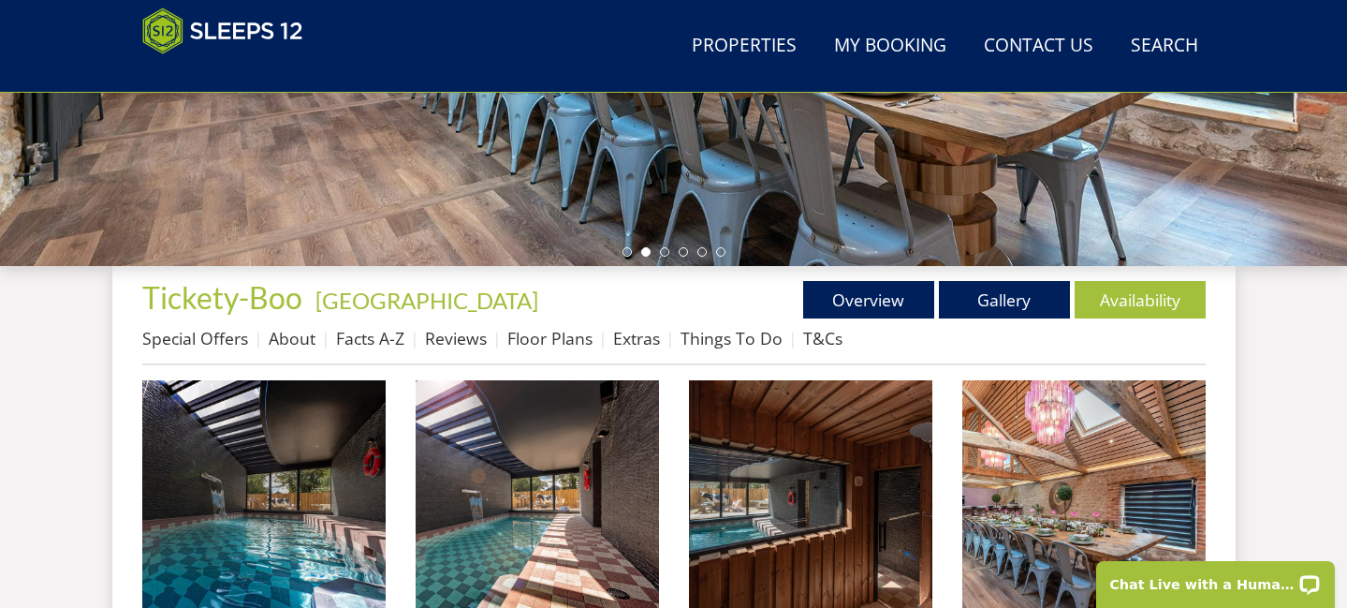
click at [565, 351] on li "Floor Plans" at bounding box center [560, 338] width 106 height 32
click at [547, 320] on div "Properties Tickety-Boo - Wiltshire Overview Gallery Availability Special Offers…" at bounding box center [674, 323] width 1064 height 84
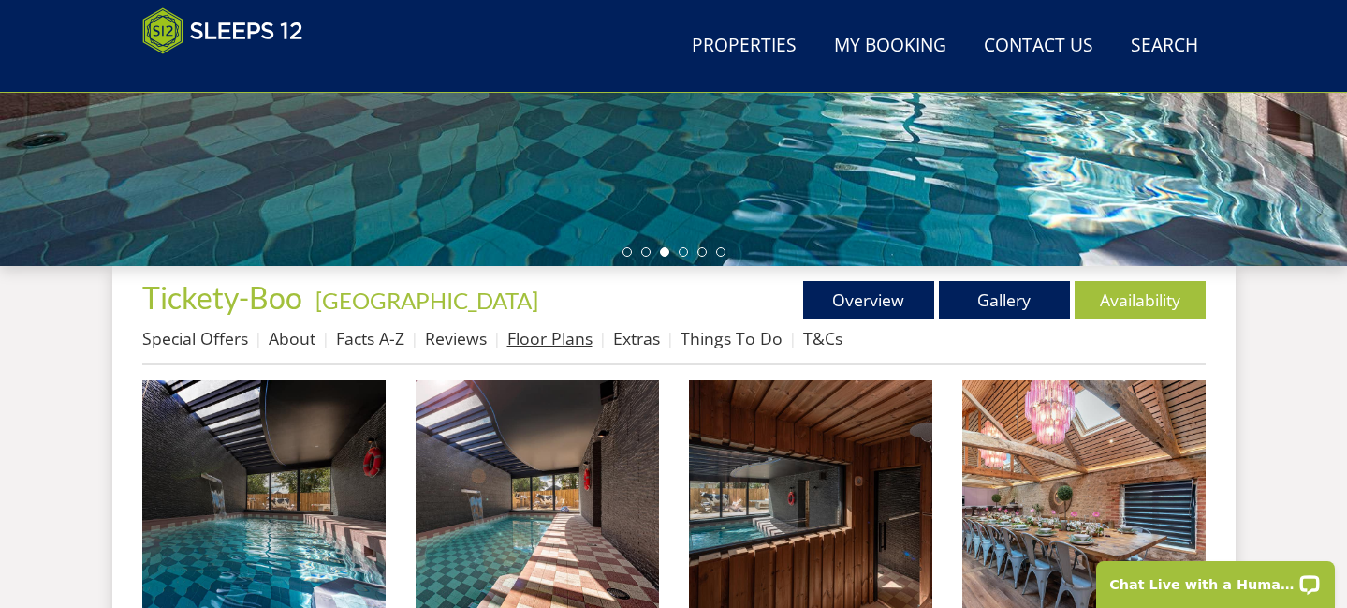
click at [550, 341] on link "Floor Plans" at bounding box center [549, 338] width 85 height 22
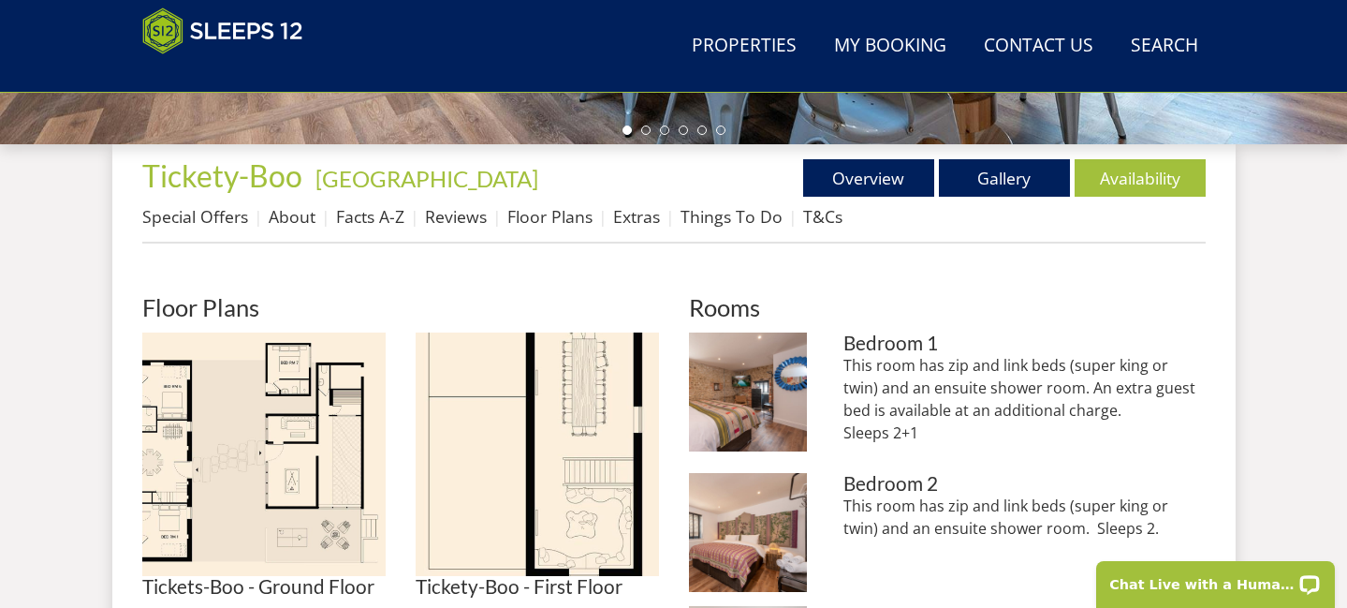
scroll to position [703, 0]
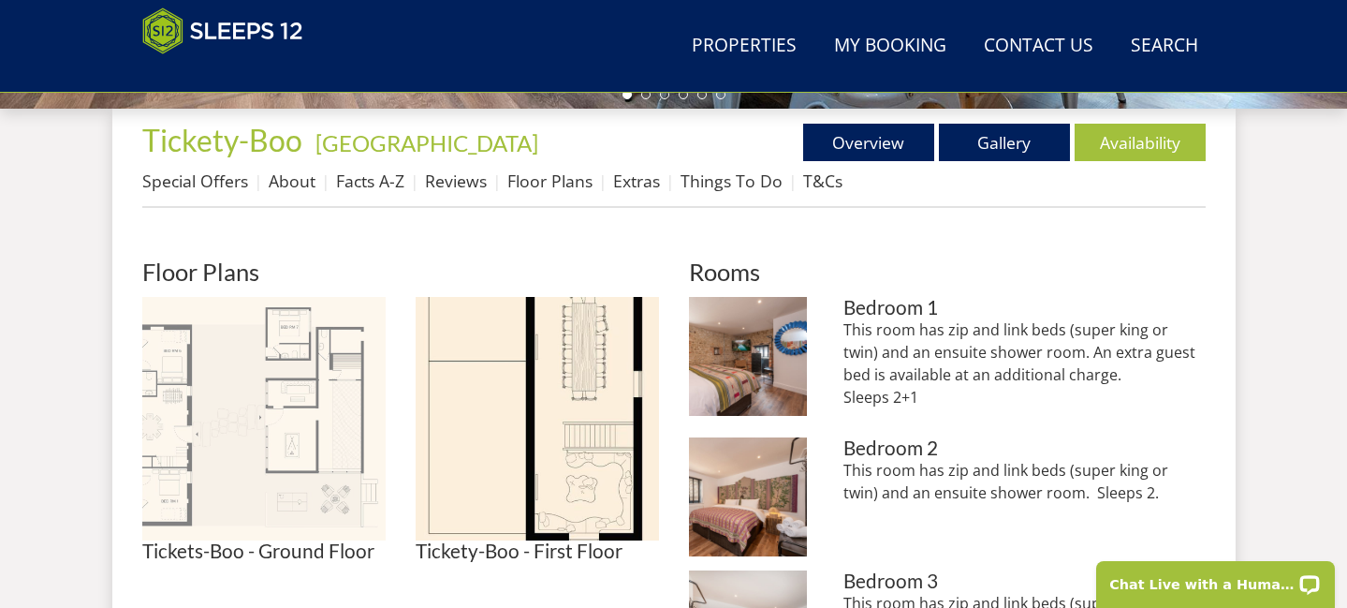
click at [230, 410] on img at bounding box center [263, 418] width 243 height 243
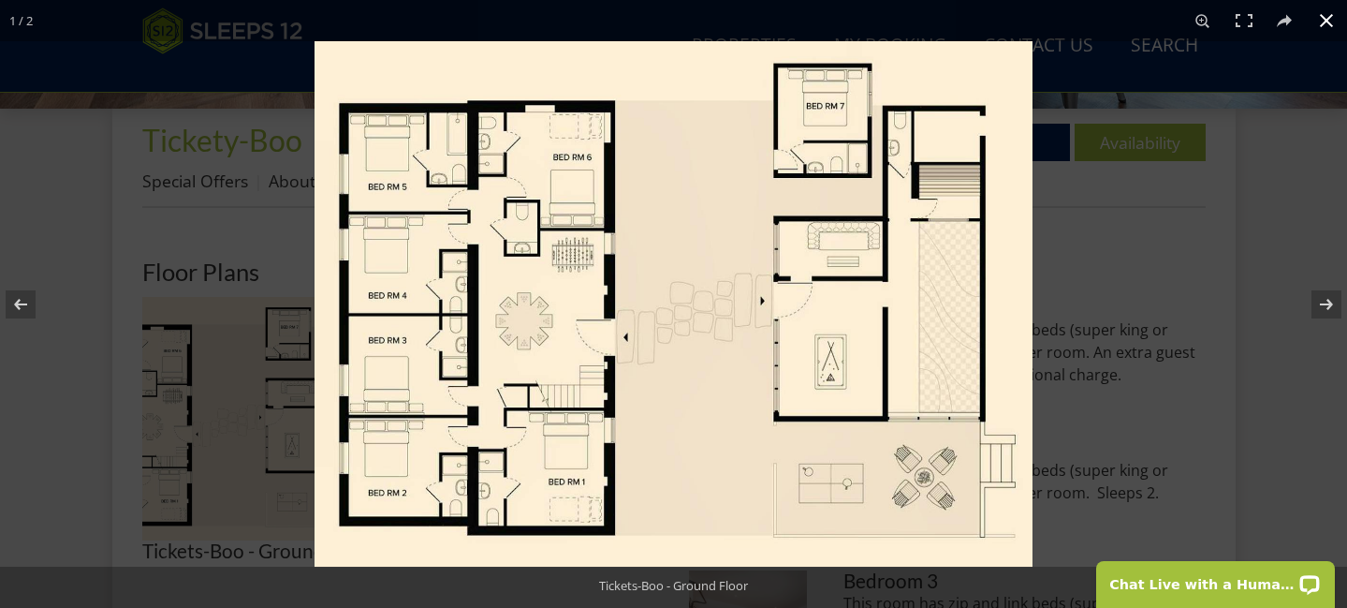
click at [1200, 367] on div at bounding box center [988, 345] width 1347 height 608
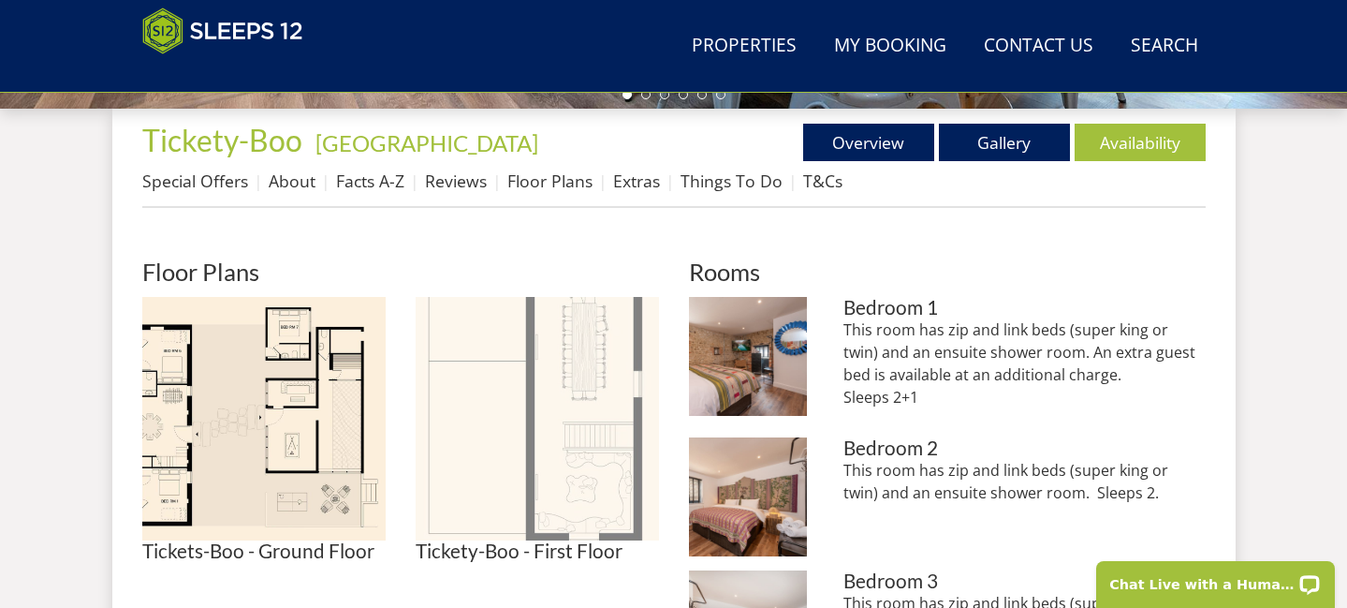
click at [540, 439] on img at bounding box center [537, 418] width 243 height 243
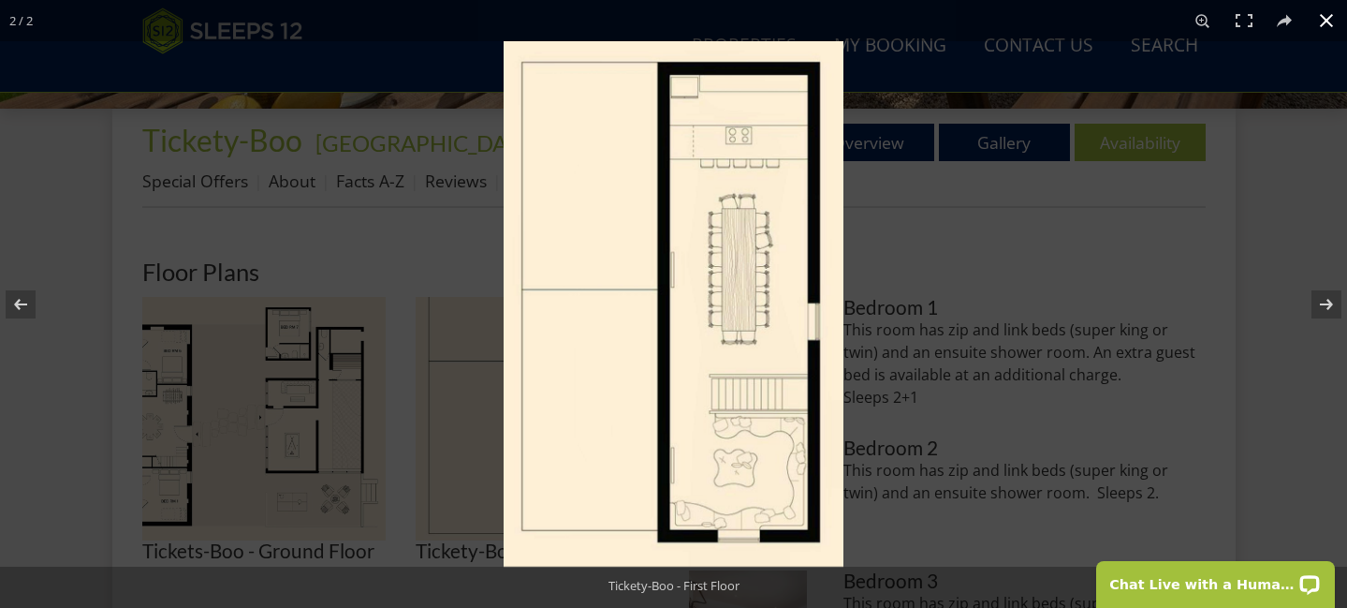
click at [1110, 302] on div at bounding box center [1177, 345] width 1347 height 608
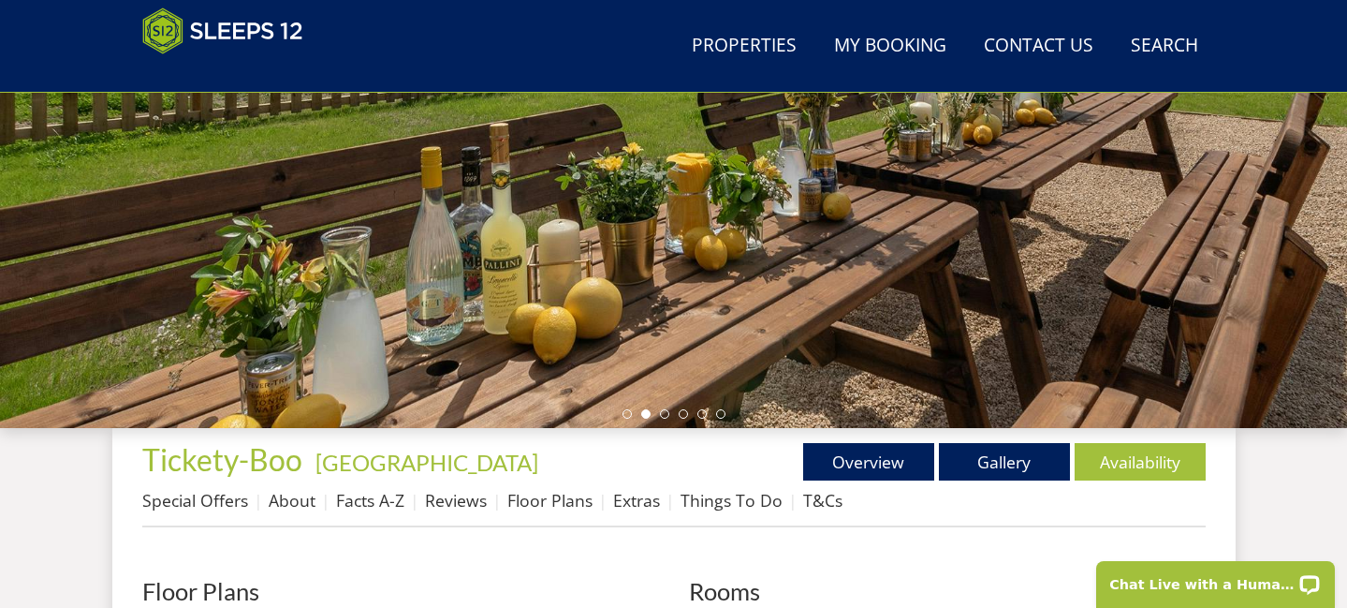
scroll to position [385, 0]
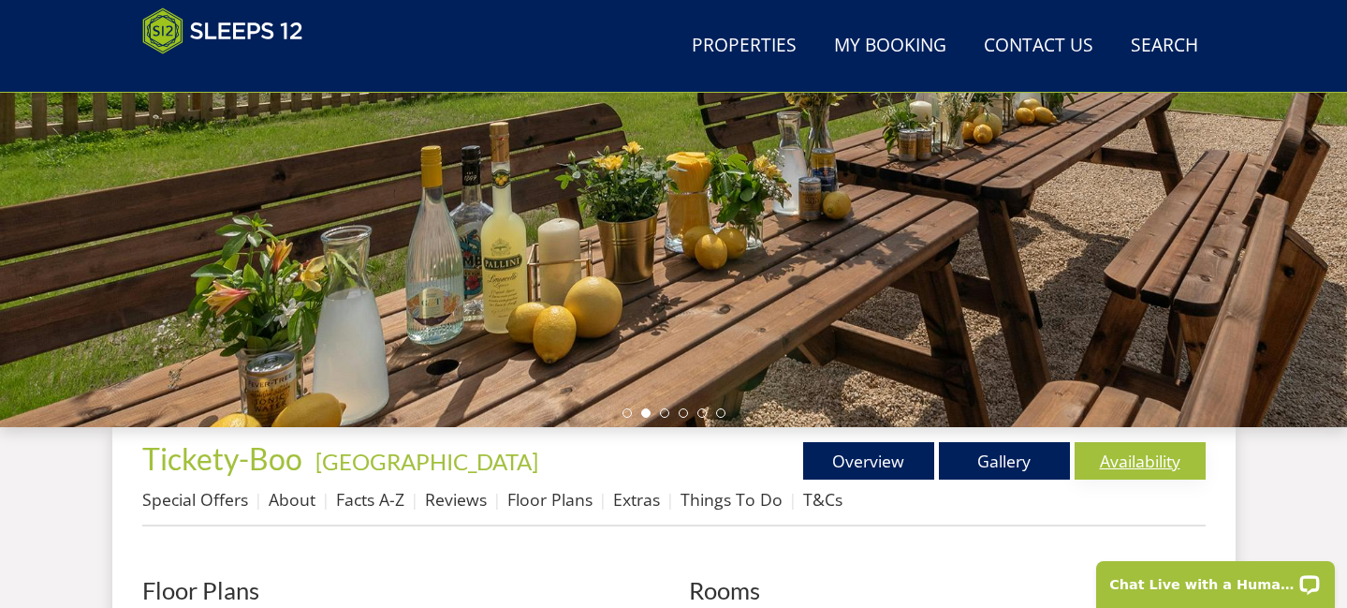
click at [1128, 466] on link "Availability" at bounding box center [1140, 460] width 131 height 37
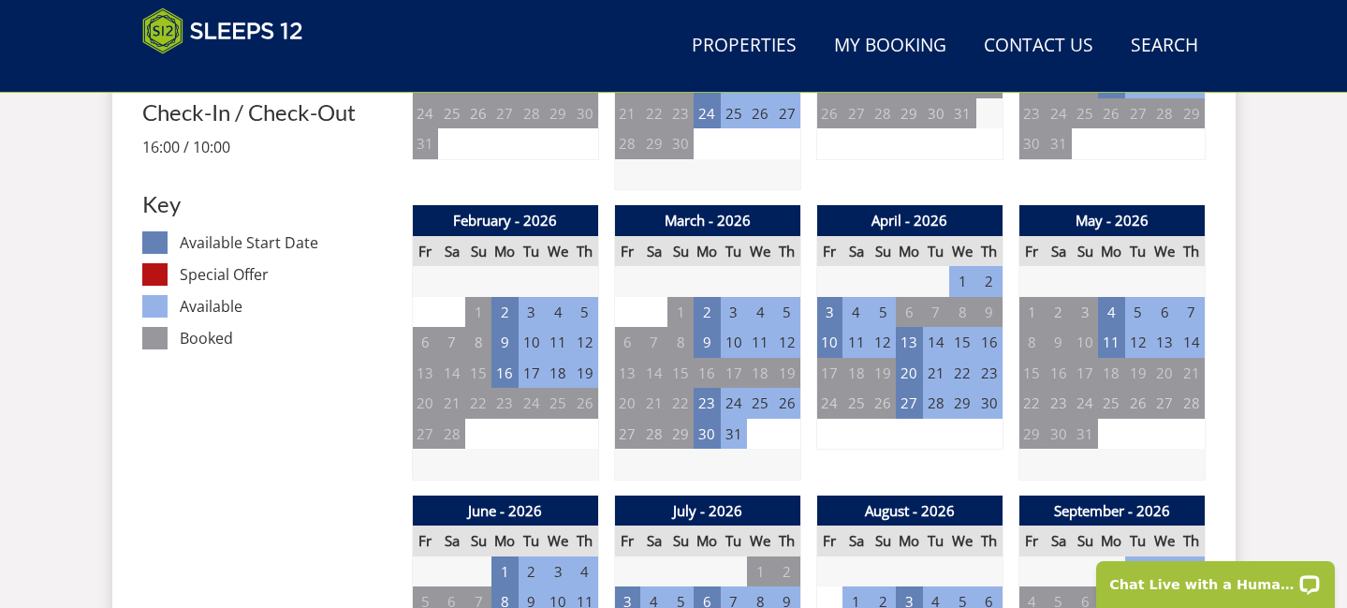
scroll to position [1033, 0]
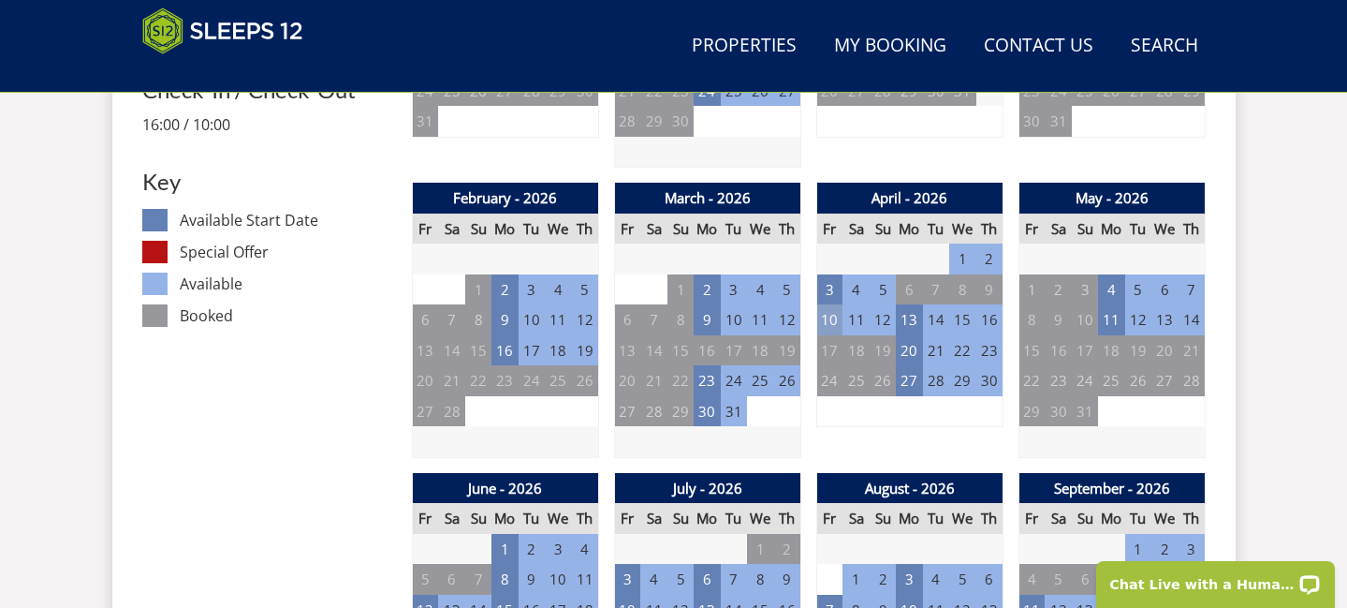
click at [826, 323] on td "10" at bounding box center [829, 319] width 26 height 31
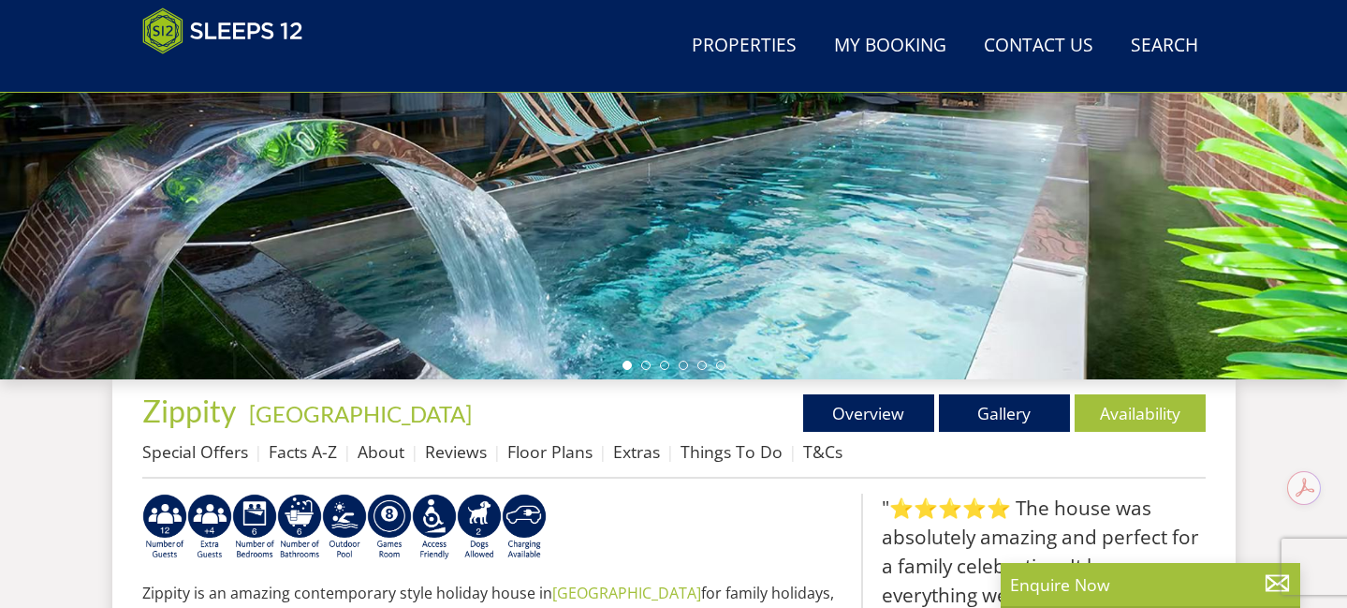
scroll to position [479, 0]
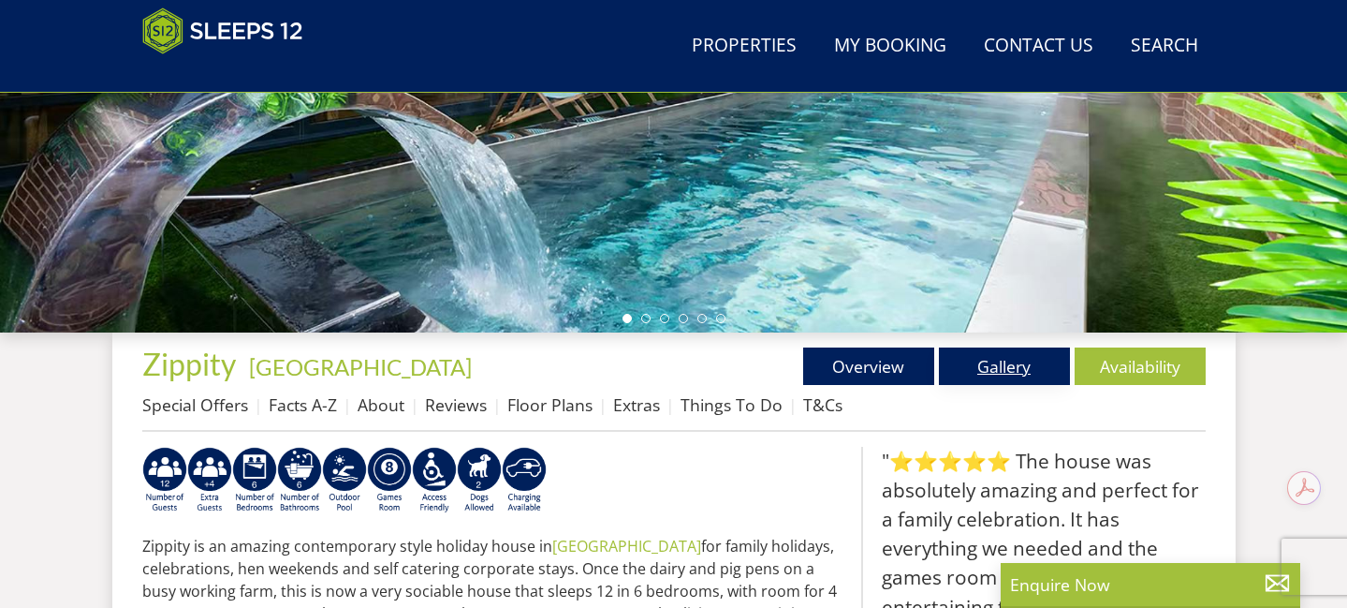
click at [1045, 366] on link "Gallery" at bounding box center [1004, 365] width 131 height 37
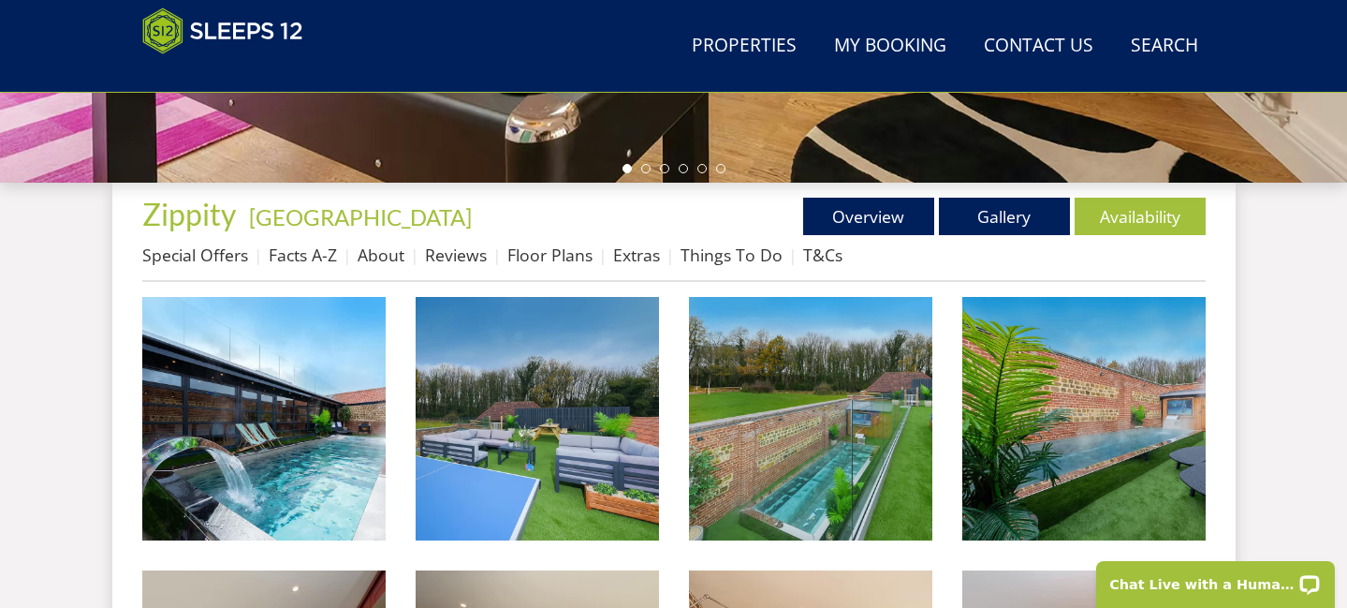
scroll to position [657, 0]
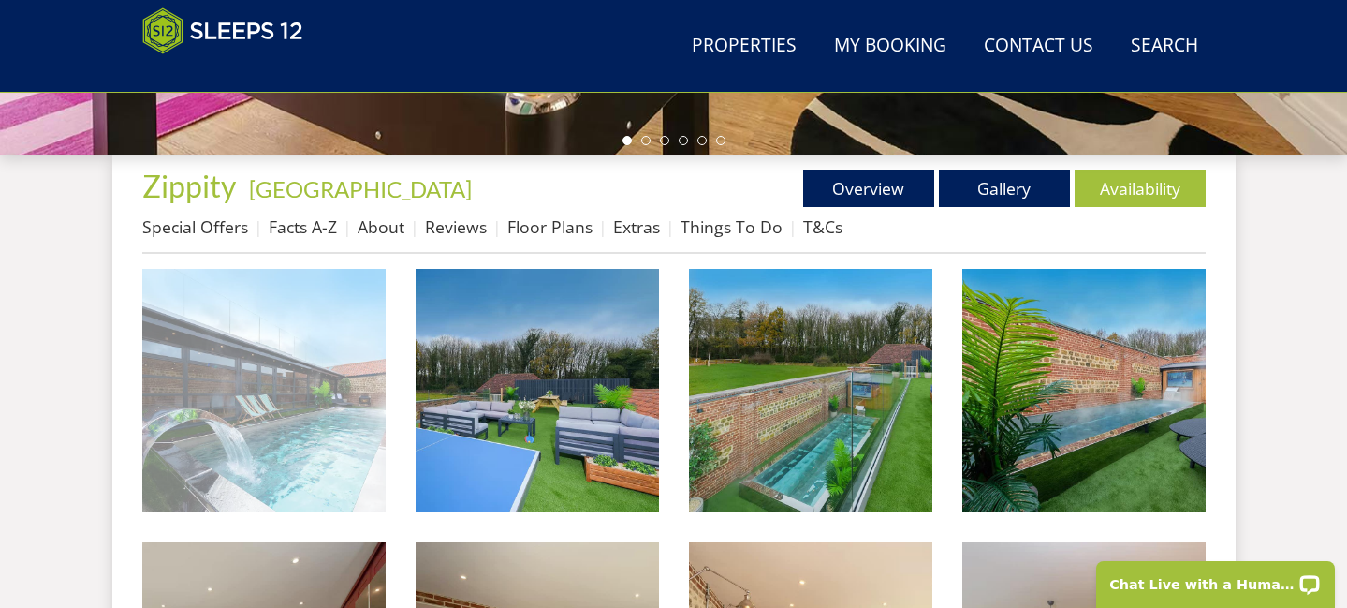
click at [265, 386] on img at bounding box center [263, 390] width 243 height 243
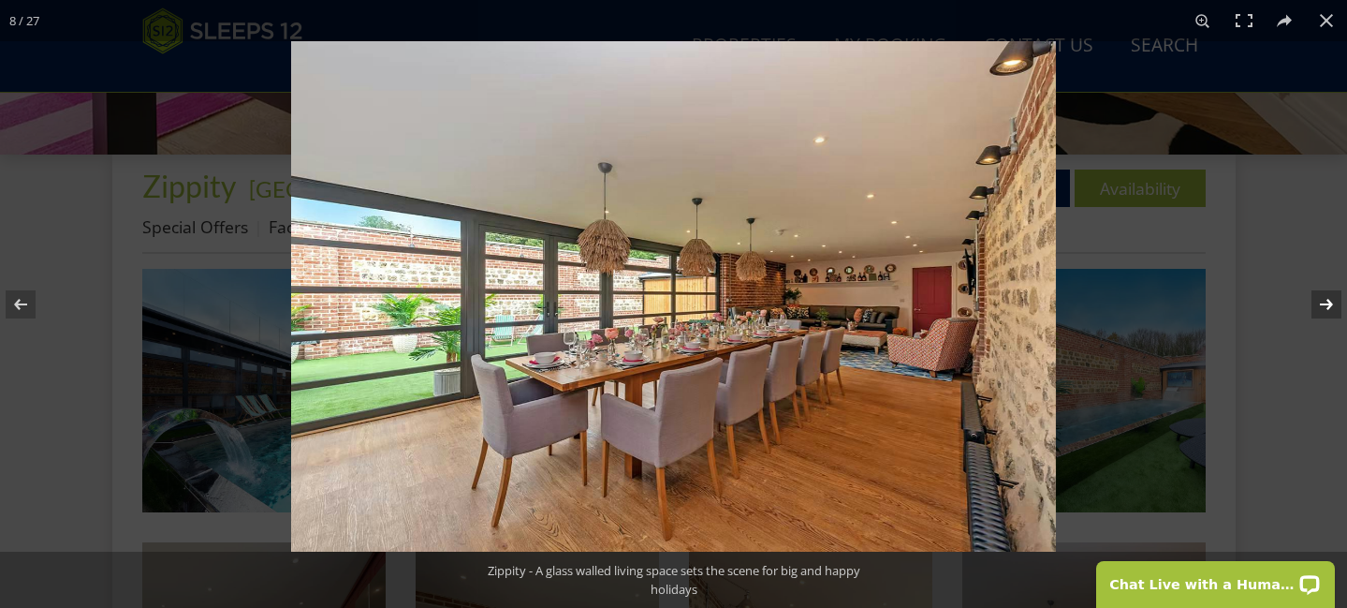
click at [1324, 303] on button at bounding box center [1315, 304] width 66 height 94
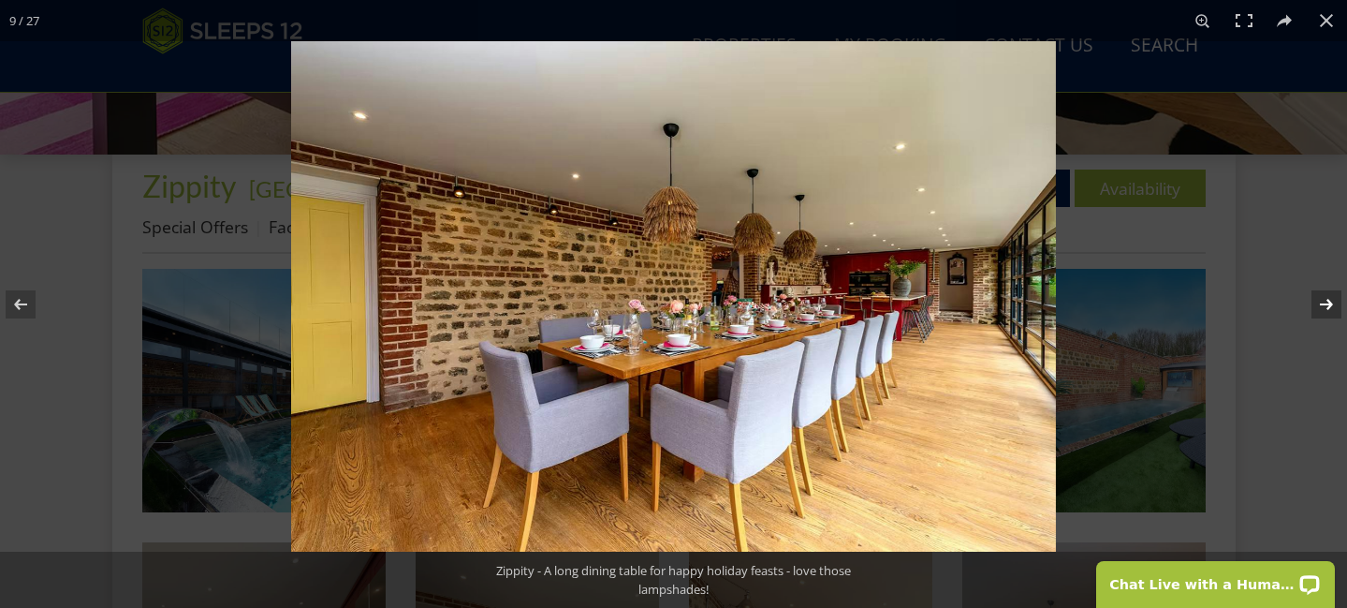
click at [1324, 303] on button at bounding box center [1315, 304] width 66 height 94
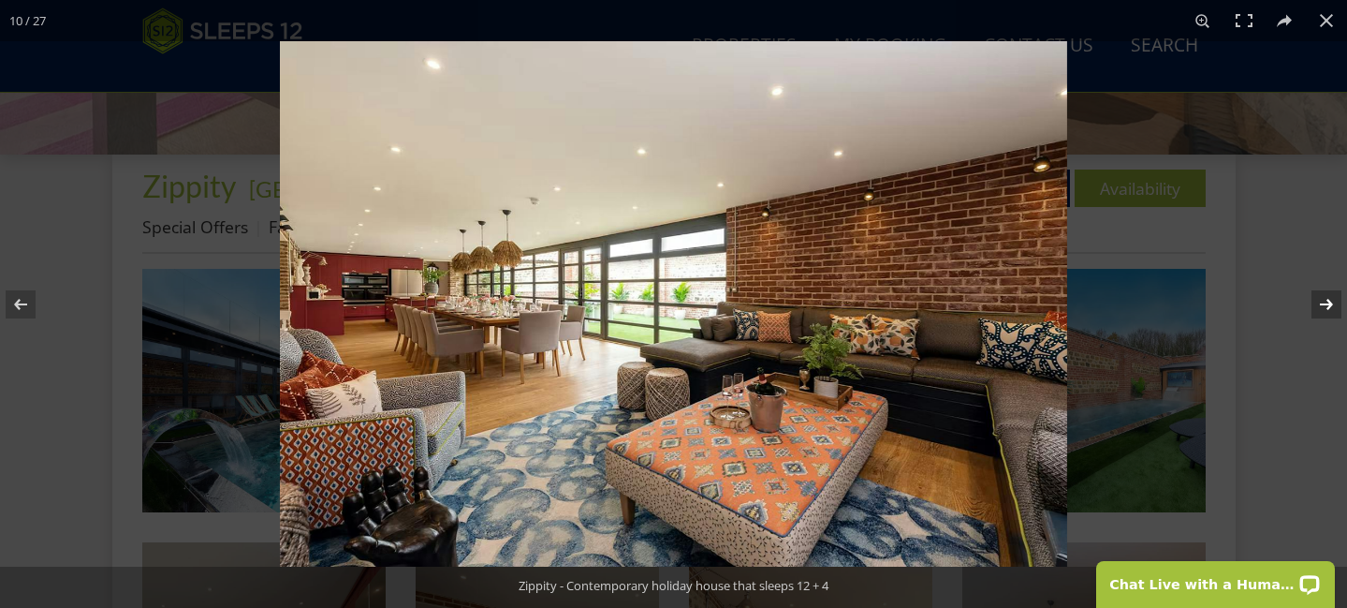
click at [1324, 303] on button at bounding box center [1315, 304] width 66 height 94
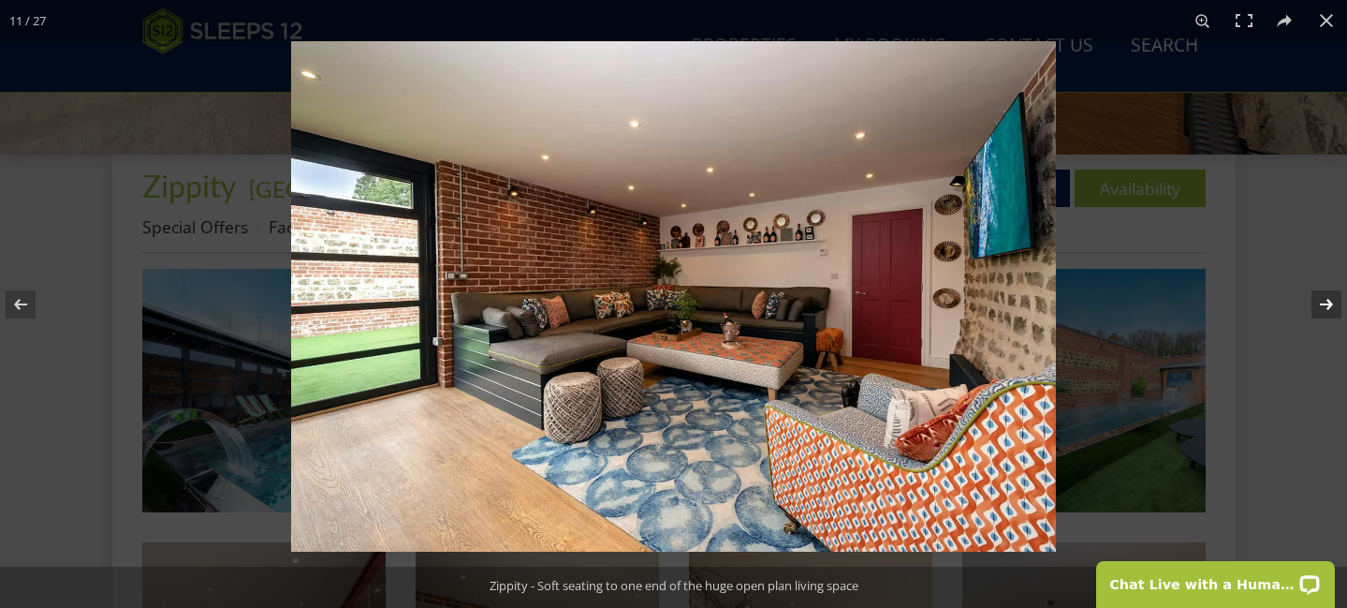
click at [1324, 303] on button at bounding box center [1315, 304] width 66 height 94
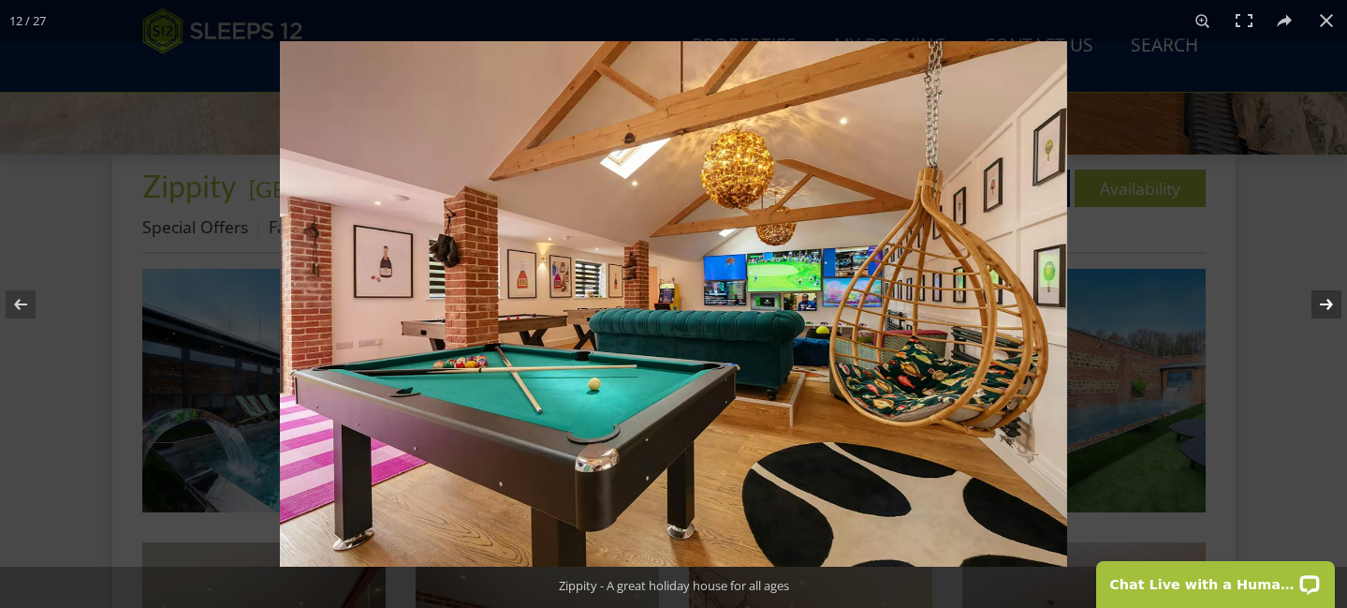
click at [1324, 303] on button at bounding box center [1315, 304] width 66 height 94
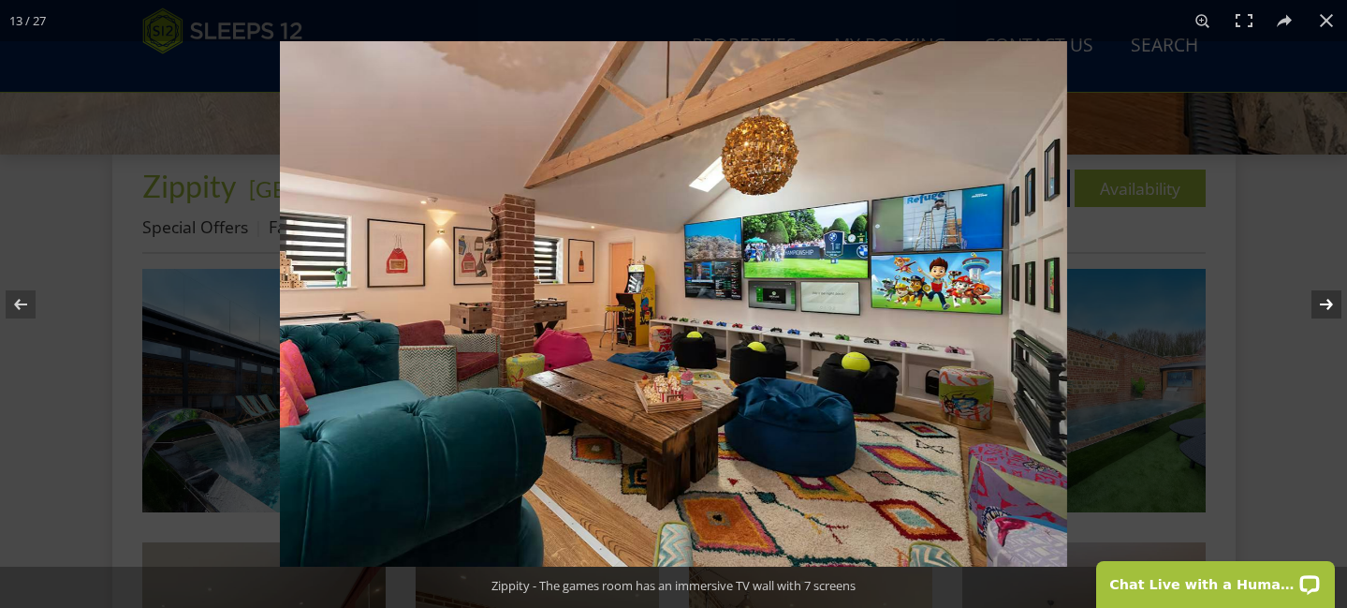
click at [1331, 305] on button at bounding box center [1315, 304] width 66 height 94
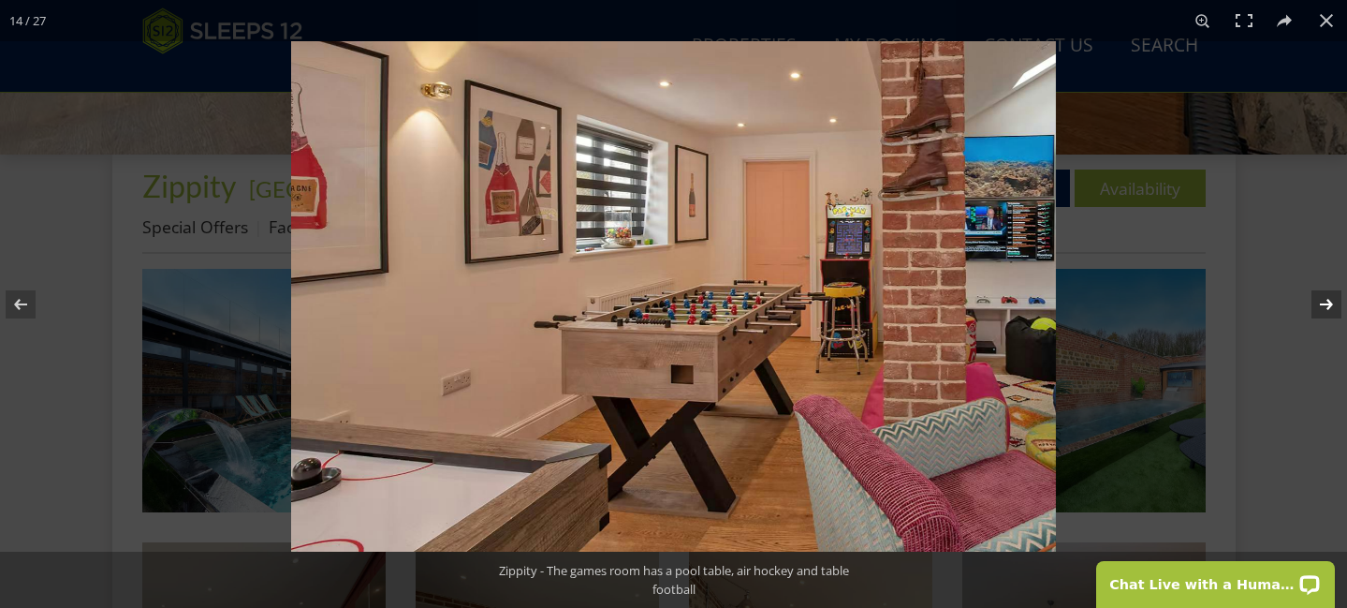
click at [1331, 305] on button at bounding box center [1315, 304] width 66 height 94
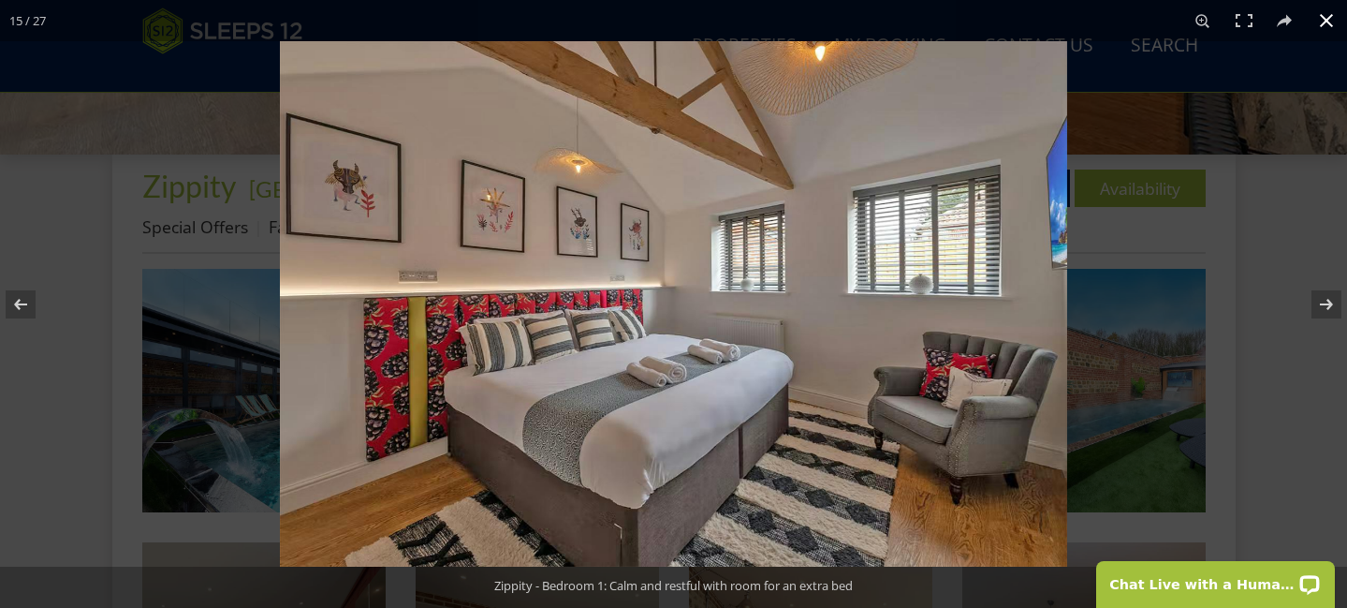
click at [1232, 226] on div at bounding box center [953, 345] width 1347 height 608
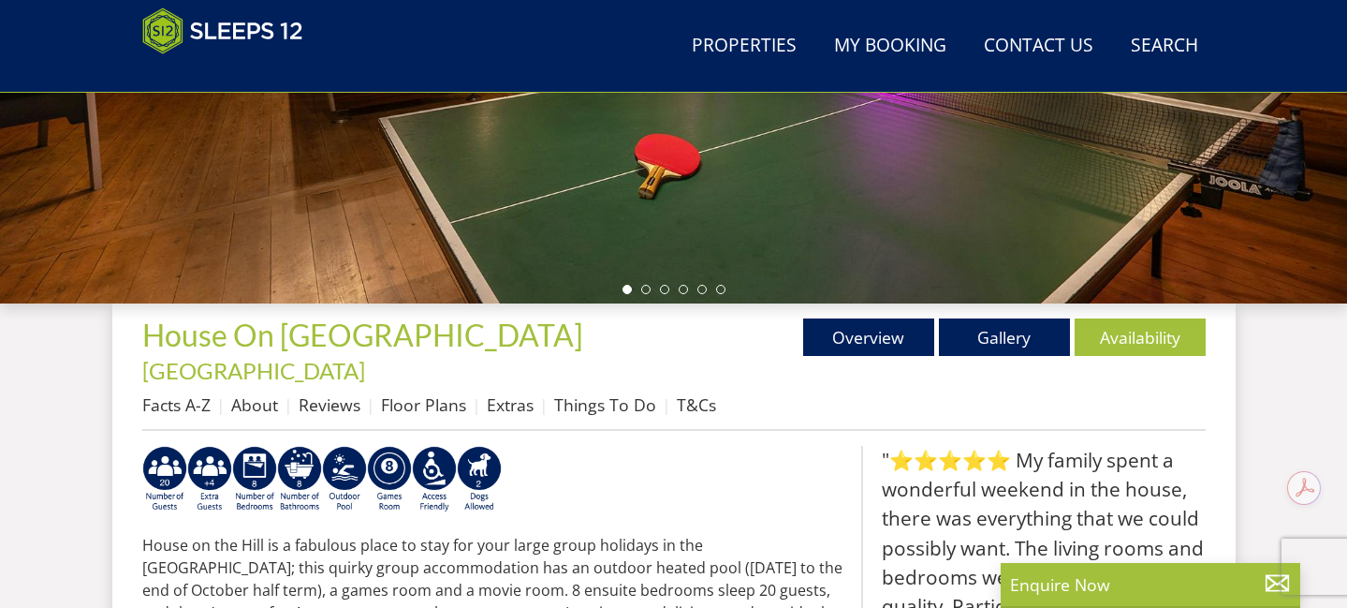
scroll to position [555, 0]
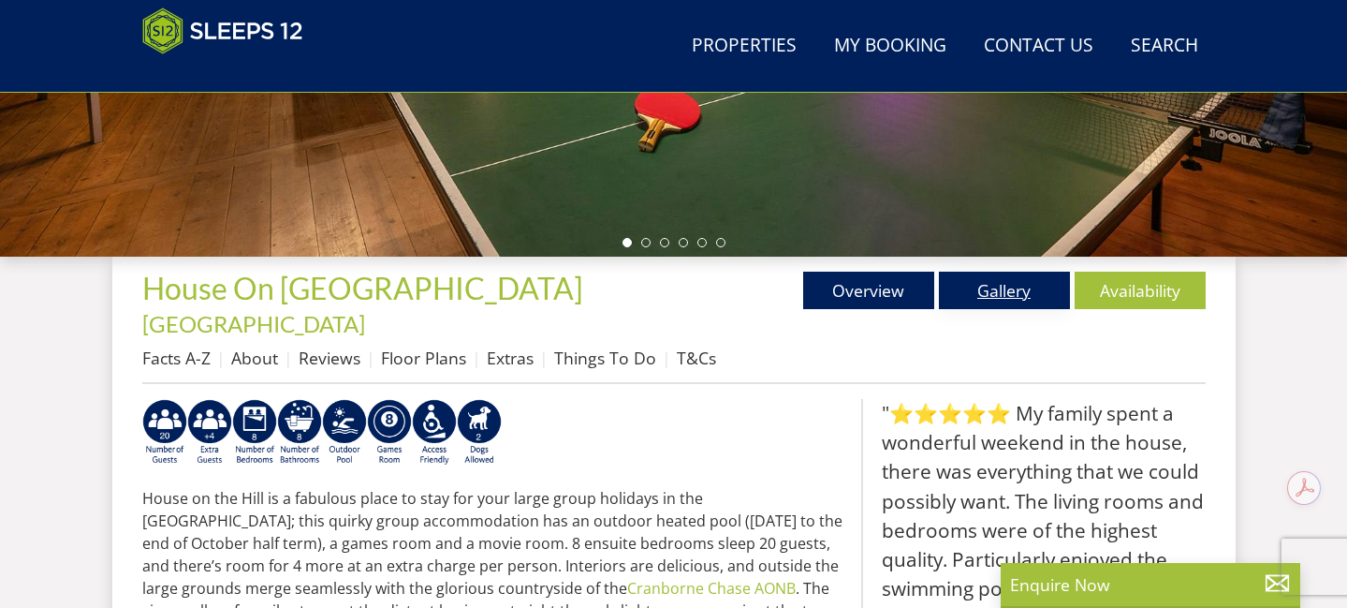
click at [990, 291] on link "Gallery" at bounding box center [1004, 290] width 131 height 37
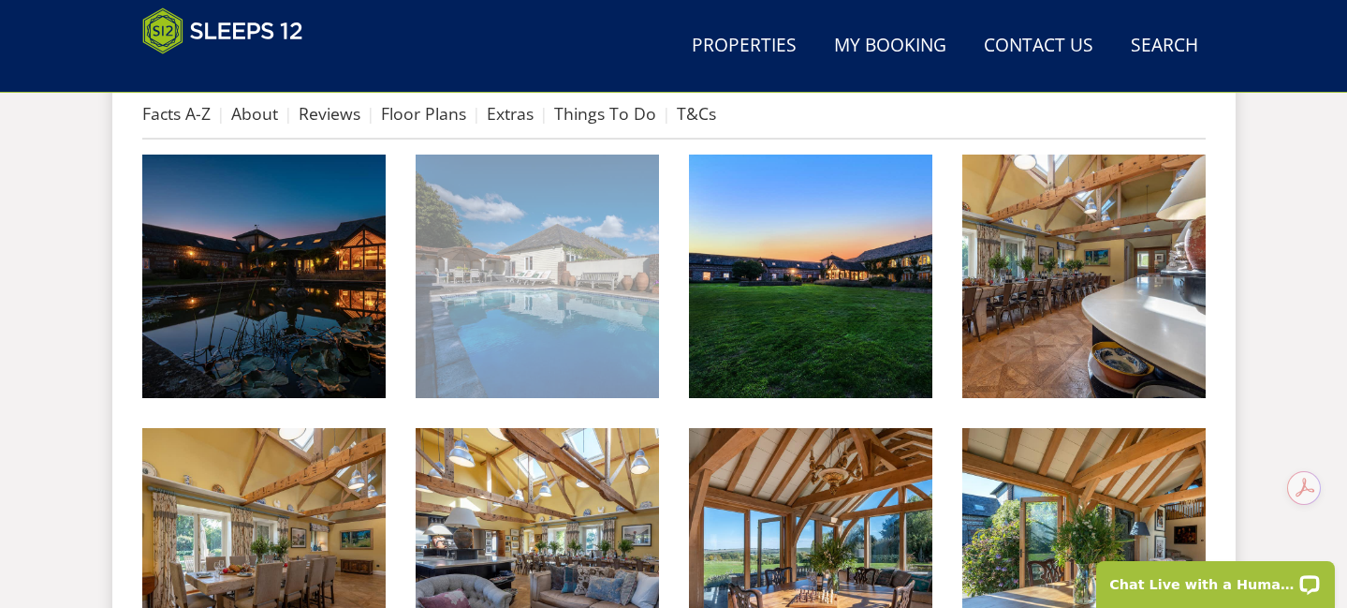
scroll to position [837, 0]
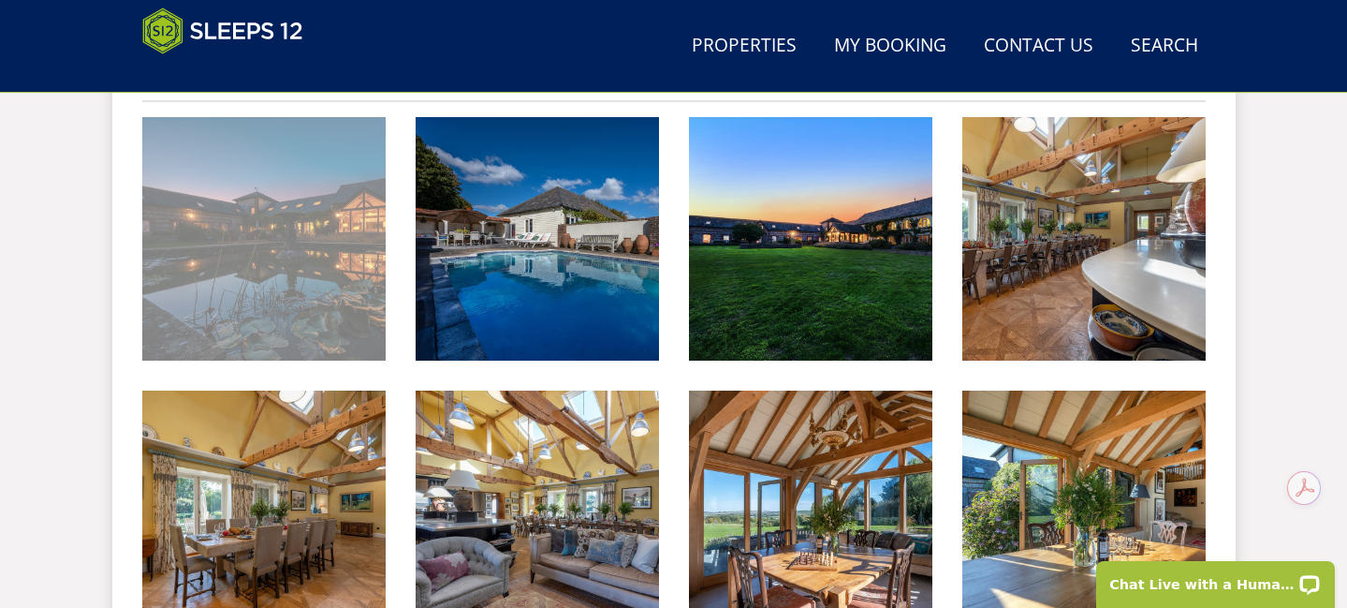
click at [218, 213] on img at bounding box center [263, 238] width 243 height 243
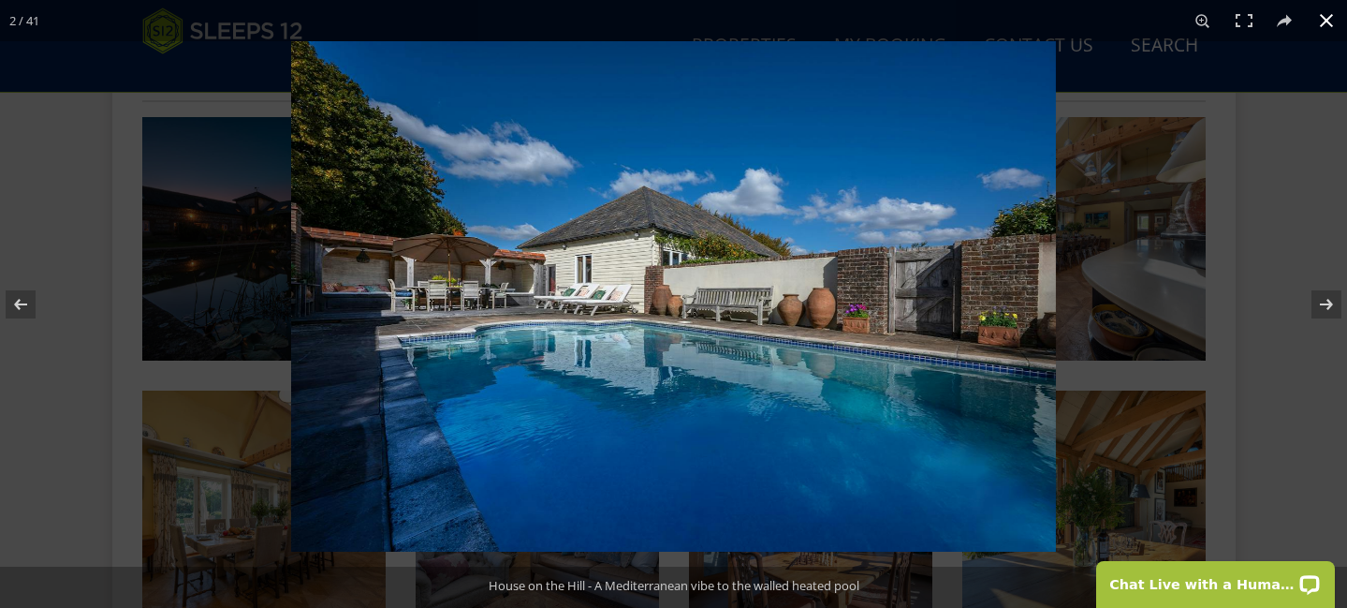
click at [1220, 338] on div at bounding box center [964, 345] width 1347 height 608
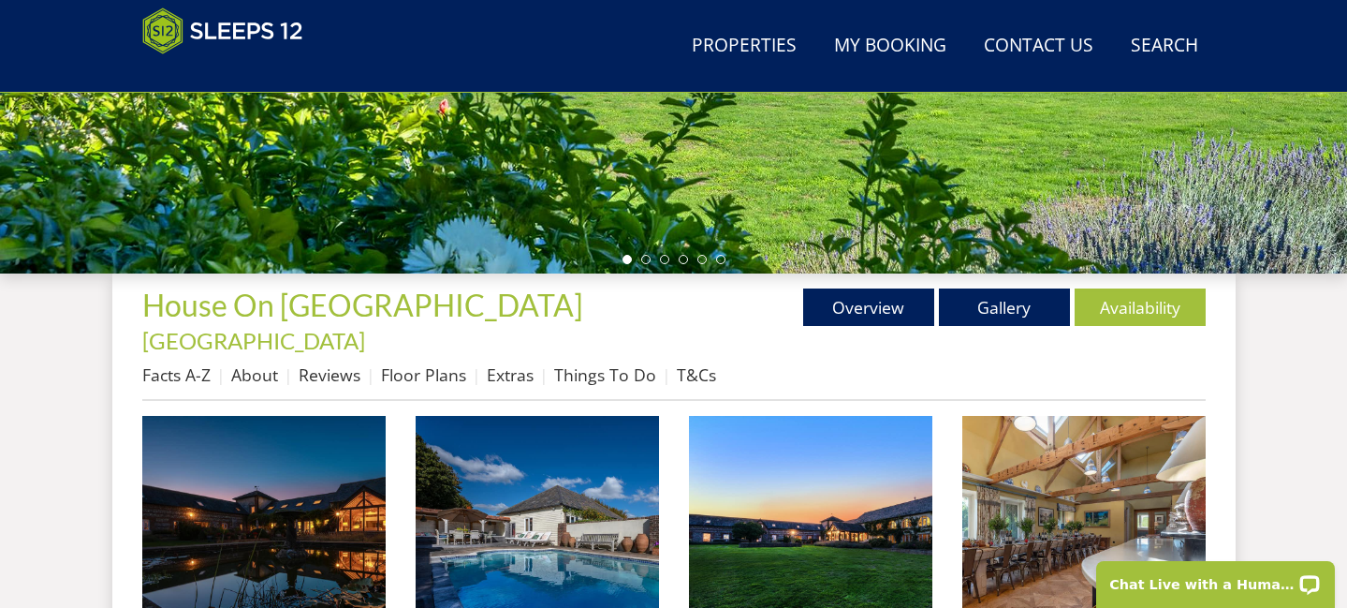
scroll to position [539, 0]
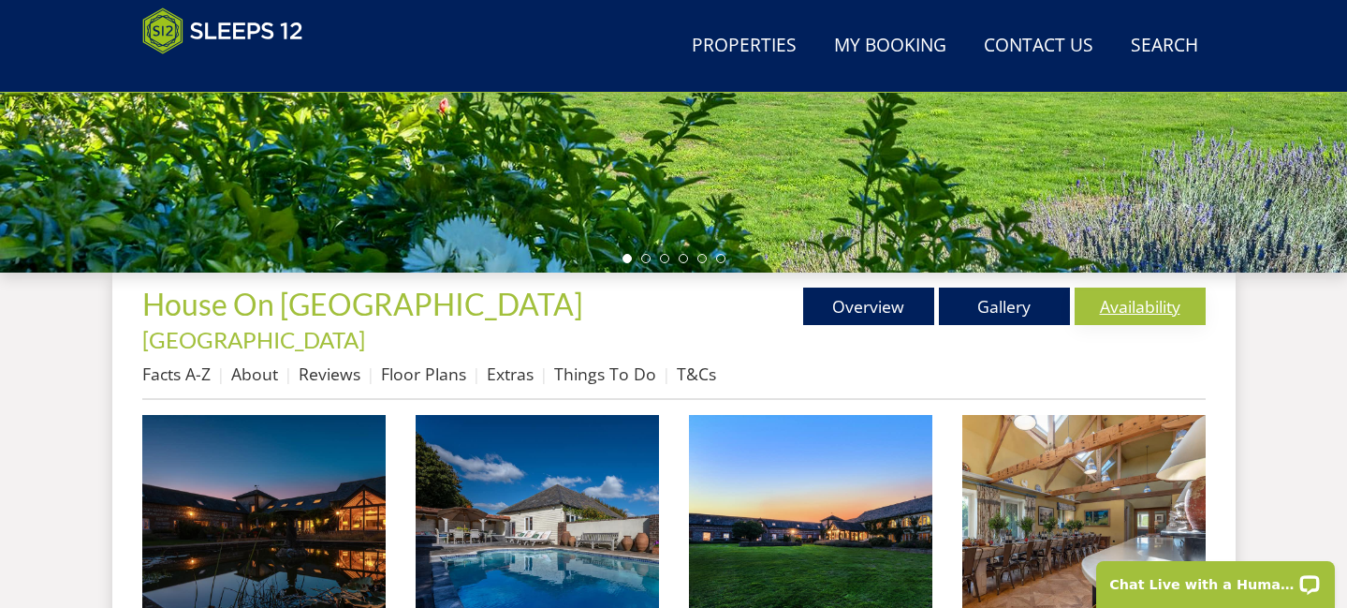
click at [1093, 300] on link "Availability" at bounding box center [1140, 305] width 131 height 37
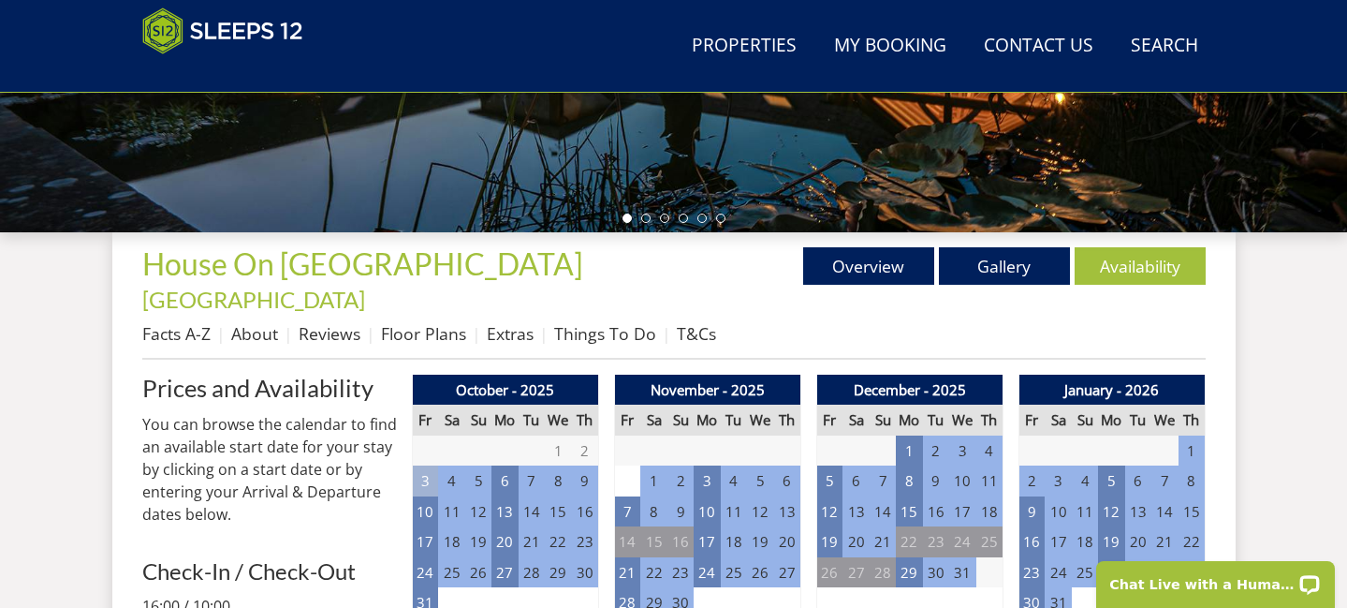
scroll to position [585, 0]
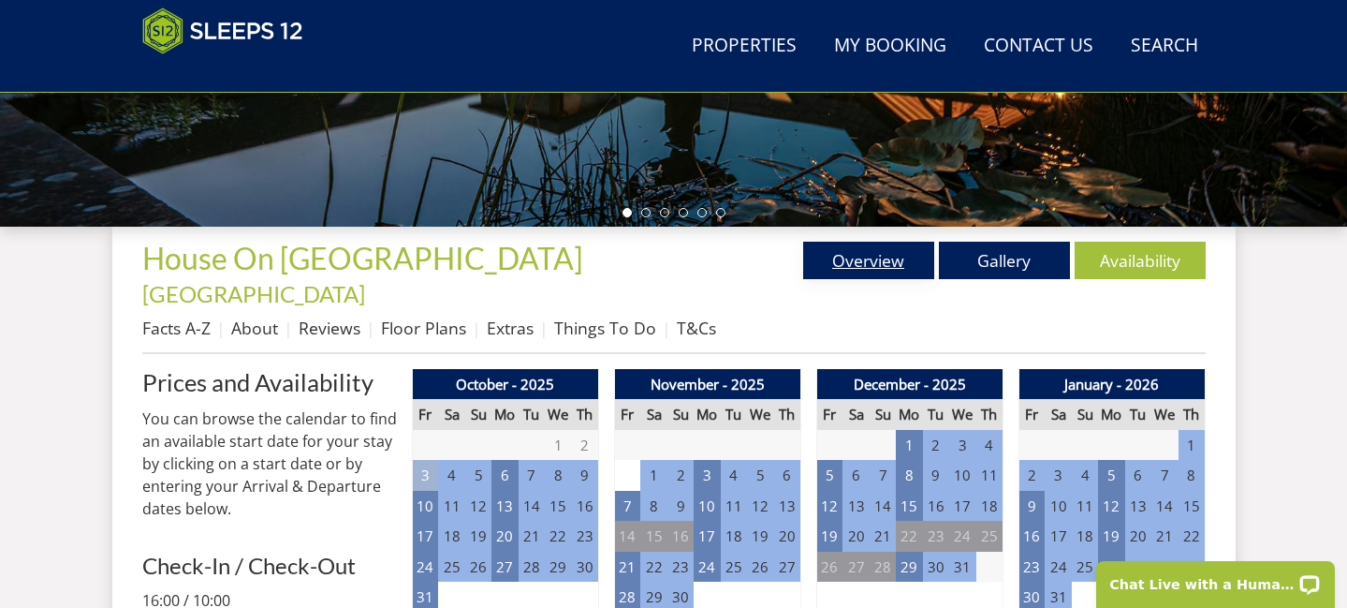
click at [830, 269] on link "Overview" at bounding box center [868, 260] width 131 height 37
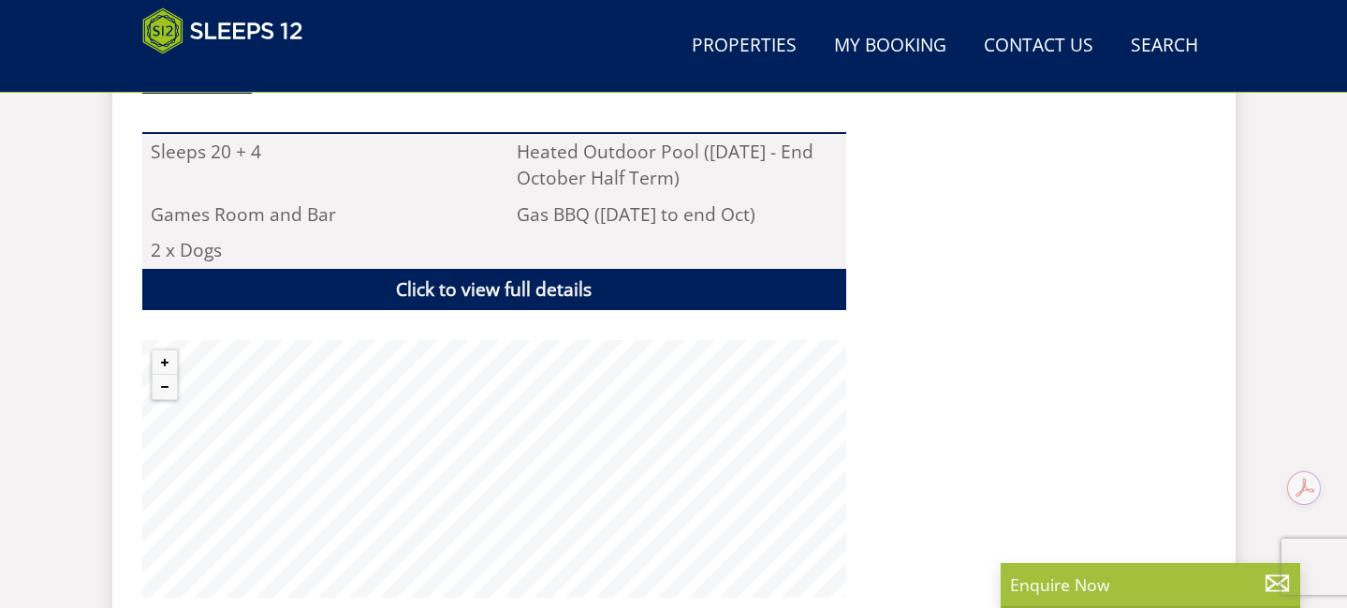
scroll to position [1353, 0]
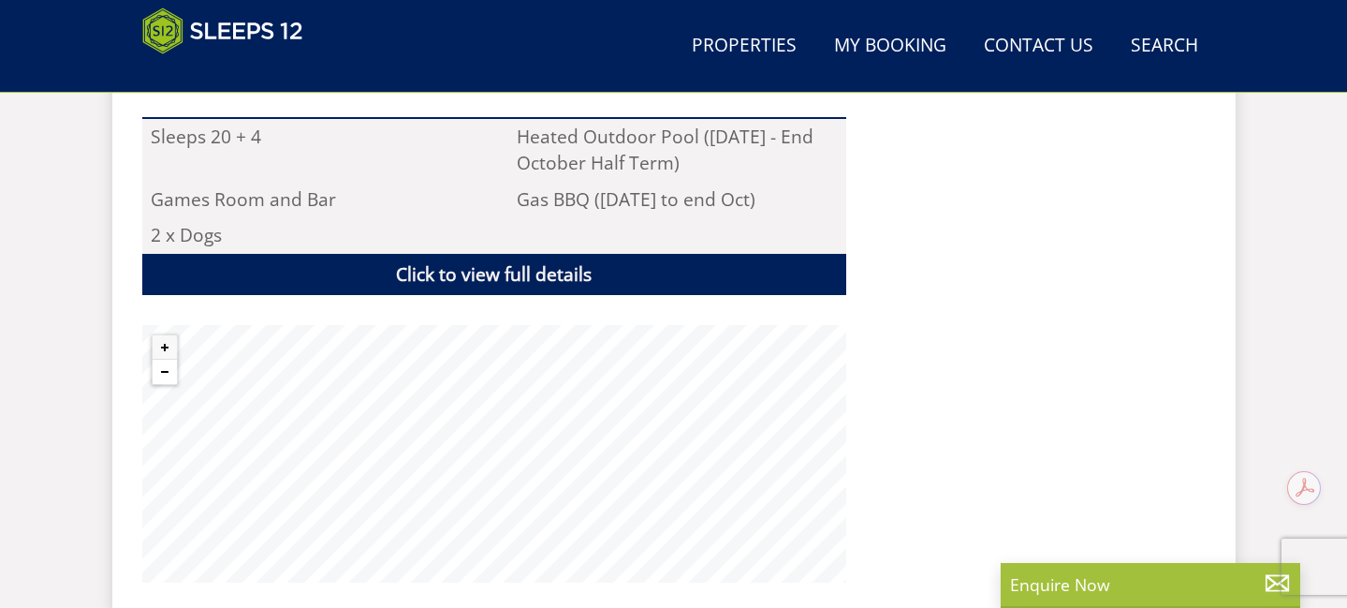
click at [172, 360] on button "Zoom out" at bounding box center [165, 372] width 24 height 24
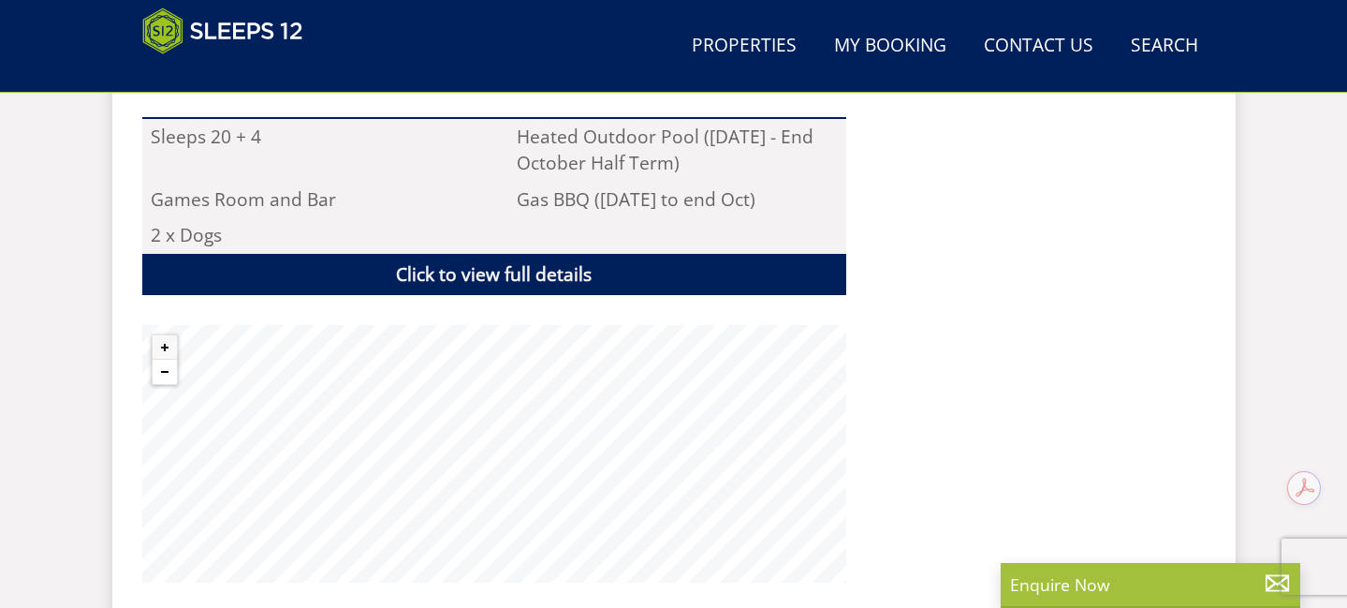
click at [172, 360] on button "Zoom out" at bounding box center [165, 372] width 24 height 24
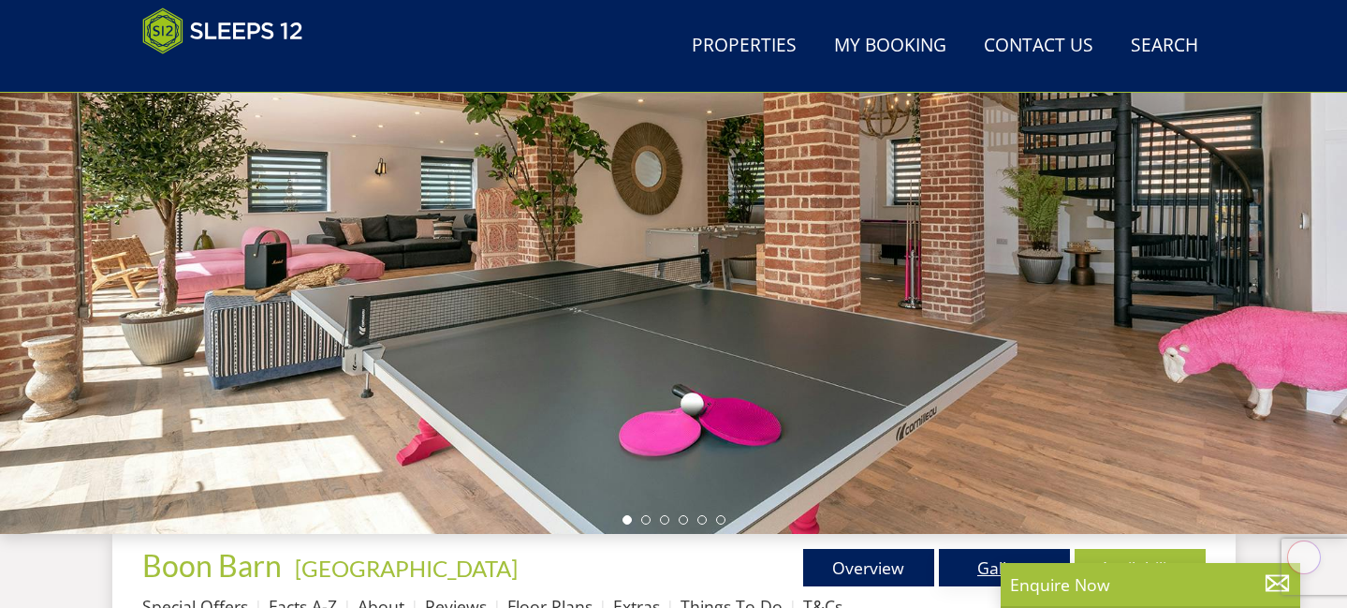
click at [953, 565] on link "Gallery" at bounding box center [1004, 567] width 131 height 37
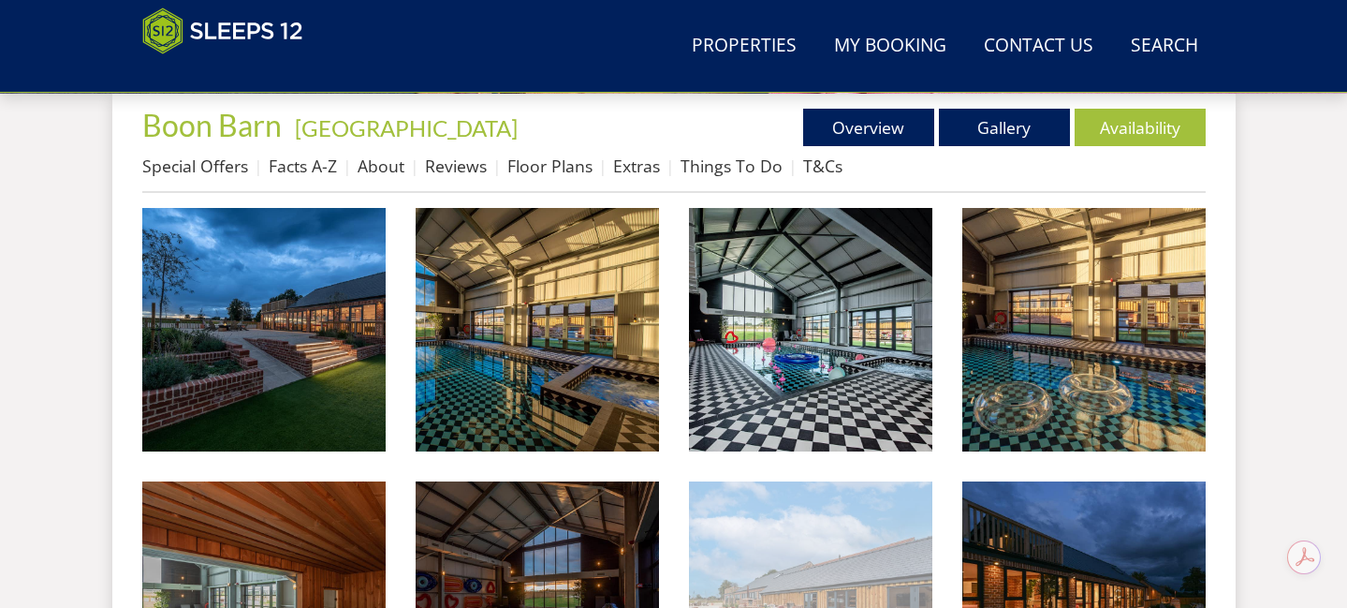
scroll to position [770, 0]
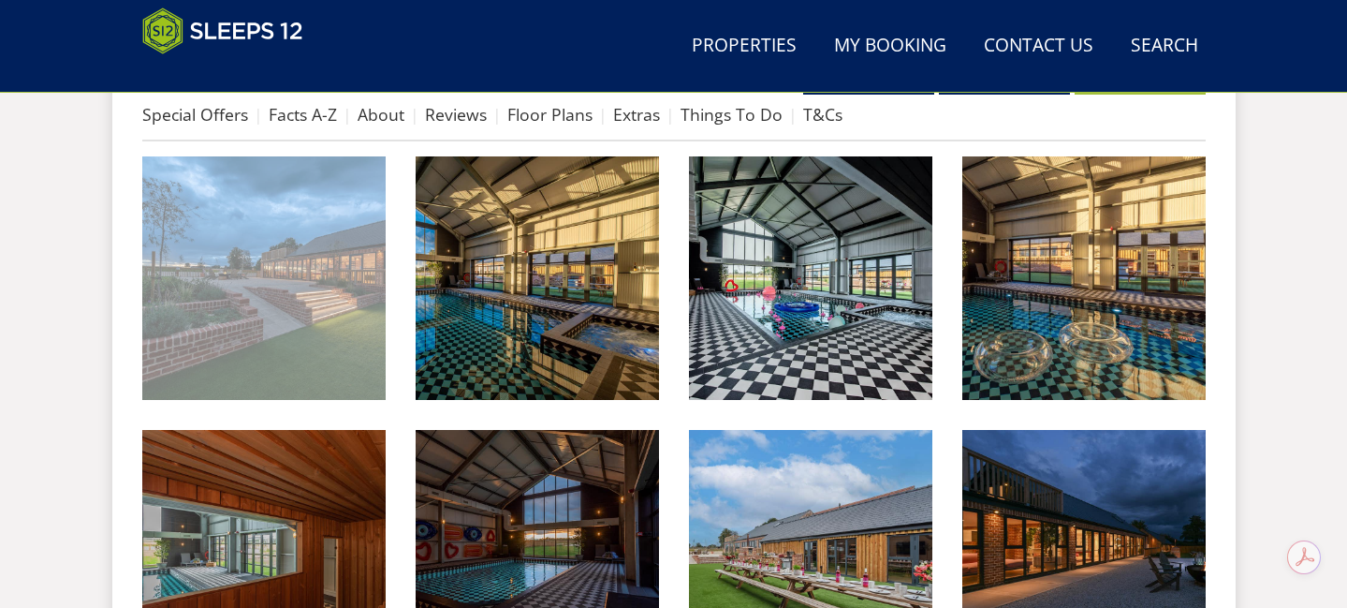
click at [281, 328] on img at bounding box center [263, 277] width 243 height 243
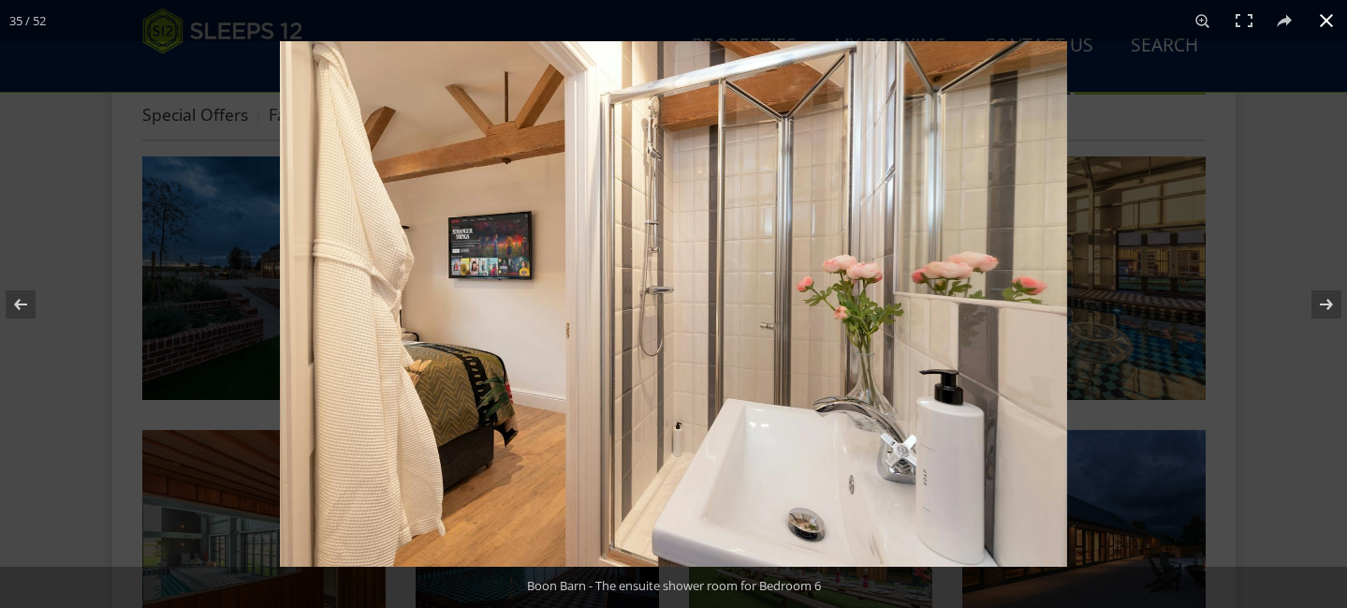
click at [1170, 359] on div at bounding box center [953, 345] width 1347 height 608
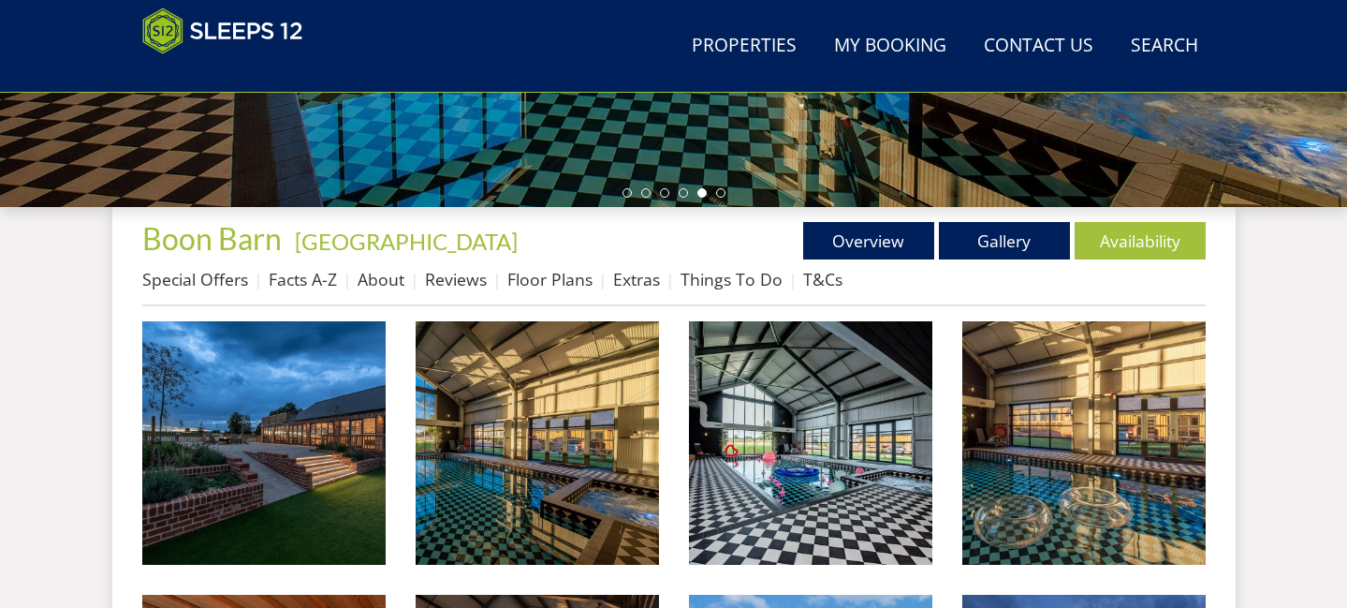
scroll to position [594, 0]
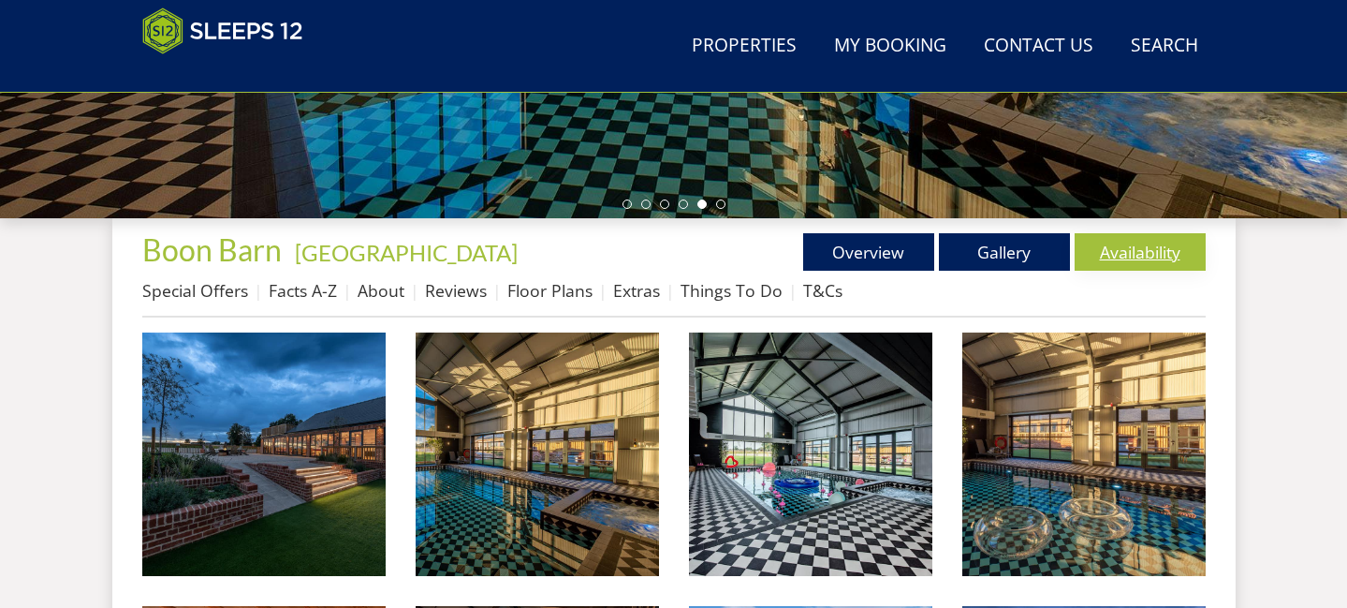
click at [1137, 265] on link "Availability" at bounding box center [1140, 251] width 131 height 37
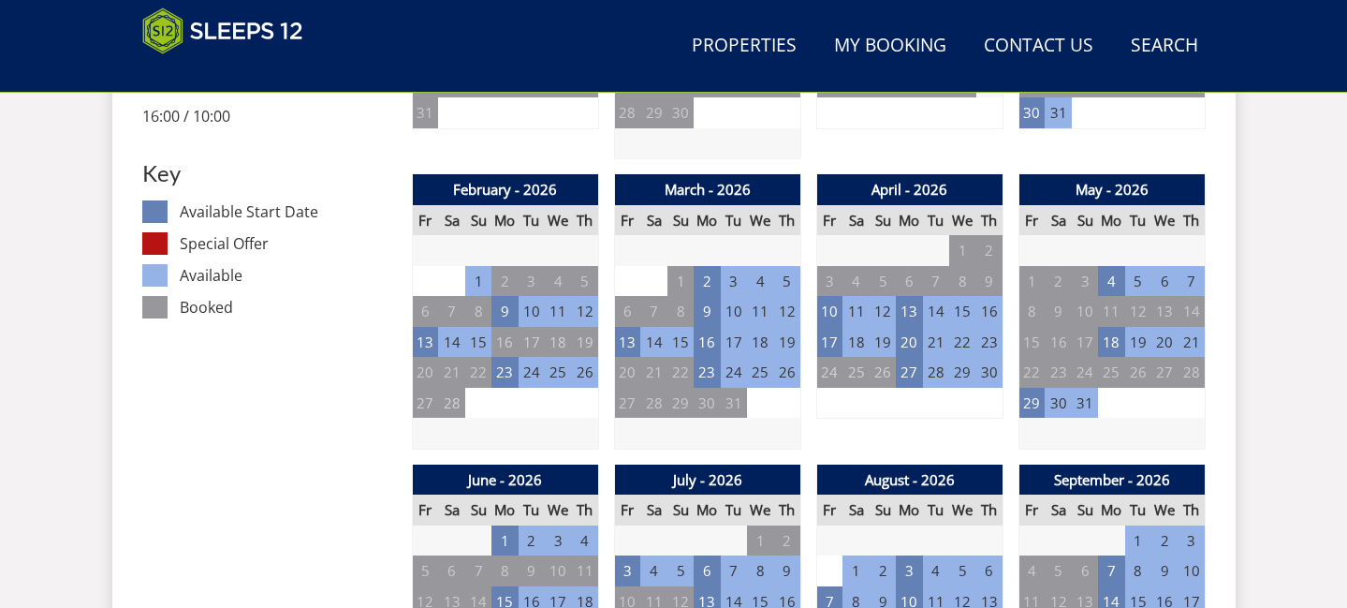
scroll to position [1045, 0]
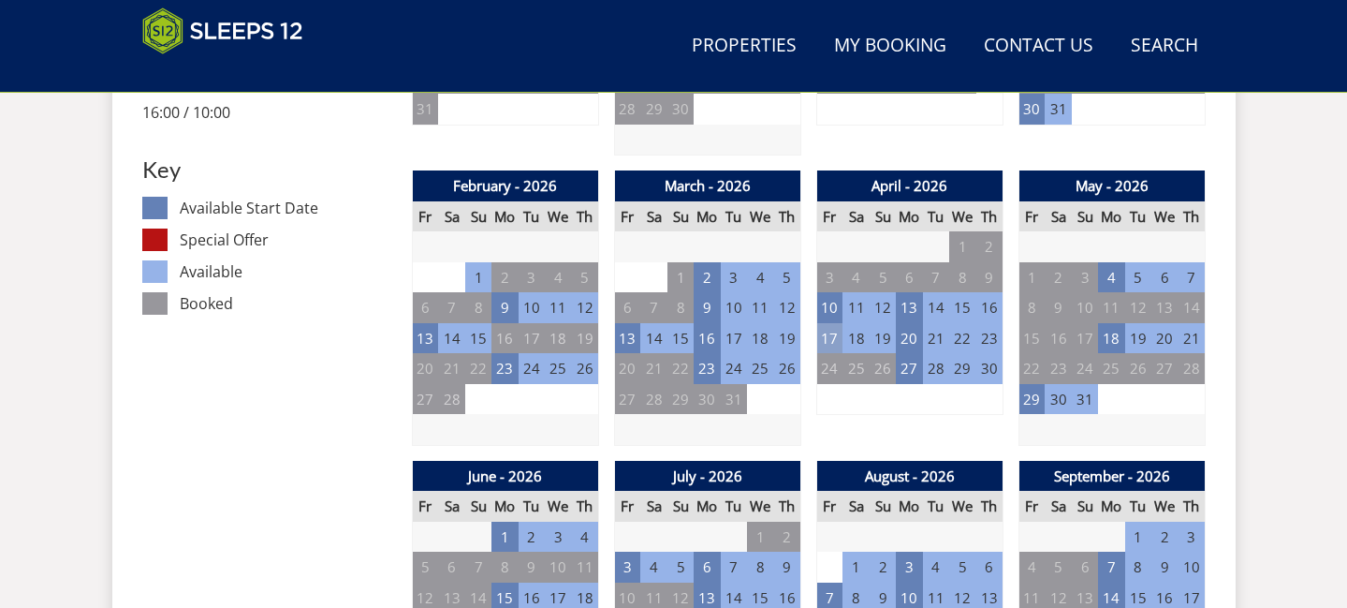
click at [833, 347] on td "17" at bounding box center [829, 338] width 26 height 31
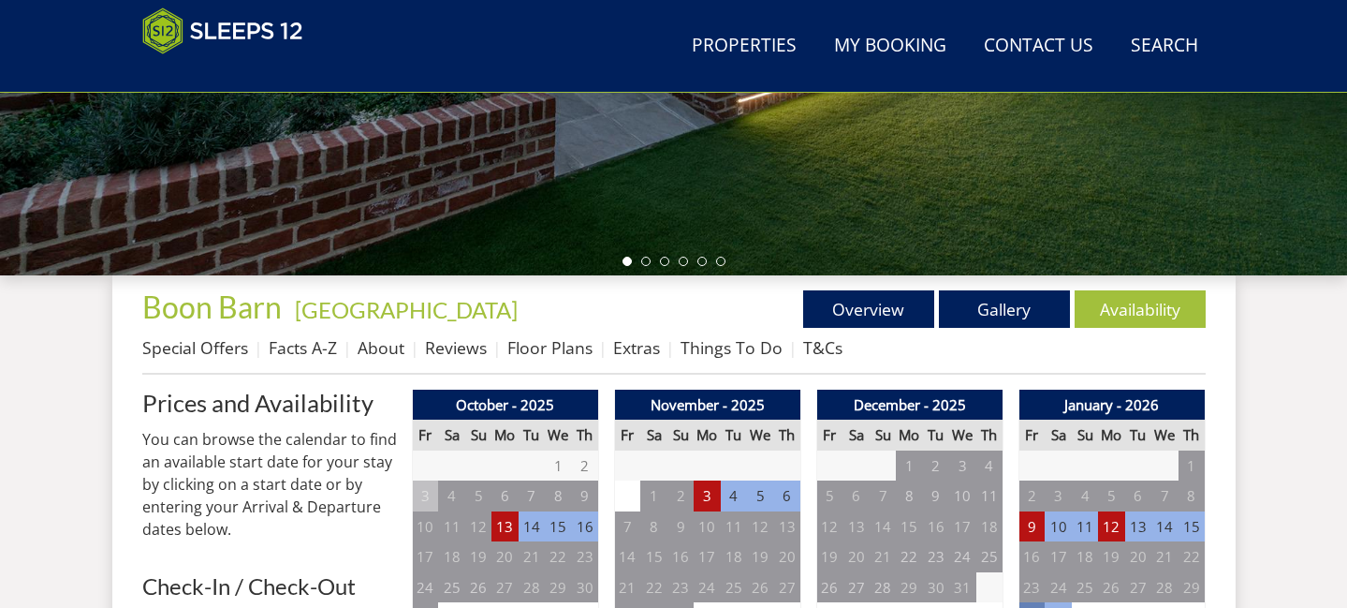
scroll to position [552, 0]
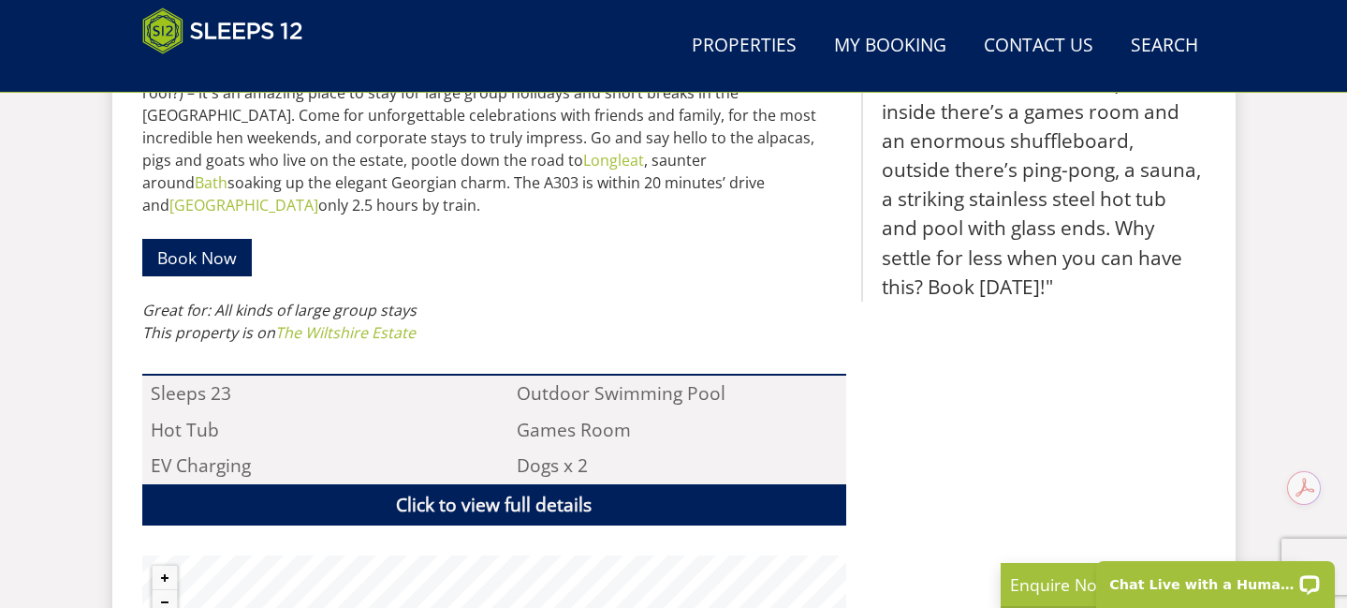
scroll to position [1373, 0]
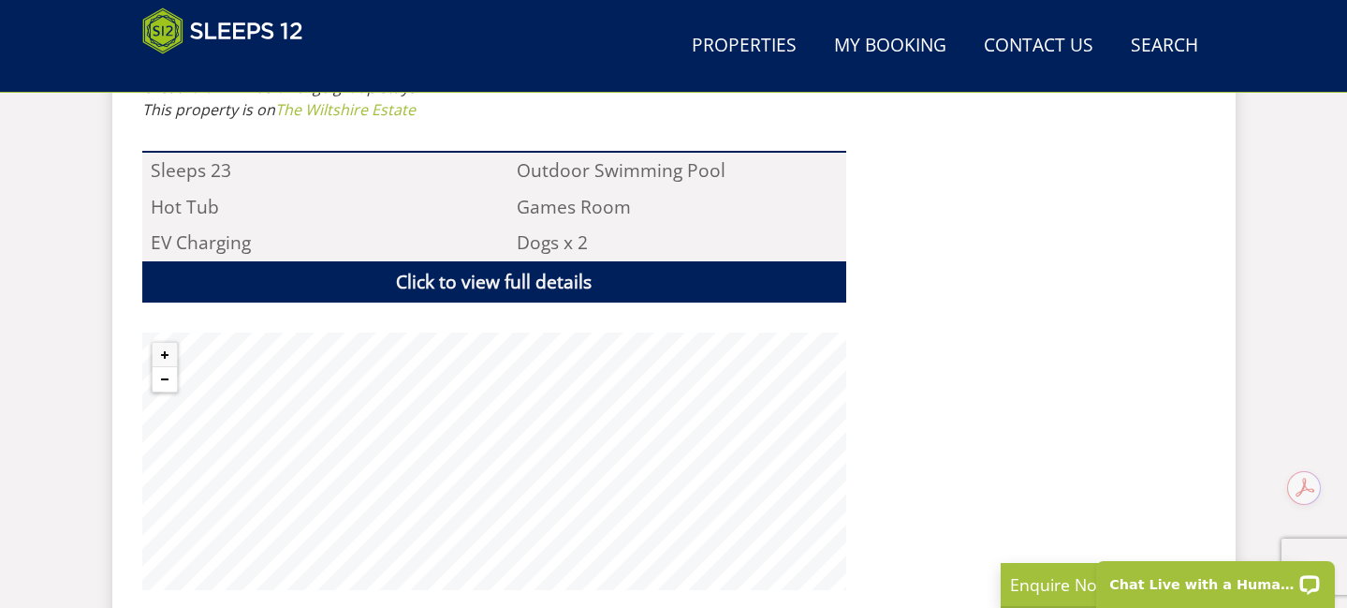
click at [167, 367] on button "Zoom out" at bounding box center [165, 379] width 24 height 24
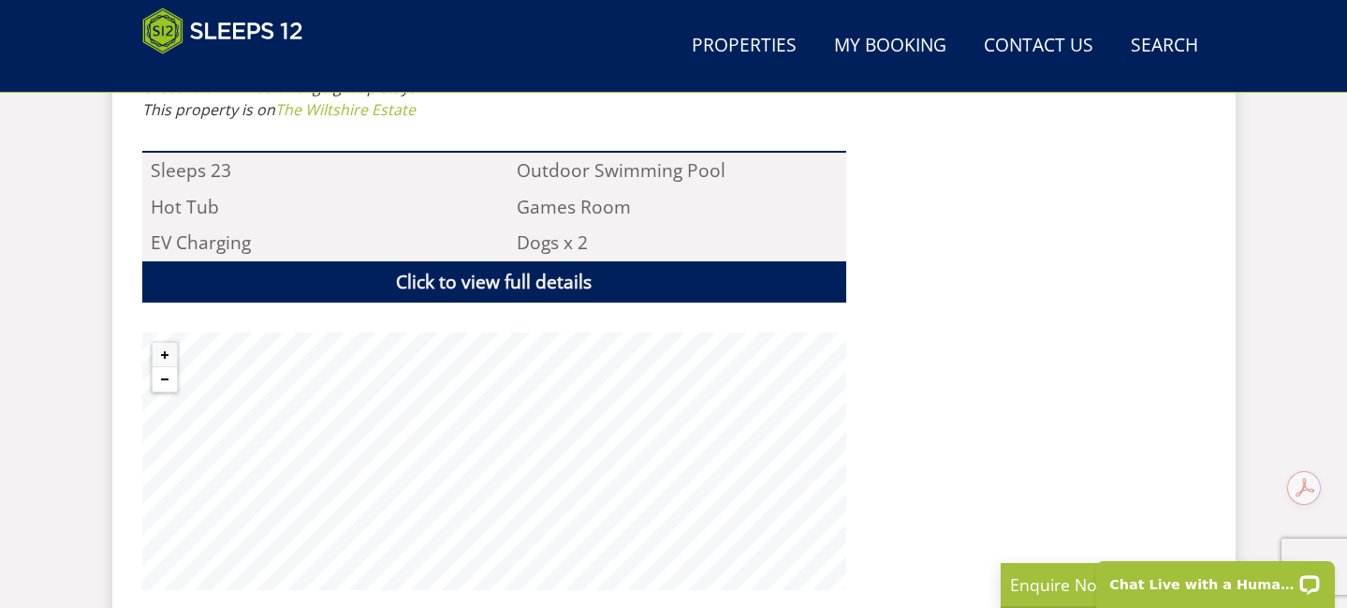
click at [167, 367] on button "Zoom out" at bounding box center [165, 379] width 24 height 24
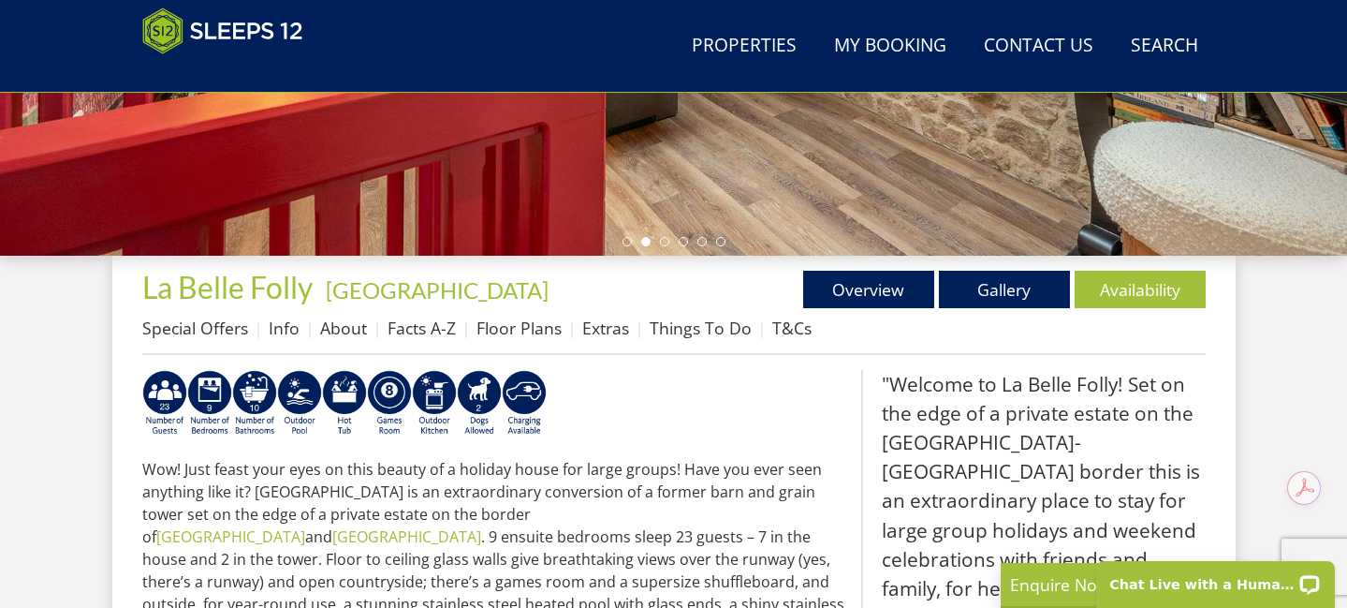
scroll to position [537, 0]
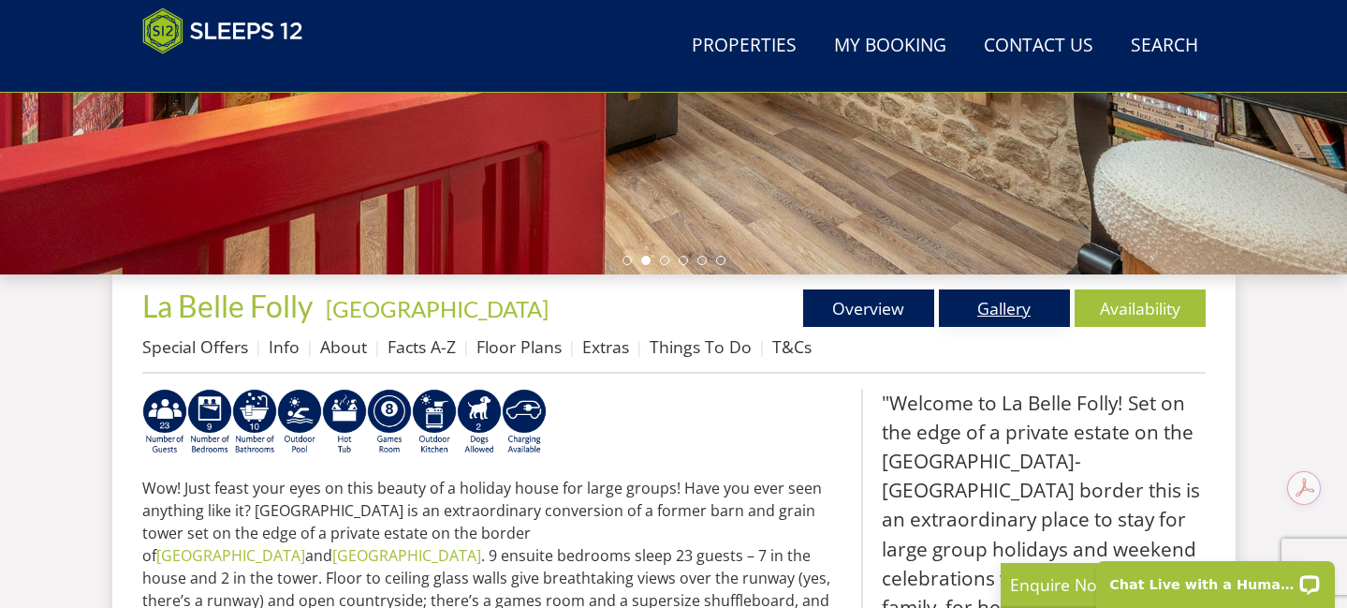
click at [973, 326] on link "Gallery" at bounding box center [1004, 307] width 131 height 37
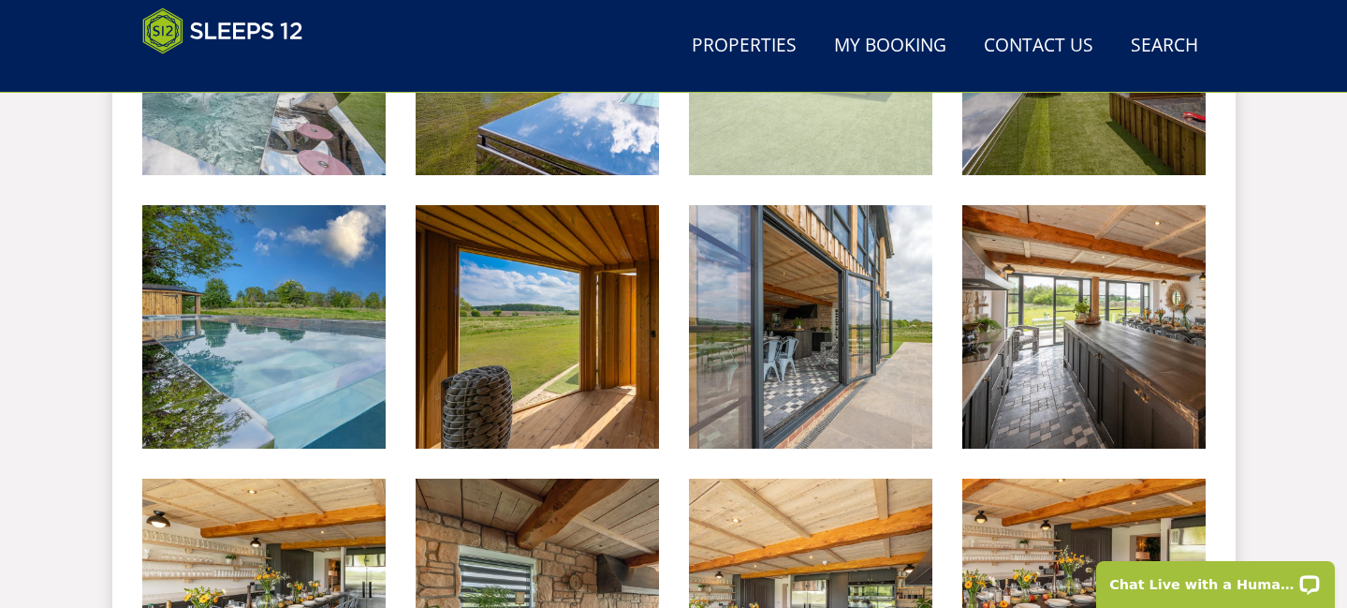
scroll to position [1269, 0]
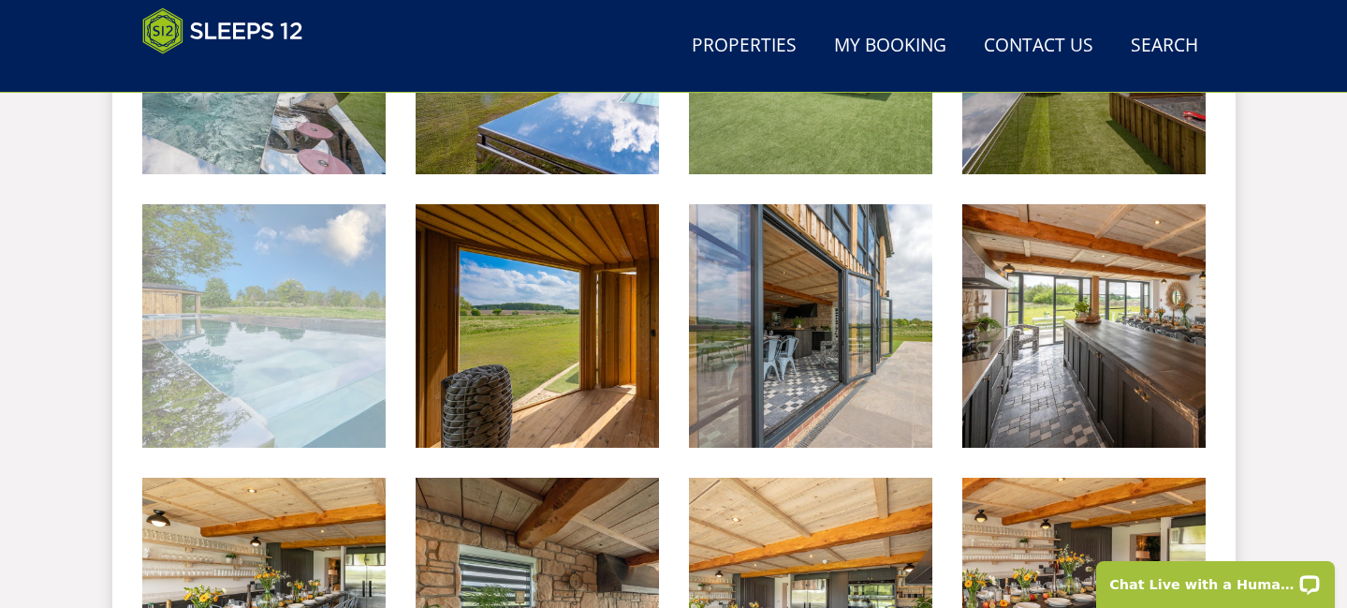
click at [328, 388] on img at bounding box center [263, 325] width 243 height 243
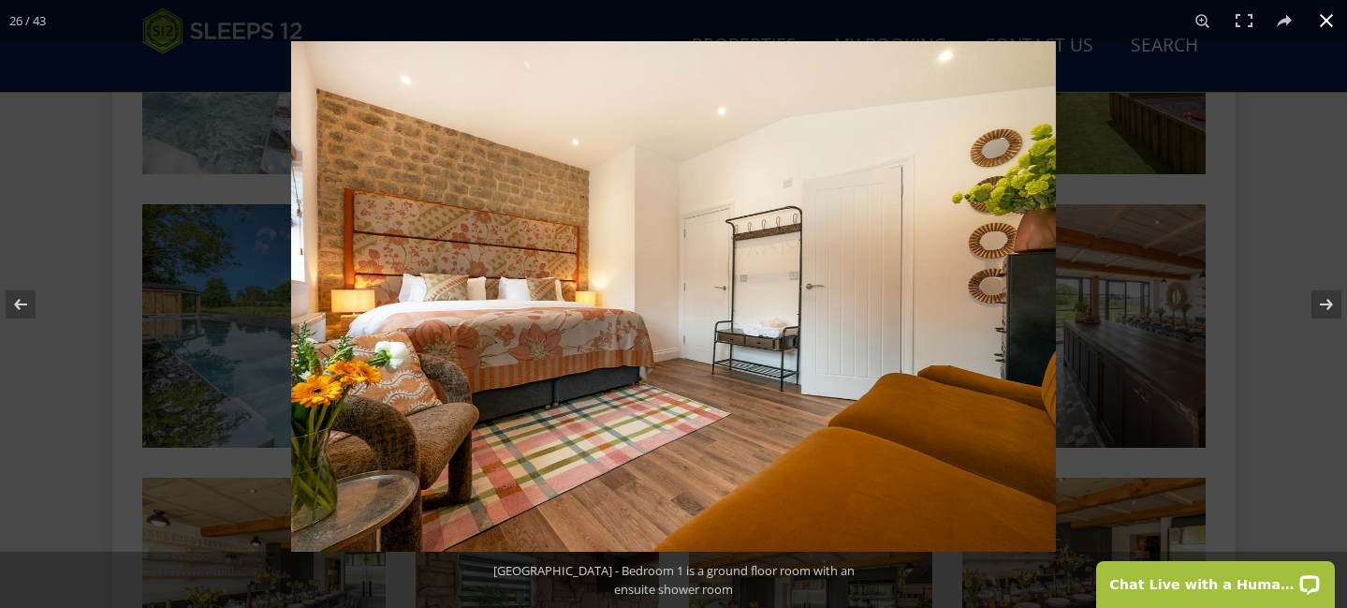
click at [1206, 269] on div at bounding box center [964, 345] width 1347 height 608
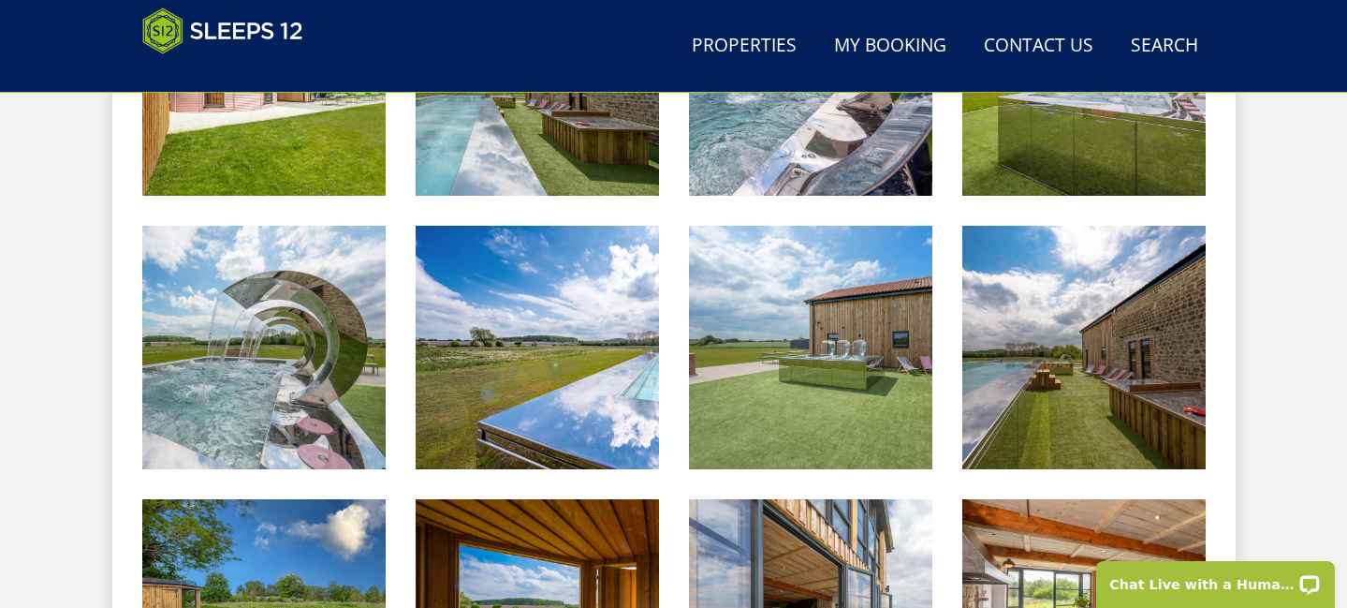
scroll to position [580, 0]
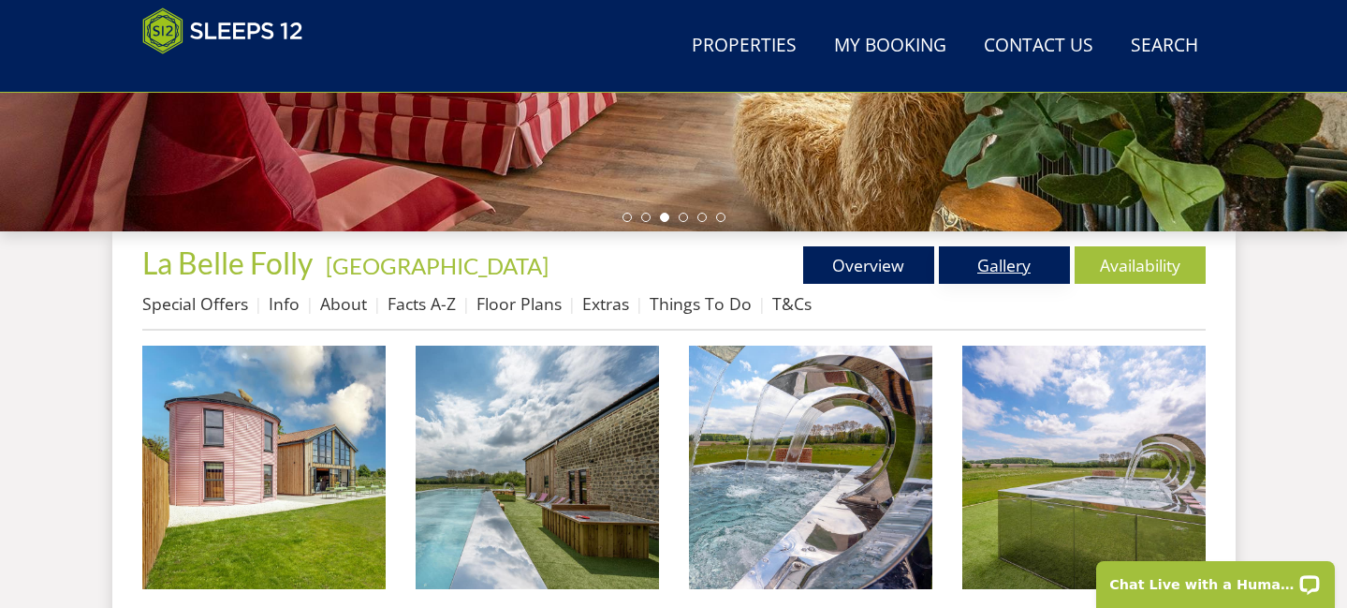
click at [1000, 266] on link "Gallery" at bounding box center [1004, 264] width 131 height 37
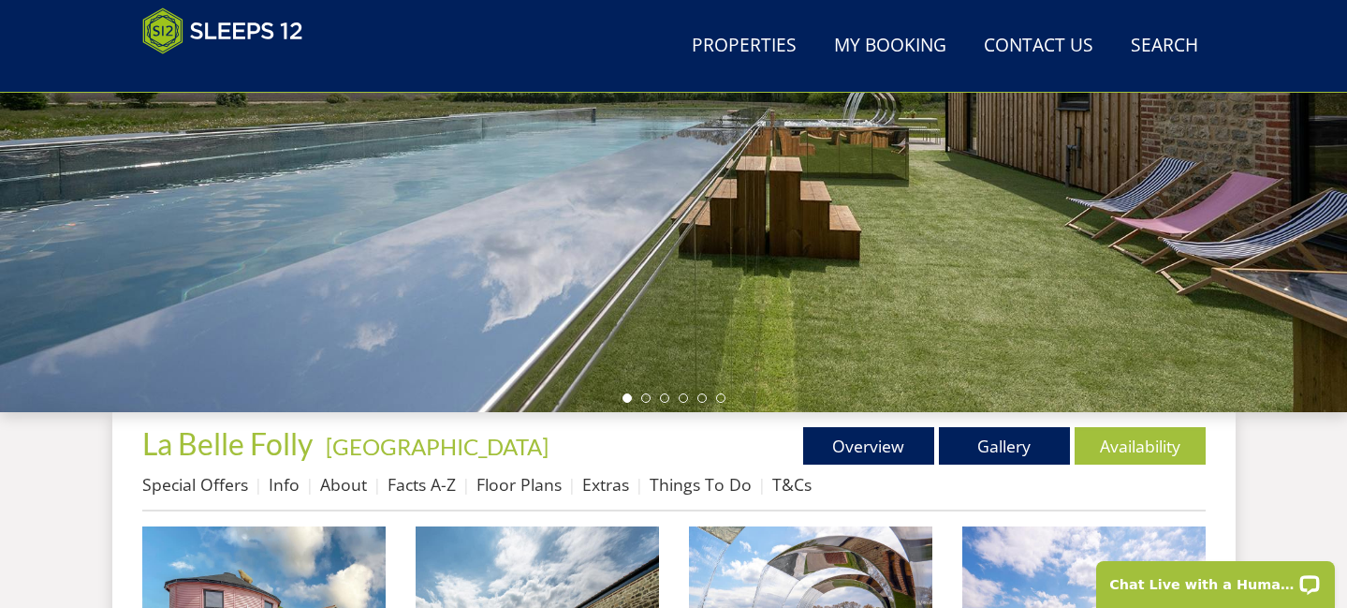
scroll to position [0, 0]
click at [1111, 458] on link "Availability" at bounding box center [1140, 445] width 131 height 37
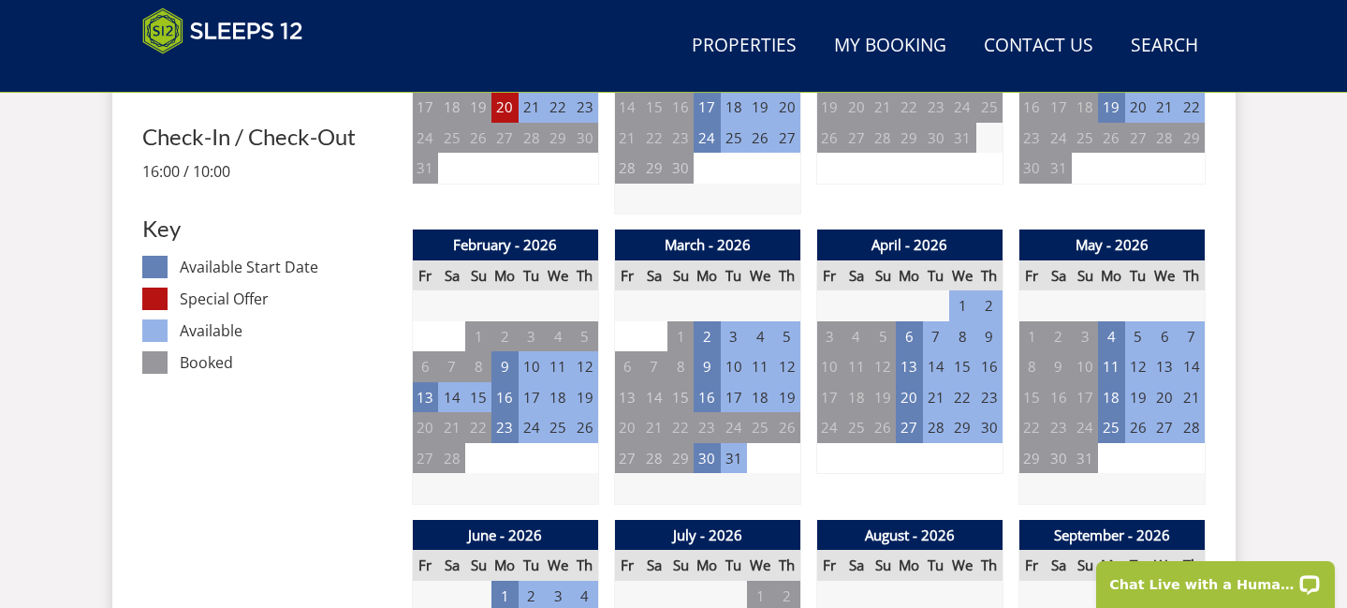
scroll to position [987, 0]
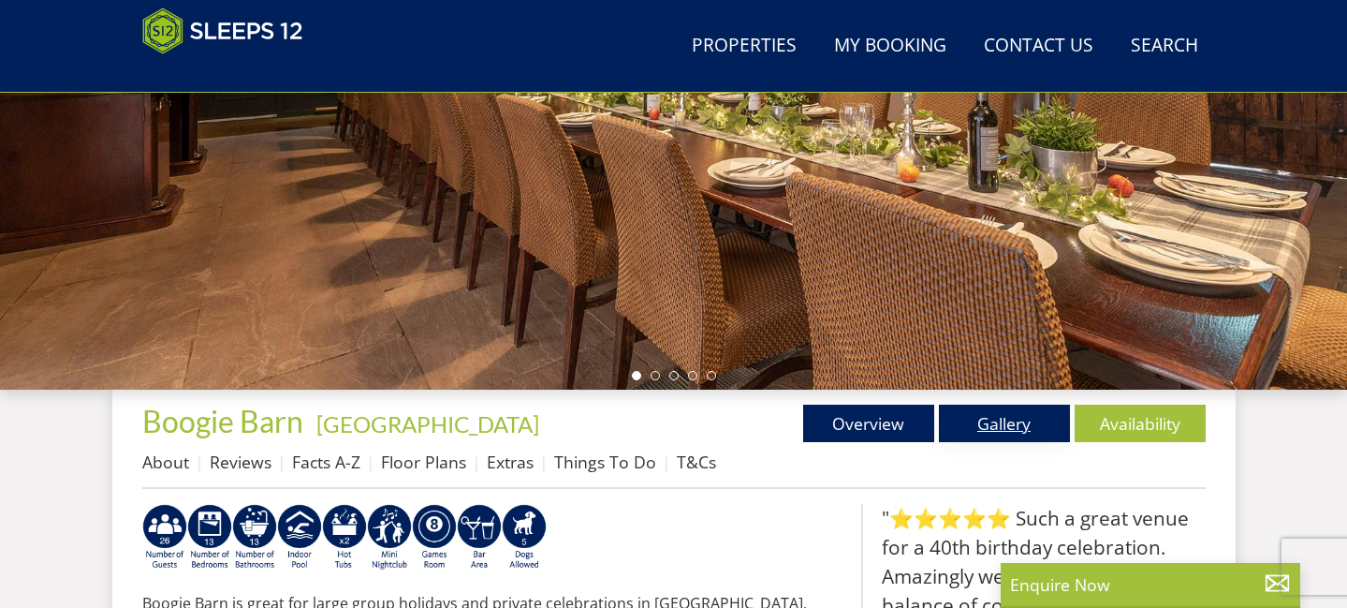
click at [981, 416] on link "Gallery" at bounding box center [1004, 422] width 131 height 37
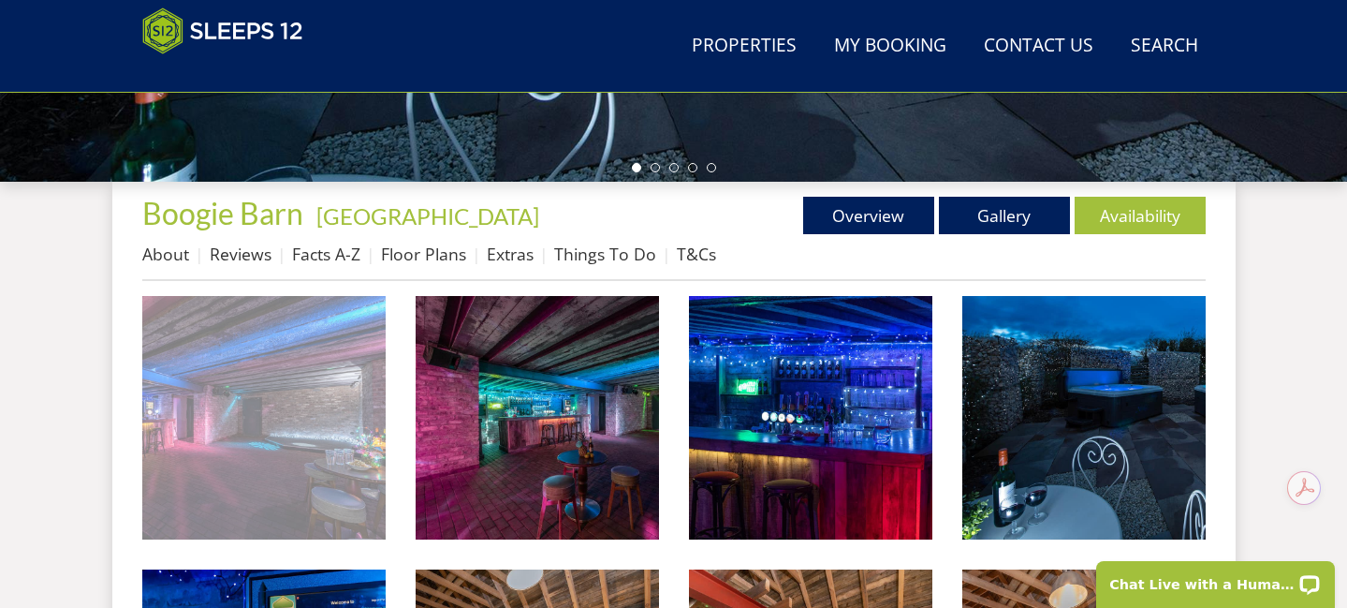
click at [305, 384] on img at bounding box center [263, 417] width 243 height 243
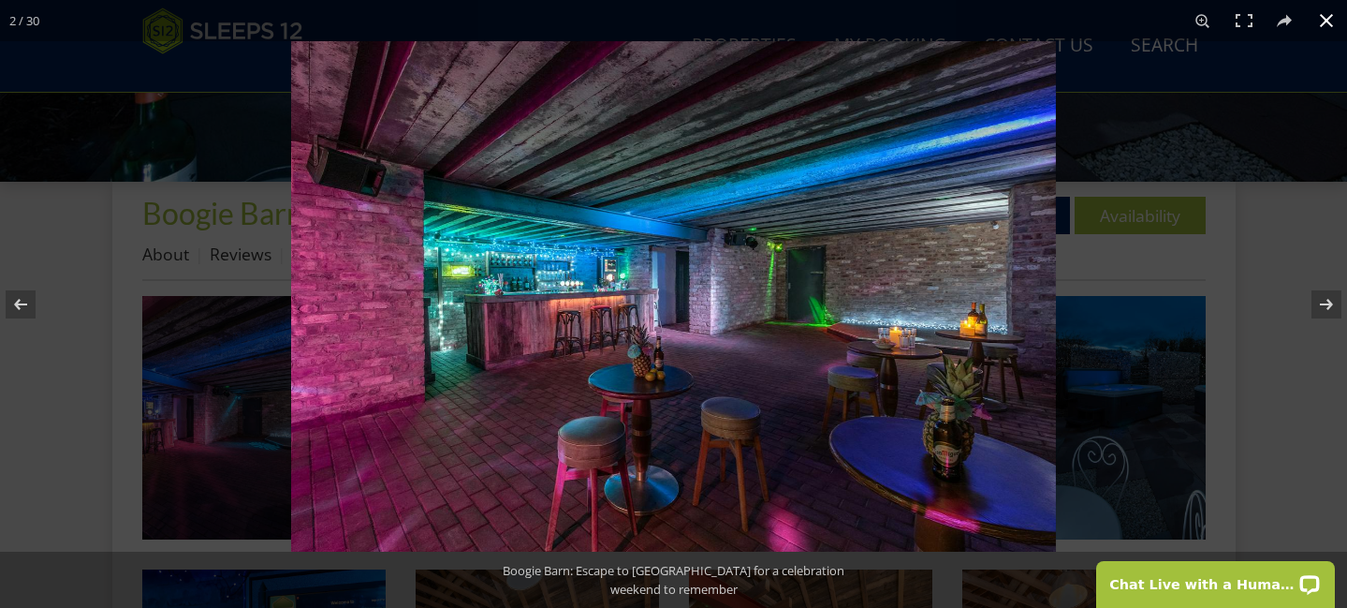
click at [1100, 293] on div at bounding box center [964, 345] width 1347 height 608
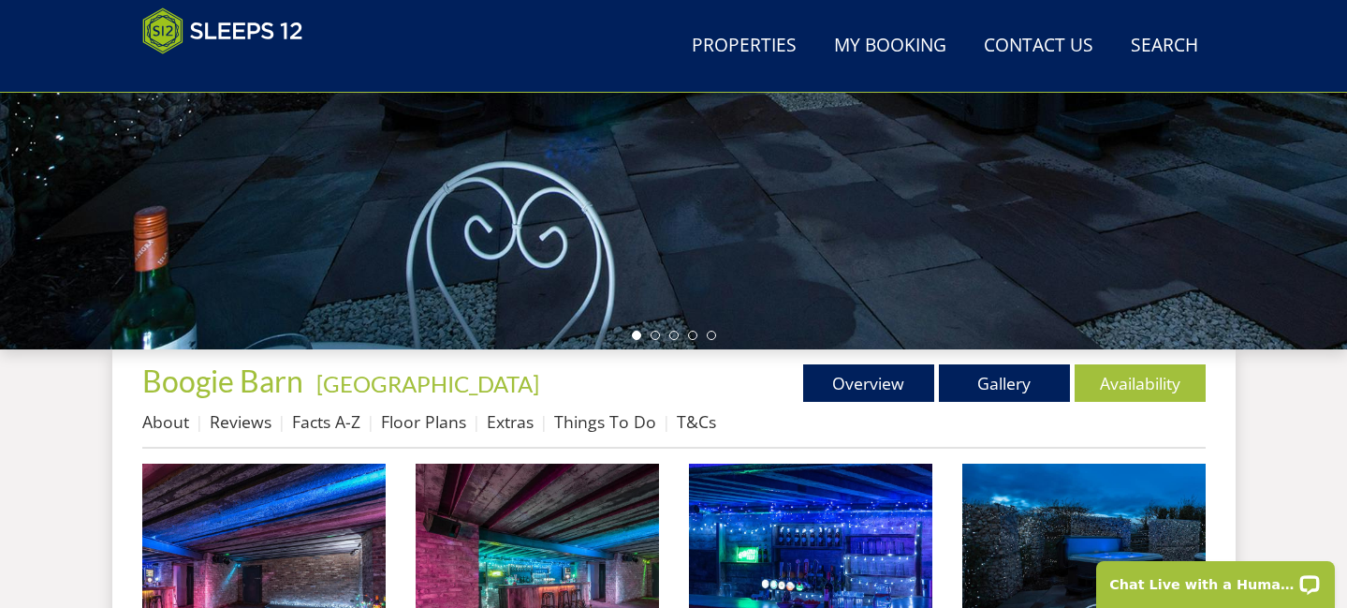
scroll to position [484, 0]
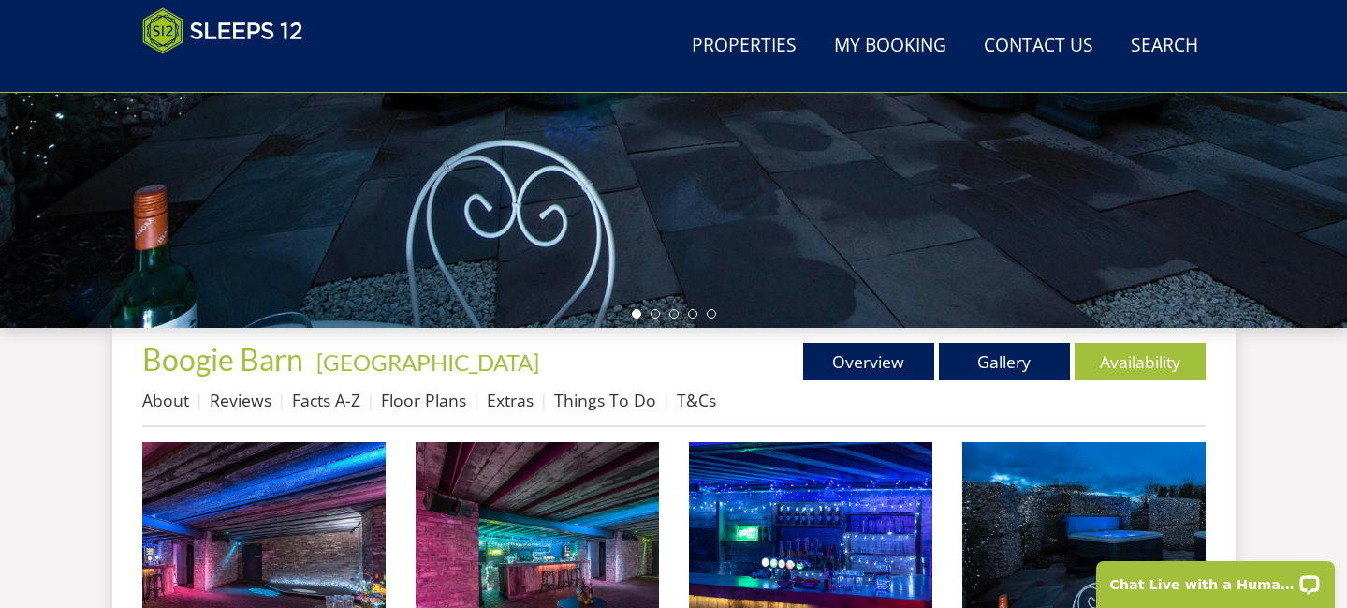
click at [451, 392] on link "Floor Plans" at bounding box center [423, 400] width 85 height 22
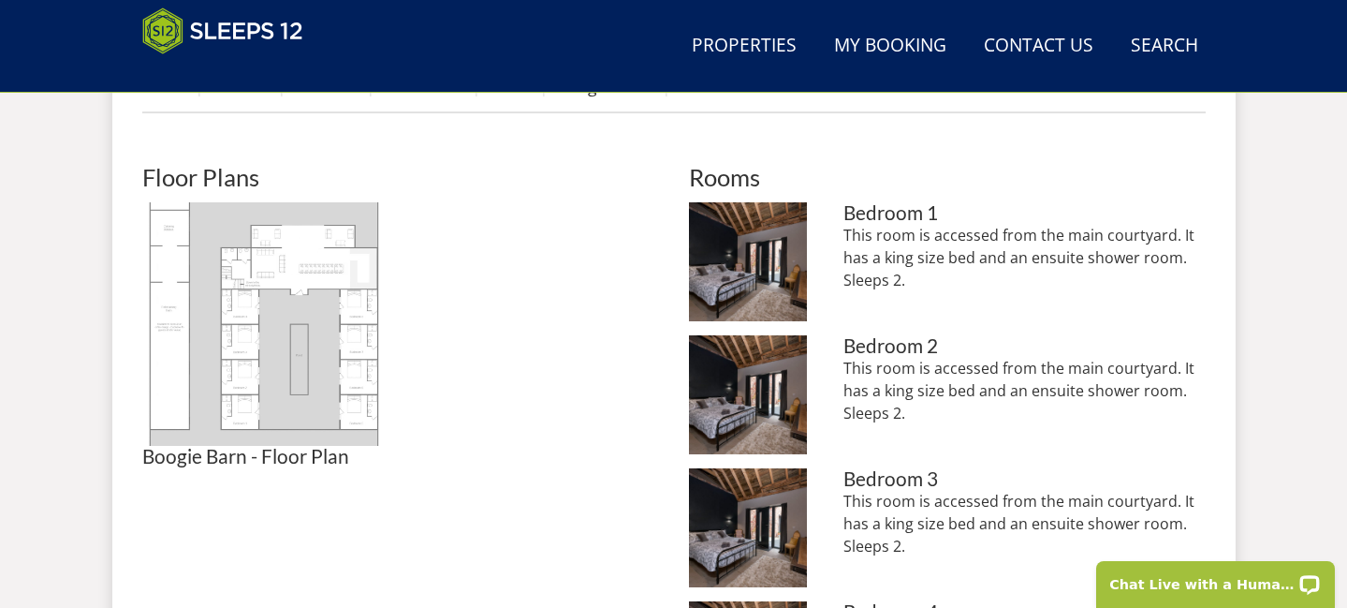
click at [261, 358] on img at bounding box center [263, 323] width 243 height 243
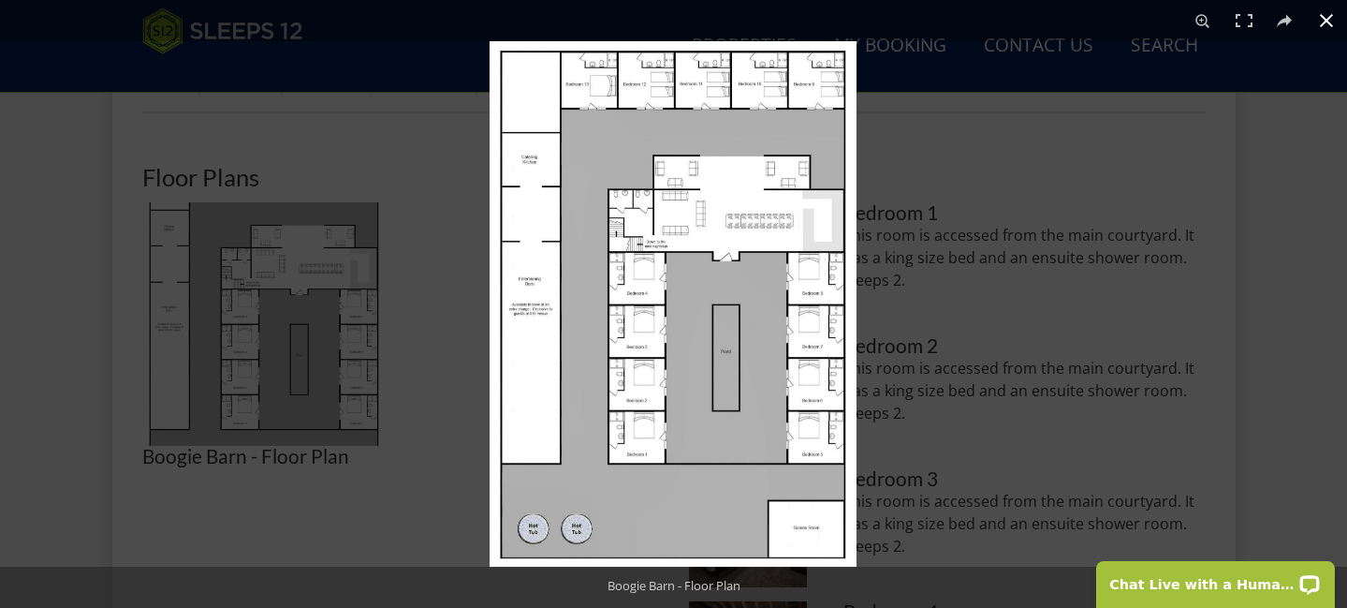
click at [988, 384] on div at bounding box center [1163, 345] width 1347 height 608
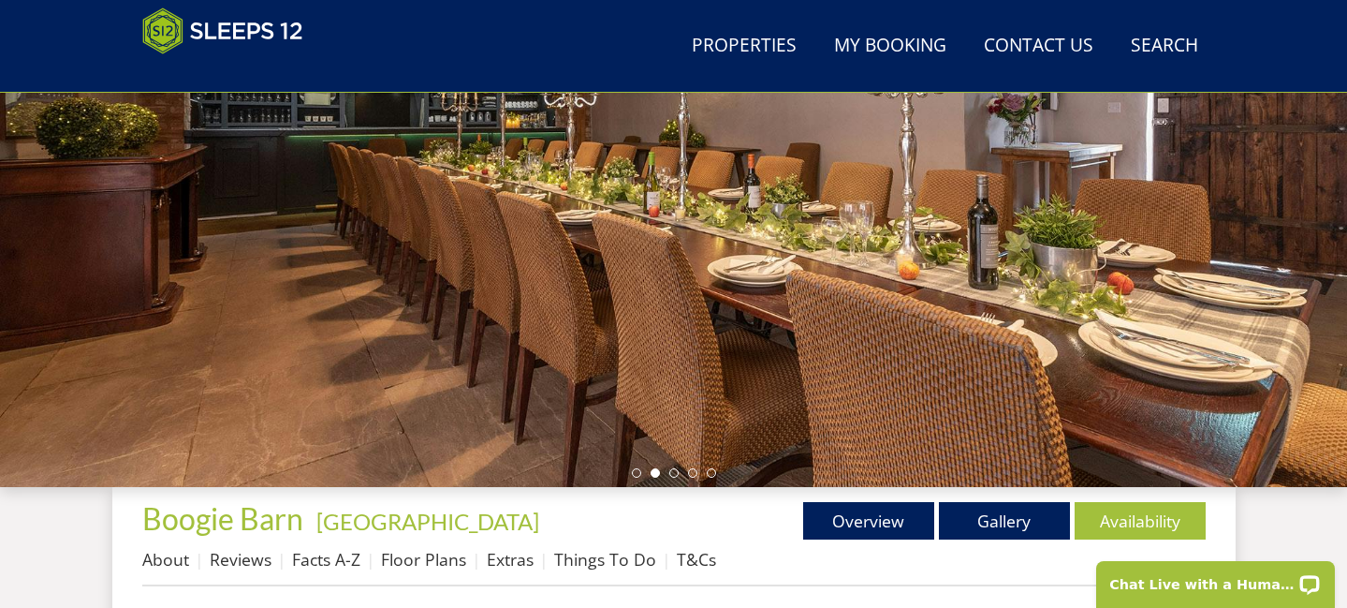
scroll to position [355, 0]
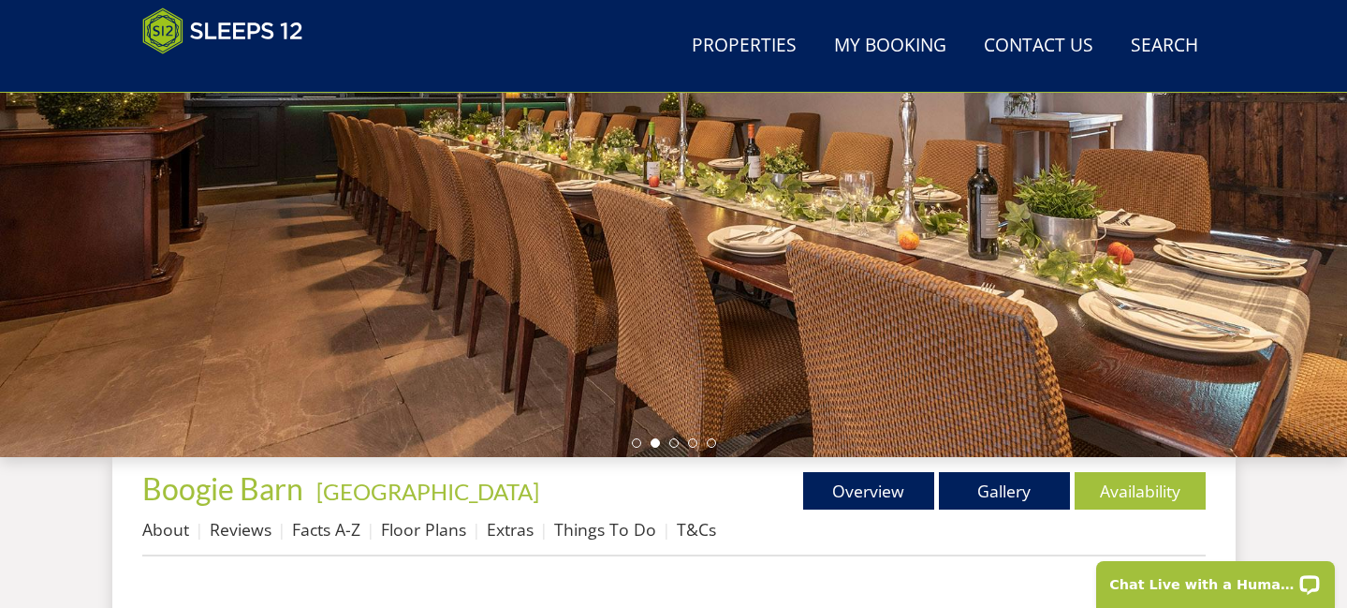
click at [660, 443] on ul at bounding box center [674, 442] width 84 height 9
click at [676, 445] on li at bounding box center [673, 442] width 9 height 9
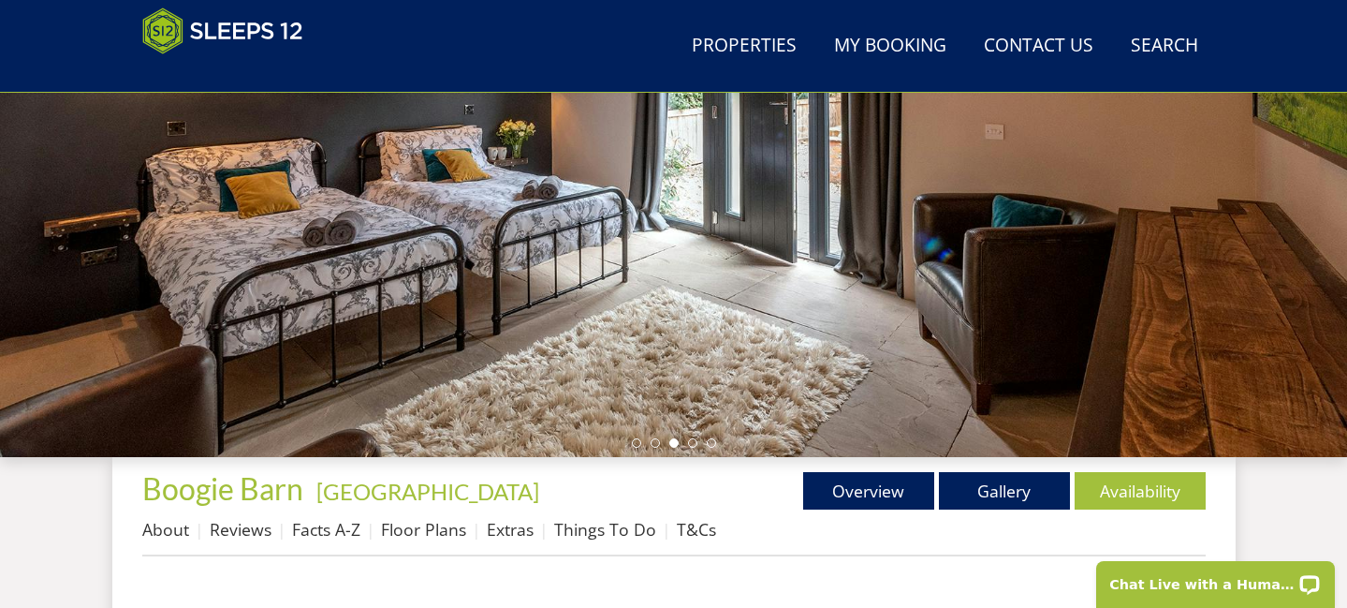
click at [683, 441] on ul at bounding box center [674, 442] width 84 height 9
click at [696, 441] on li at bounding box center [692, 442] width 9 height 9
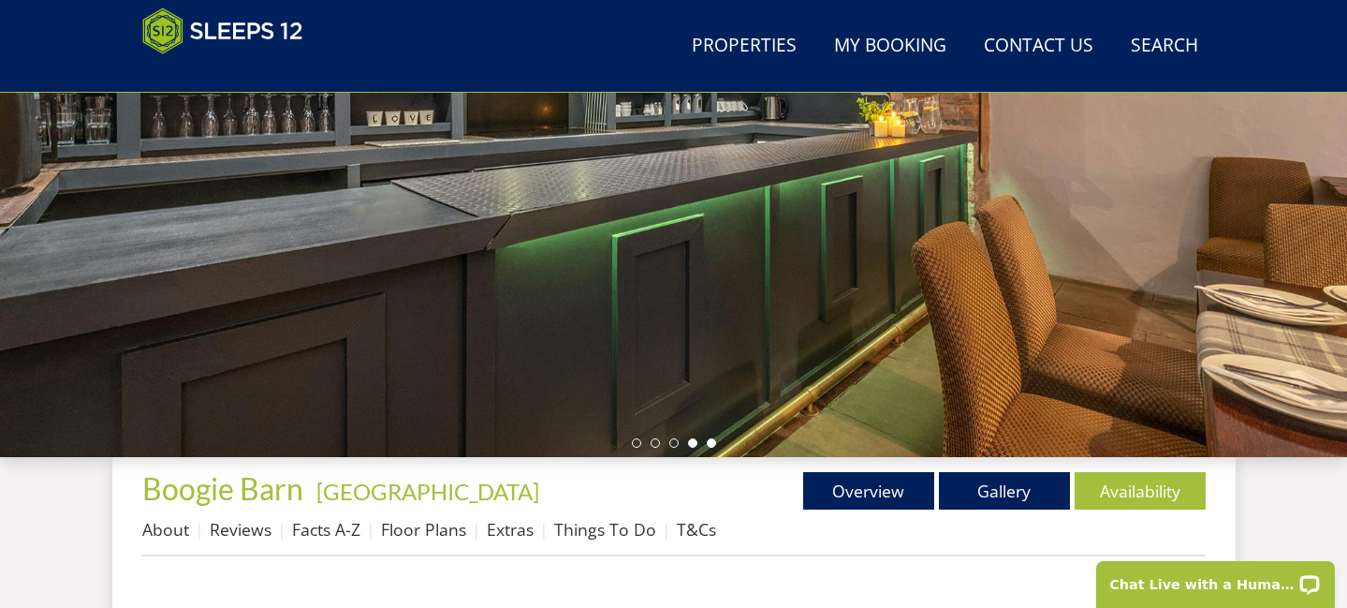
click at [714, 442] on li at bounding box center [711, 442] width 9 height 9
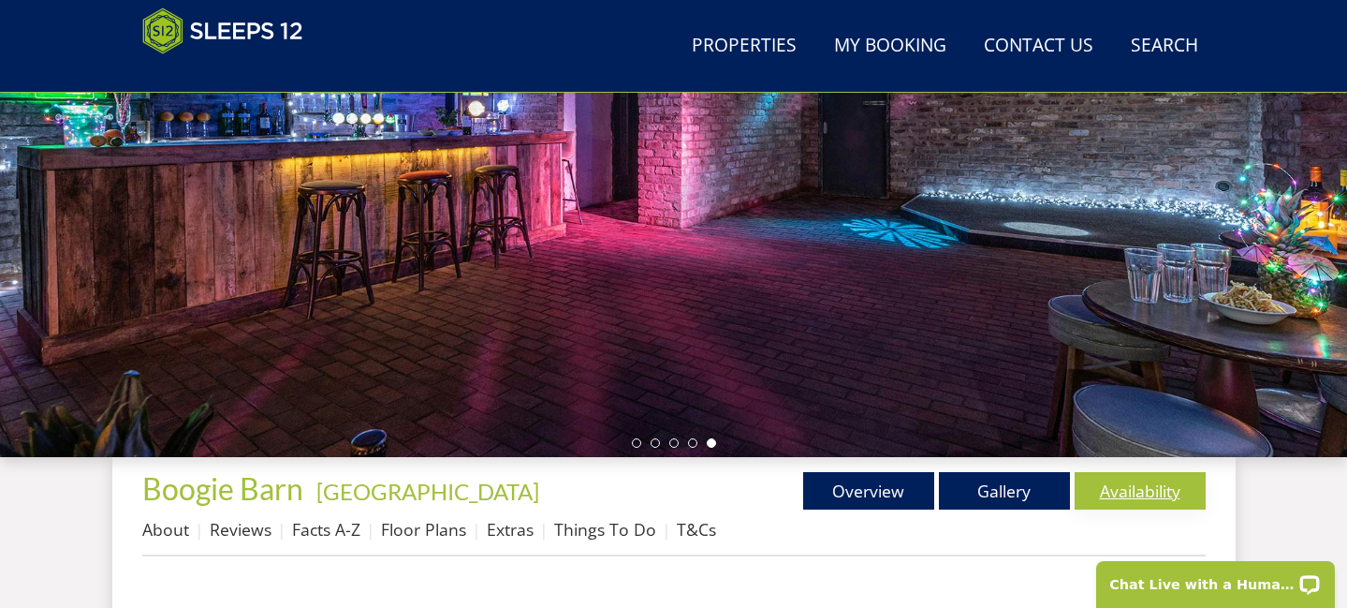
click at [1089, 494] on link "Availability" at bounding box center [1140, 490] width 131 height 37
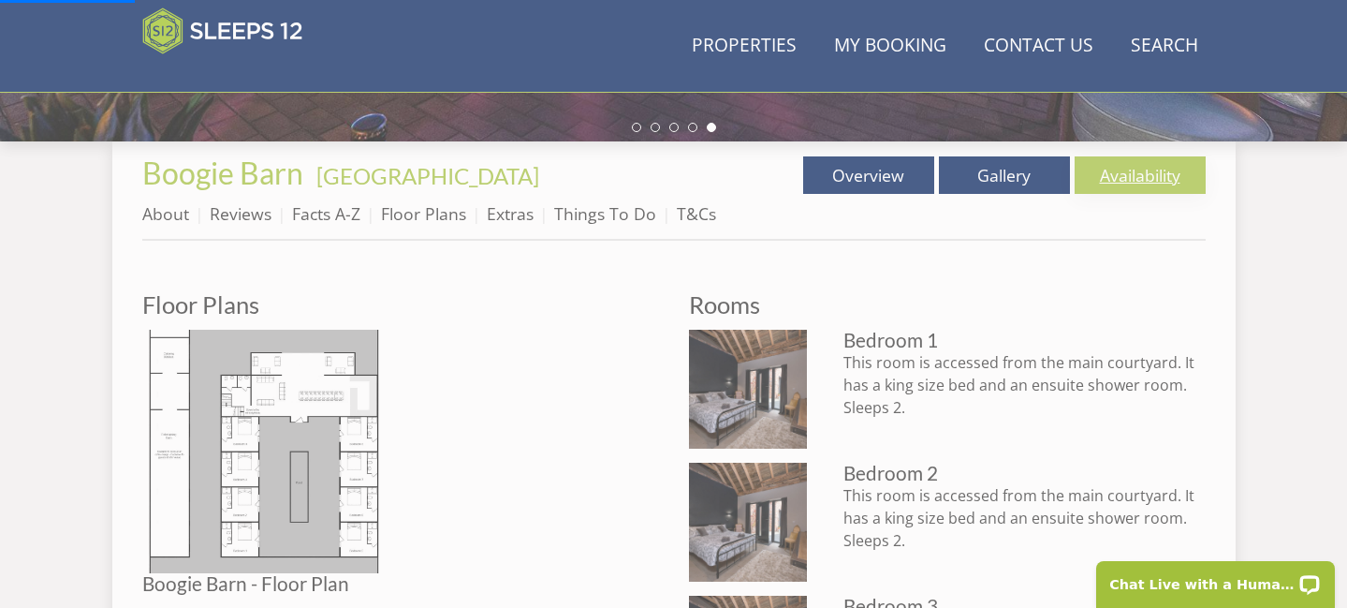
scroll to position [671, 0]
